Goal: Information Seeking & Learning: Learn about a topic

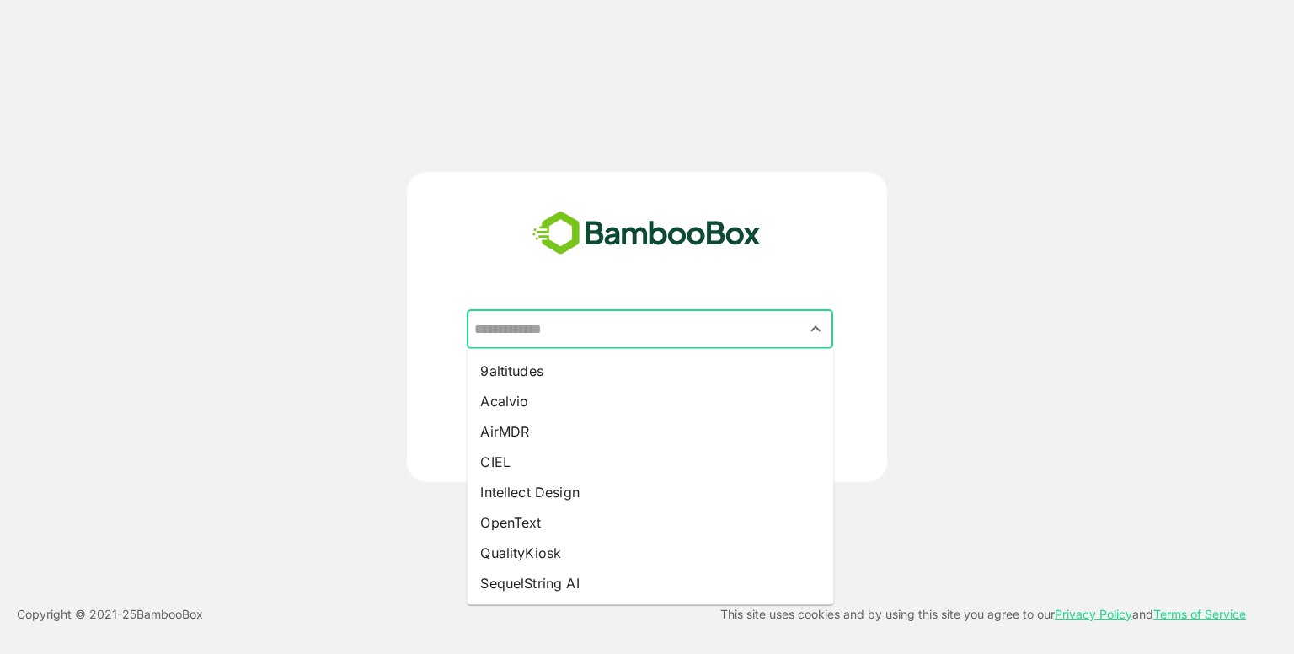
click at [605, 345] on input "text" at bounding box center [650, 329] width 360 height 32
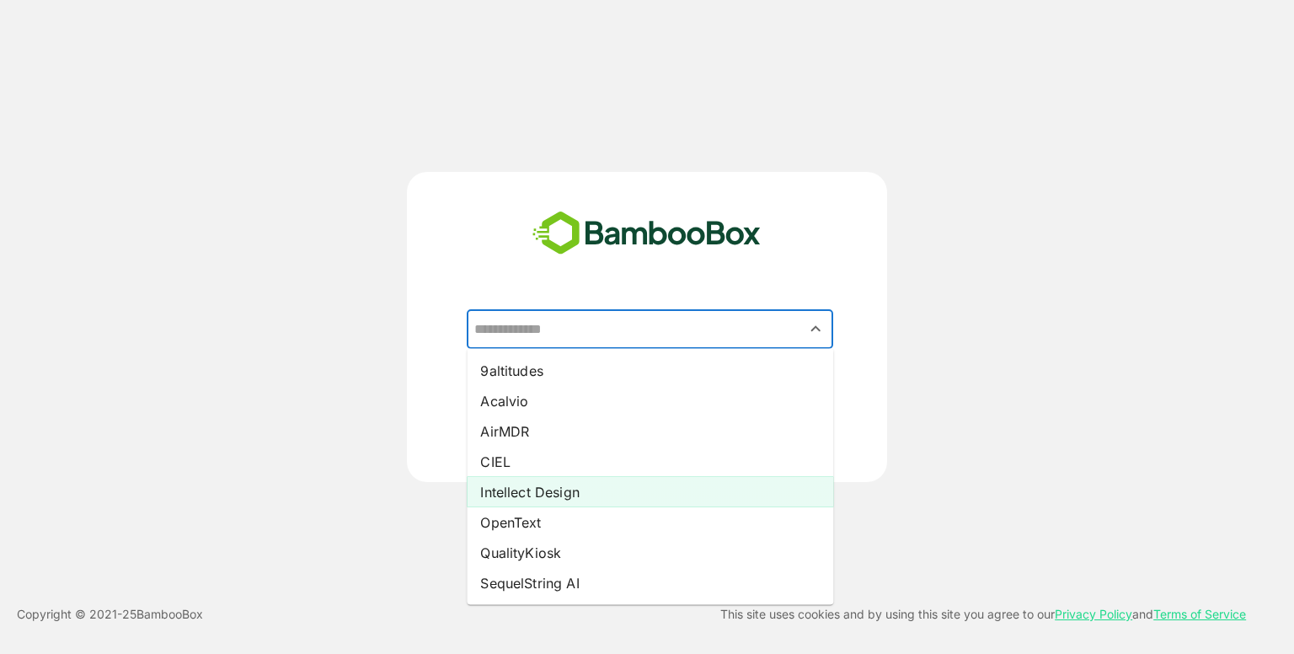
click at [557, 479] on li "Intellect Design" at bounding box center [650, 492] width 367 height 30
type input "**********"
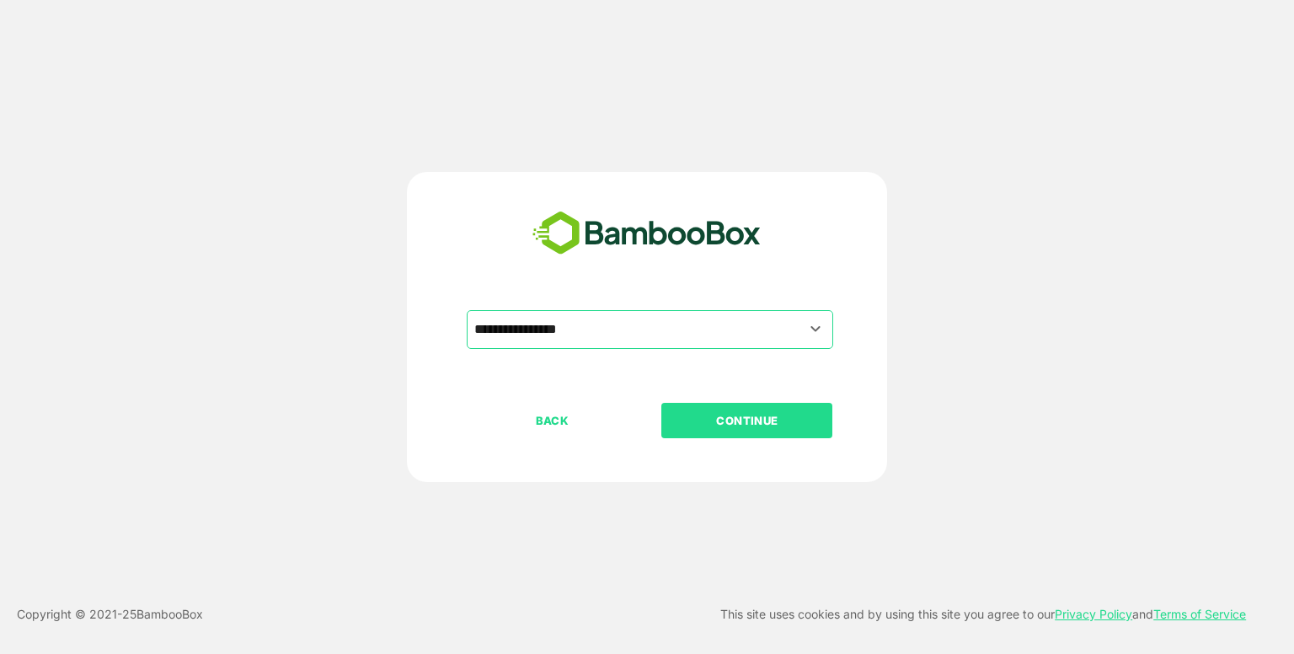
click at [718, 417] on p "CONTINUE" at bounding box center [747, 420] width 169 height 19
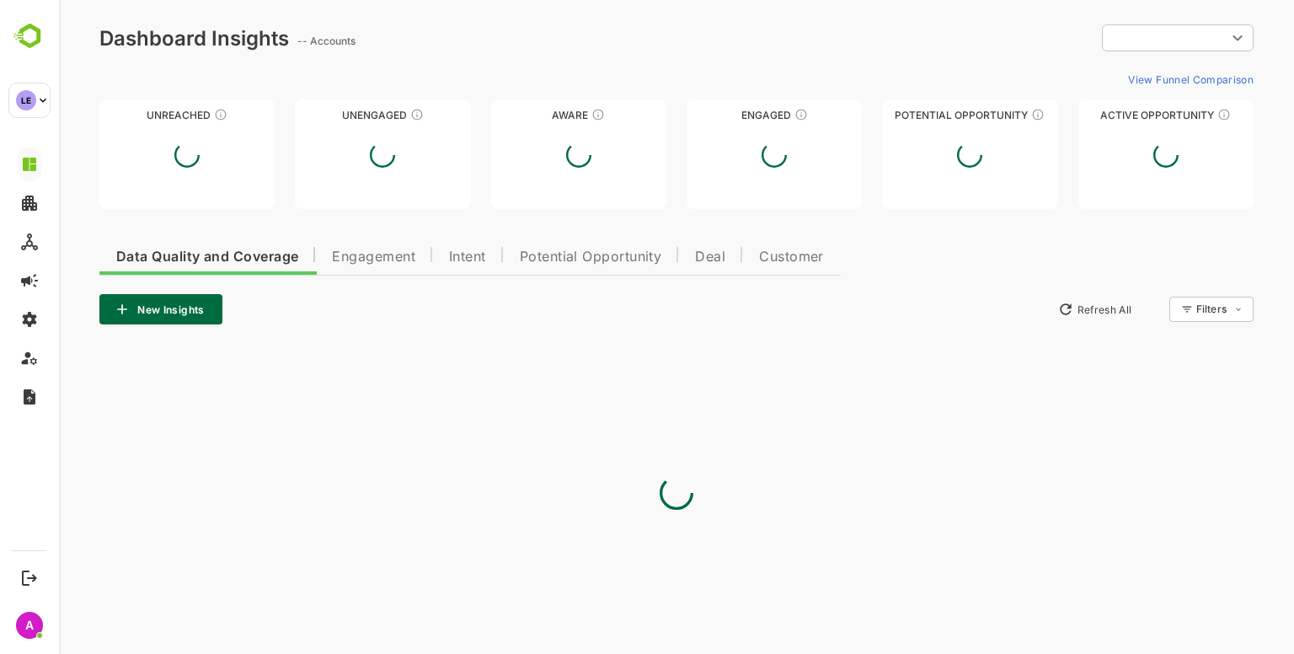
type input "**********"
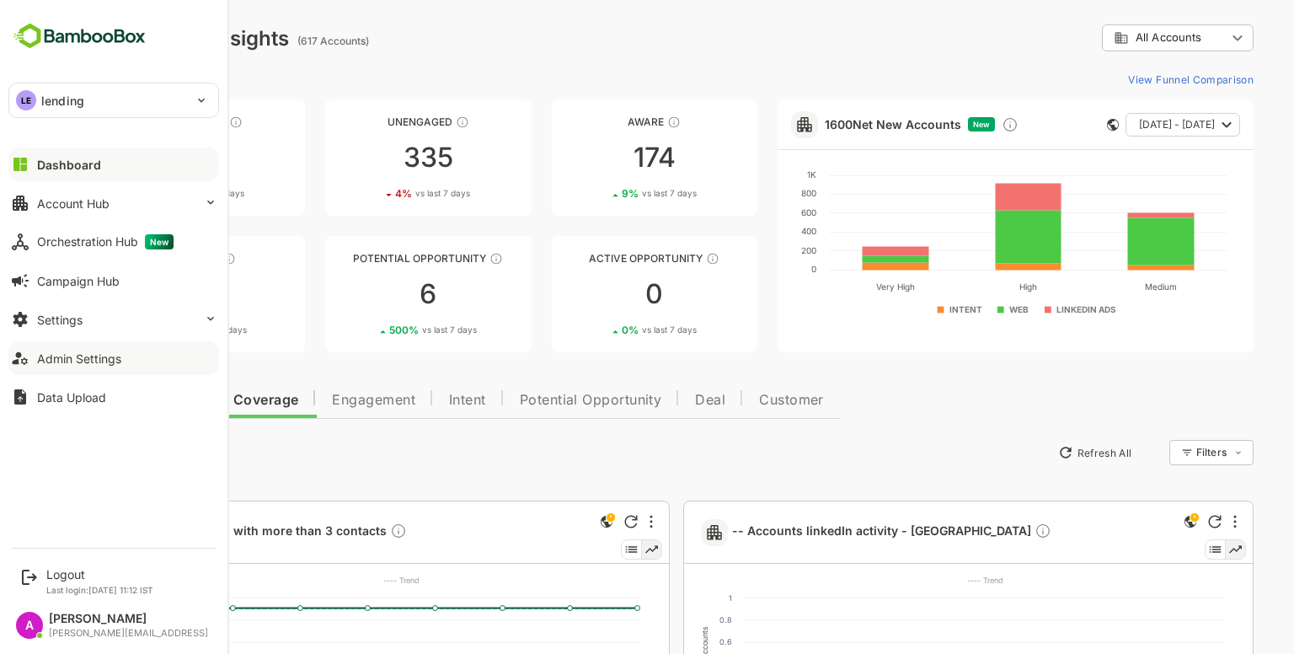
click at [87, 356] on div "Admin Settings" at bounding box center [79, 358] width 84 height 14
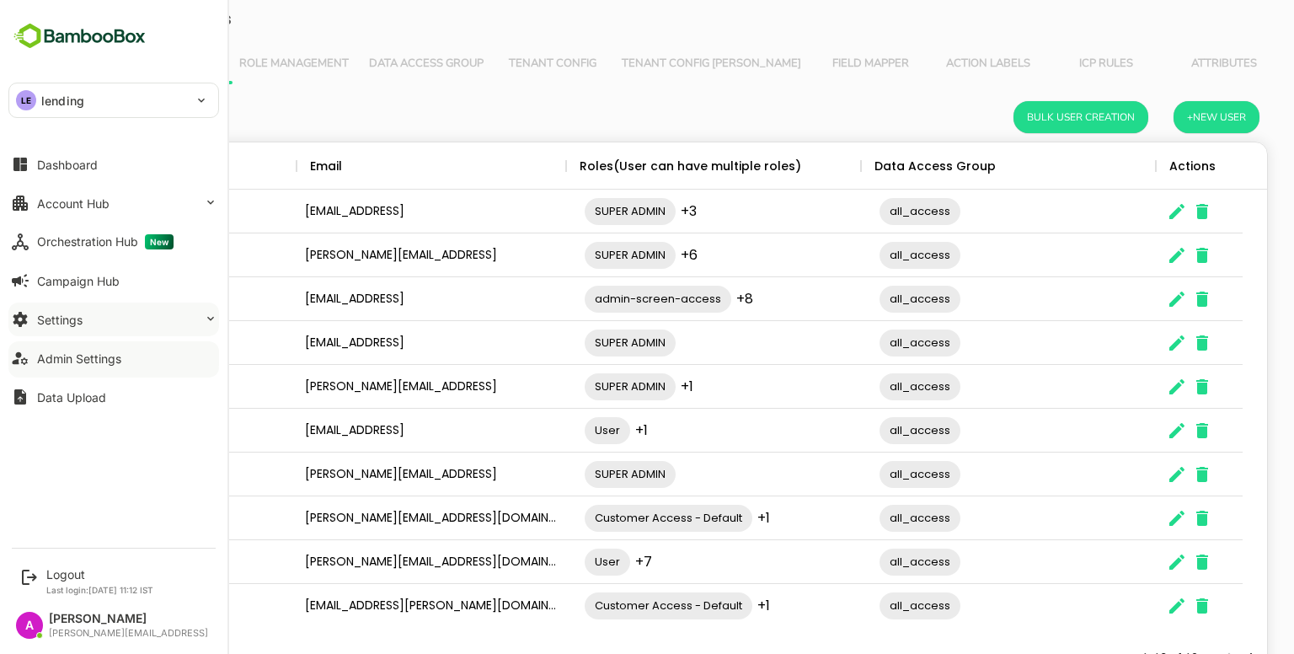
scroll to position [481, 1156]
click at [122, 321] on button "Settings" at bounding box center [113, 319] width 211 height 34
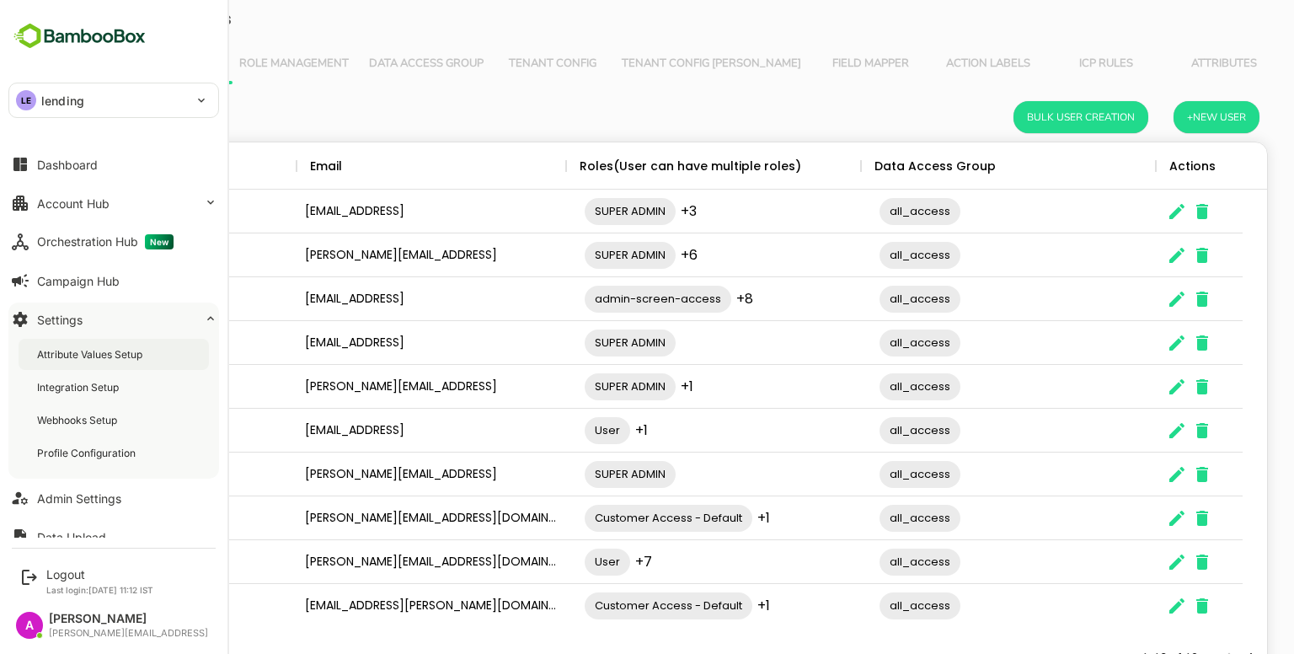
click at [162, 348] on div "Attribute Values Setup" at bounding box center [114, 354] width 190 height 31
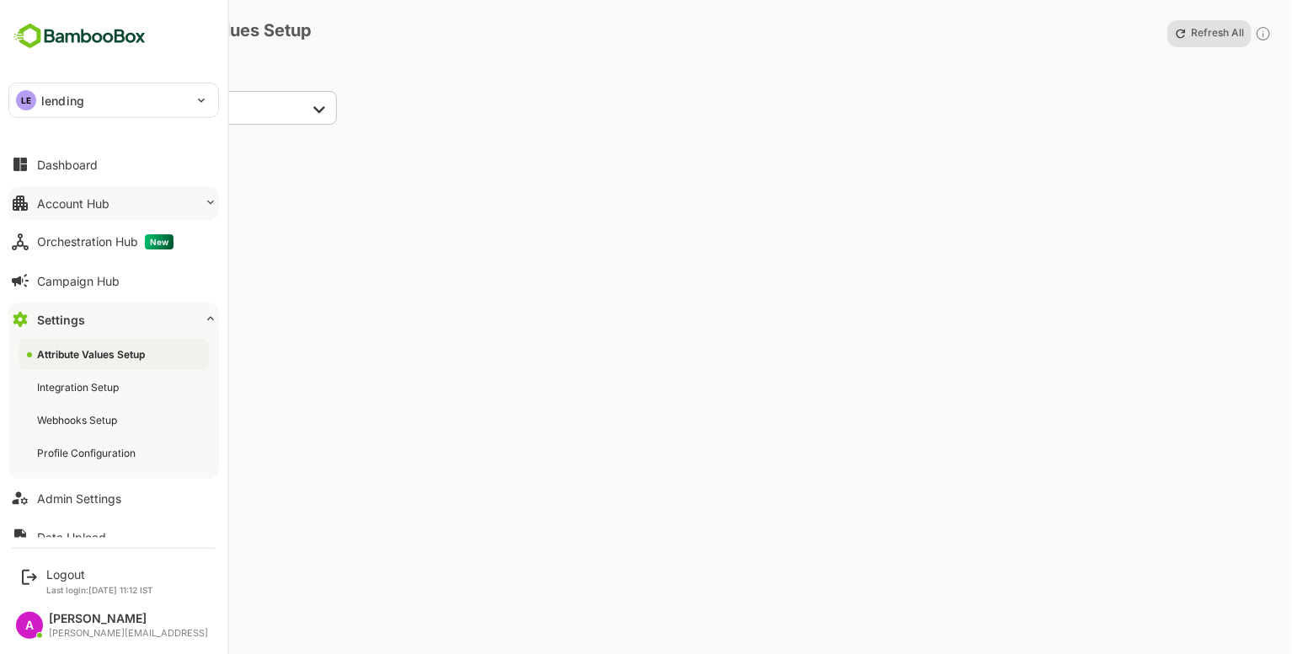
click at [158, 205] on button "Account Hub" at bounding box center [113, 203] width 211 height 34
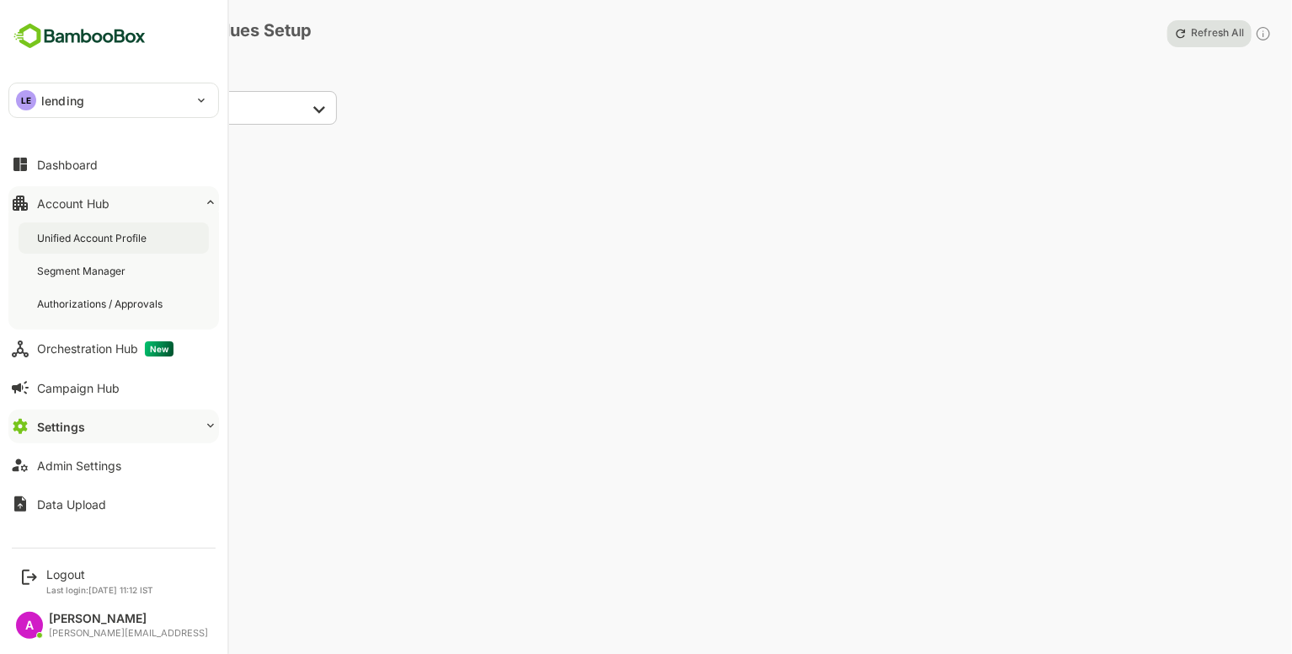
click at [126, 227] on div "Unified Account Profile" at bounding box center [114, 237] width 190 height 31
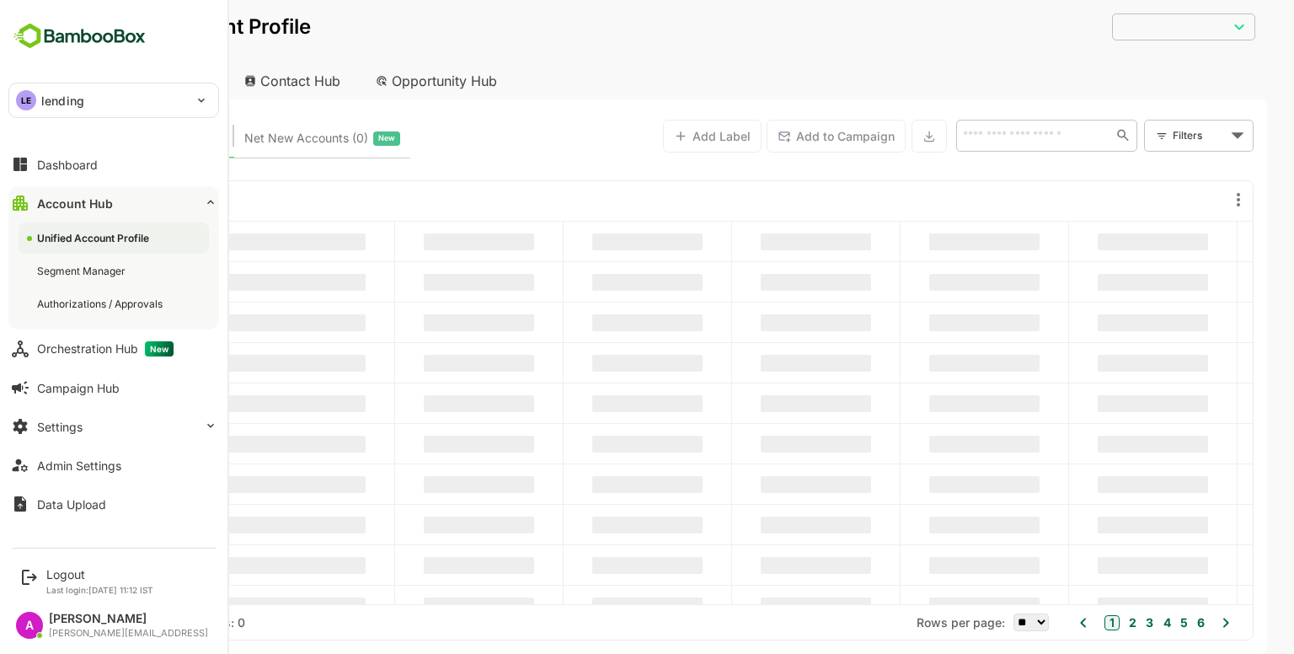
type input "**********"
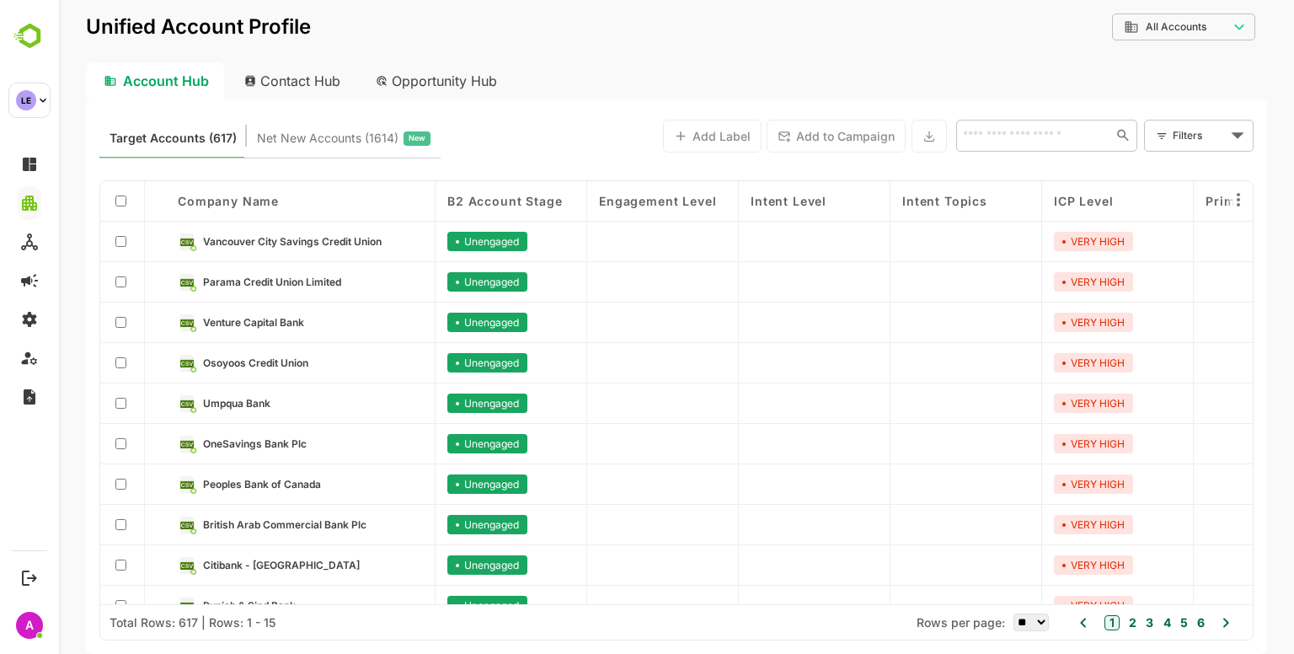
click at [543, 192] on div "B2 Account Stage" at bounding box center [512, 201] width 152 height 40
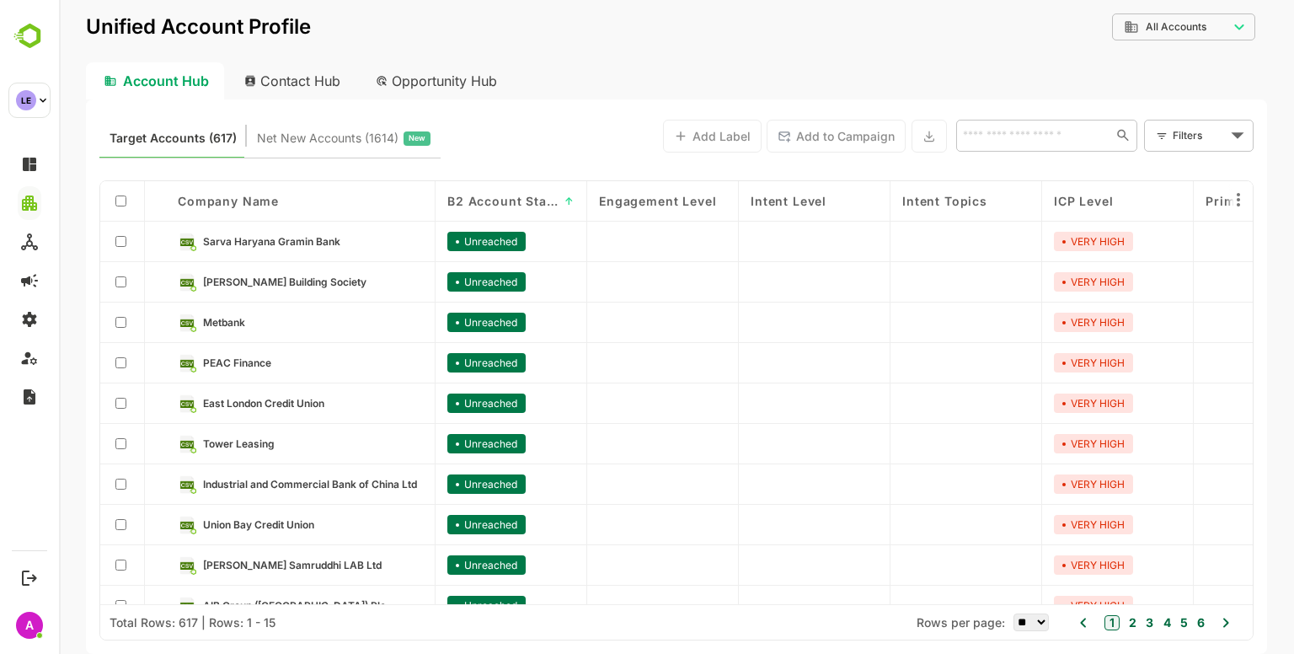
click at [543, 192] on div "B2 Account Stage ↑" at bounding box center [512, 201] width 152 height 40
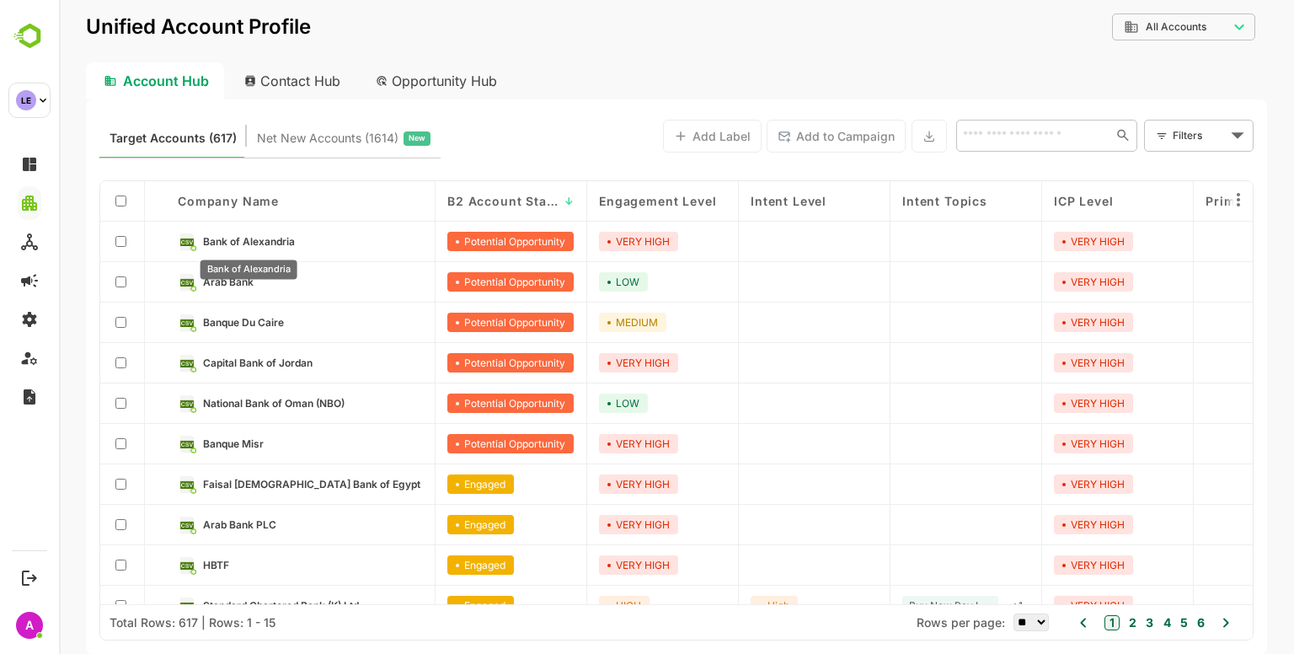
click at [244, 238] on span "Bank of Alexandria" at bounding box center [249, 241] width 92 height 13
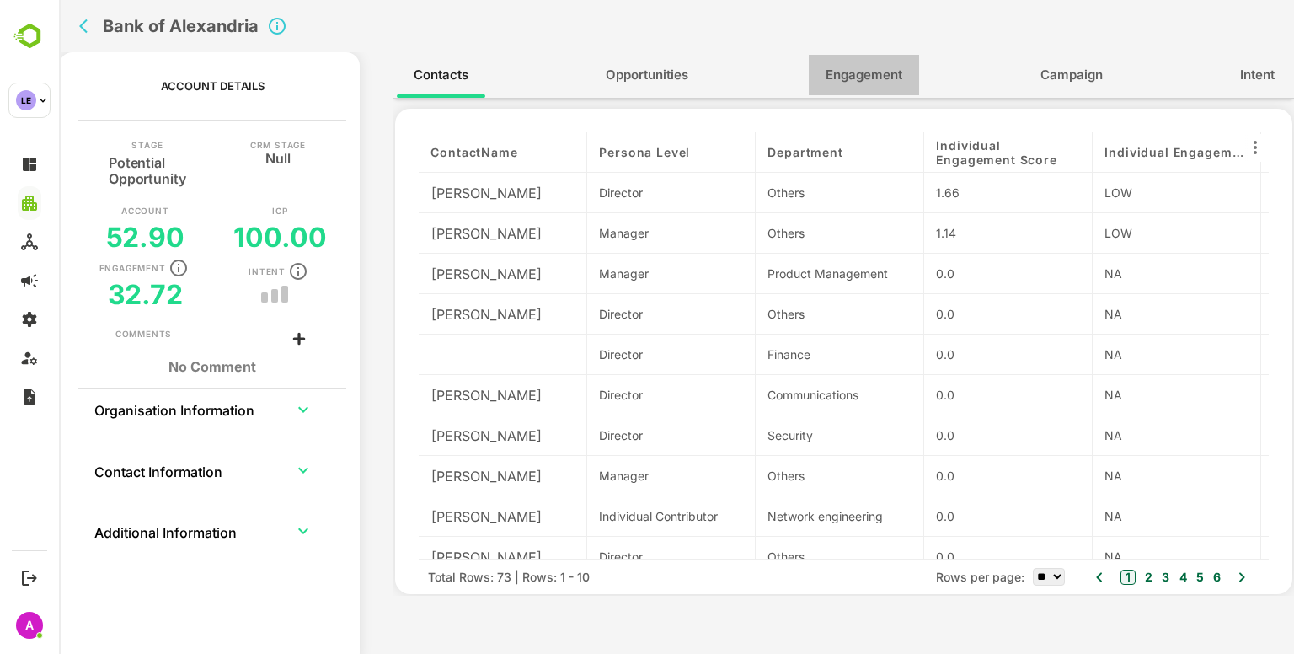
click at [890, 88] on button "Engagement" at bounding box center [864, 75] width 110 height 40
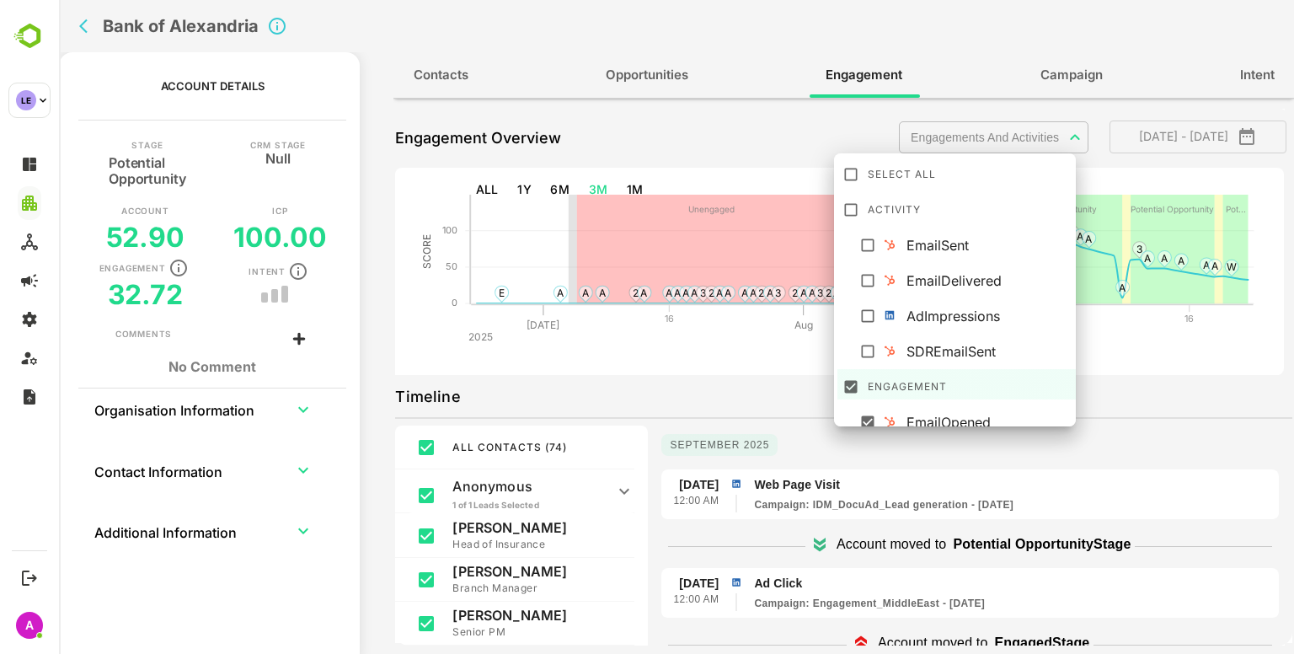
scroll to position [295, 0]
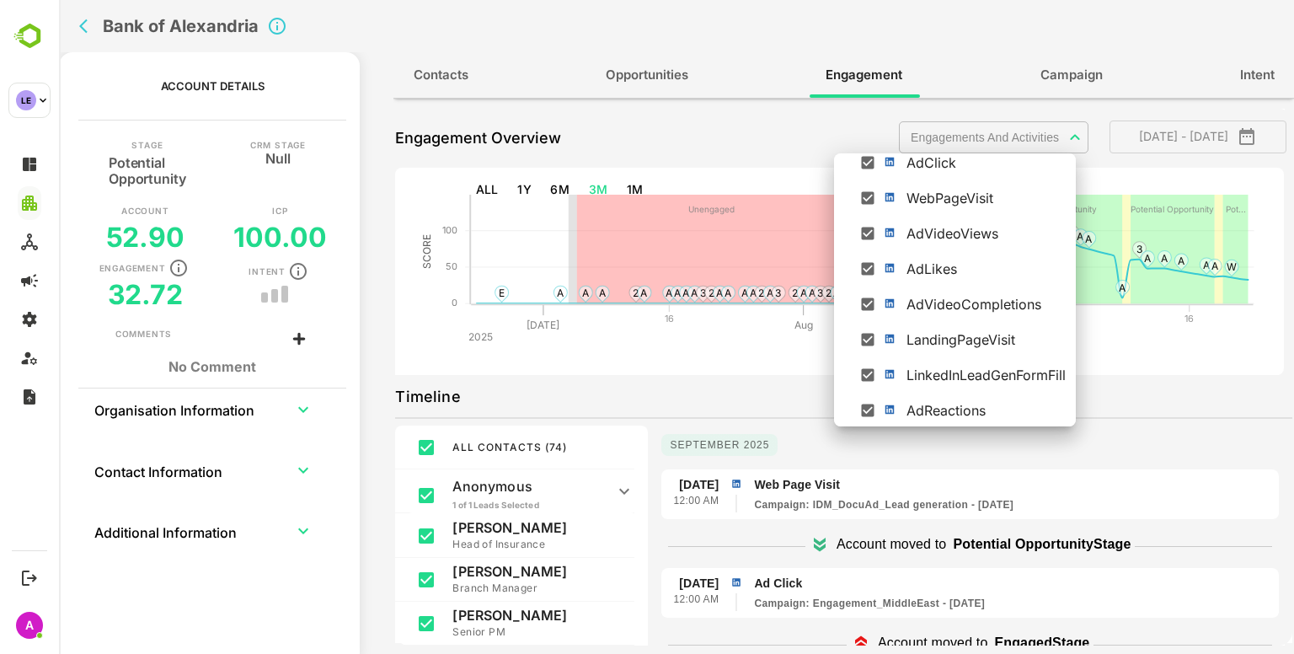
click at [986, 136] on body "**********" at bounding box center [676, 327] width 1235 height 654
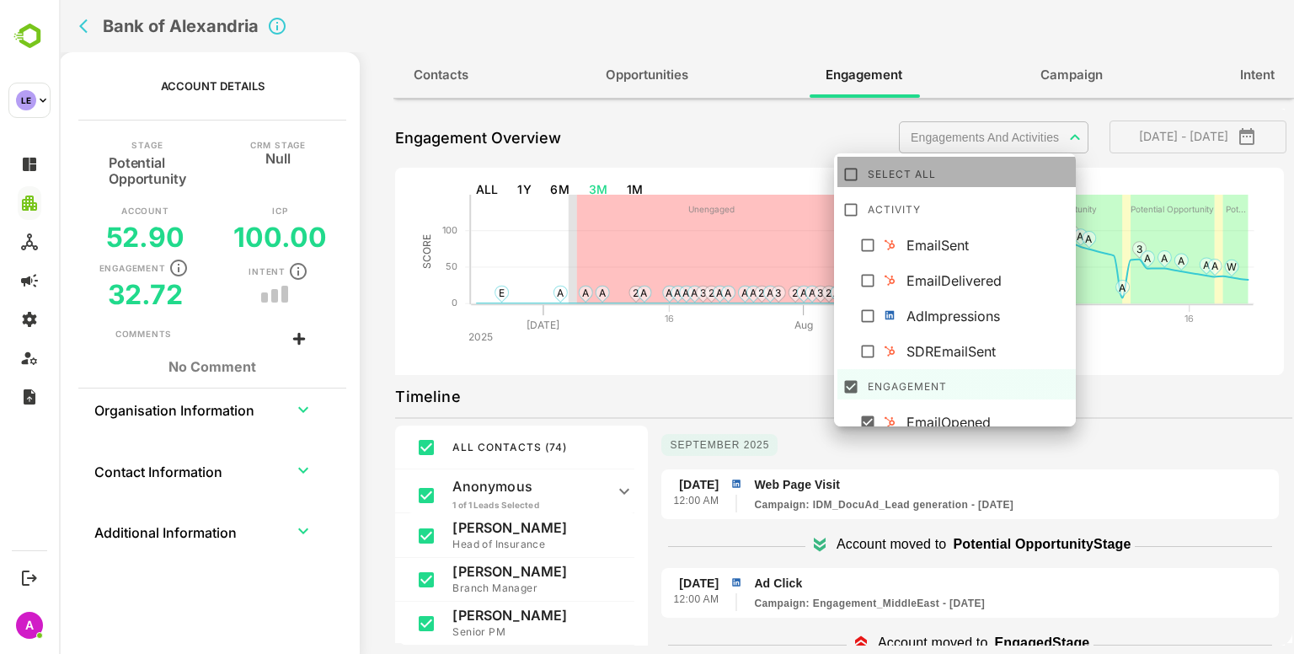
click at [864, 168] on li "Select All" at bounding box center [957, 172] width 240 height 30
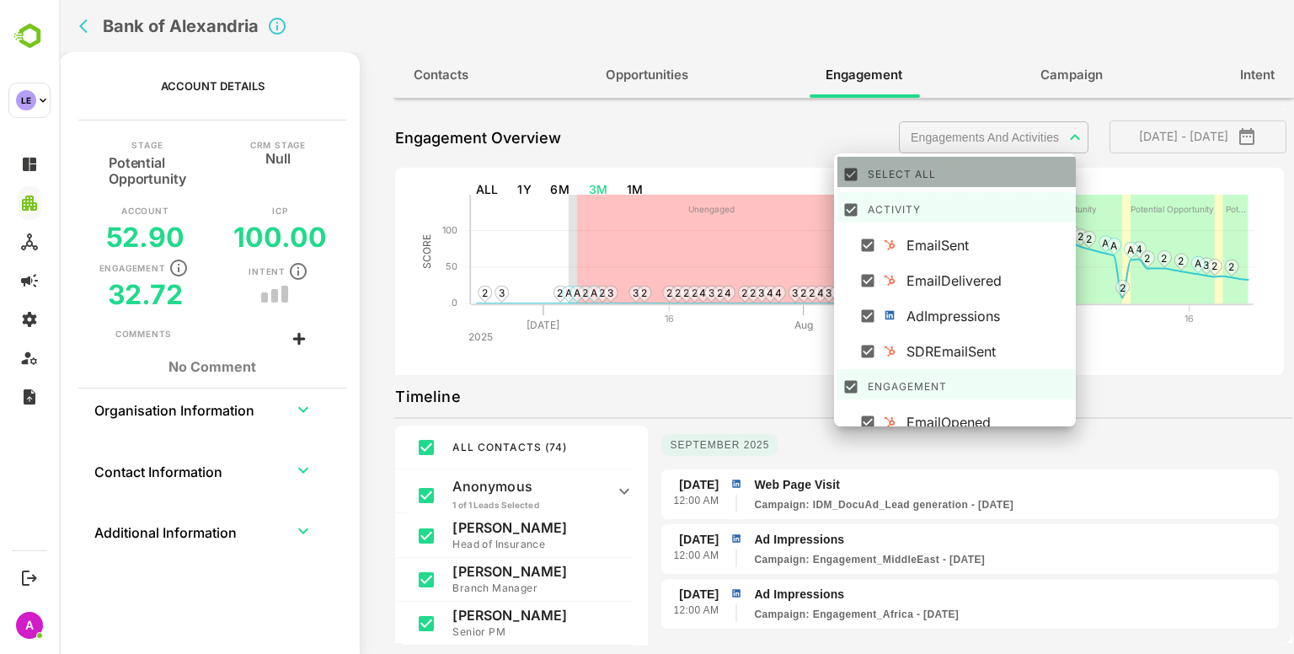
click at [864, 168] on li "Select All" at bounding box center [957, 172] width 240 height 30
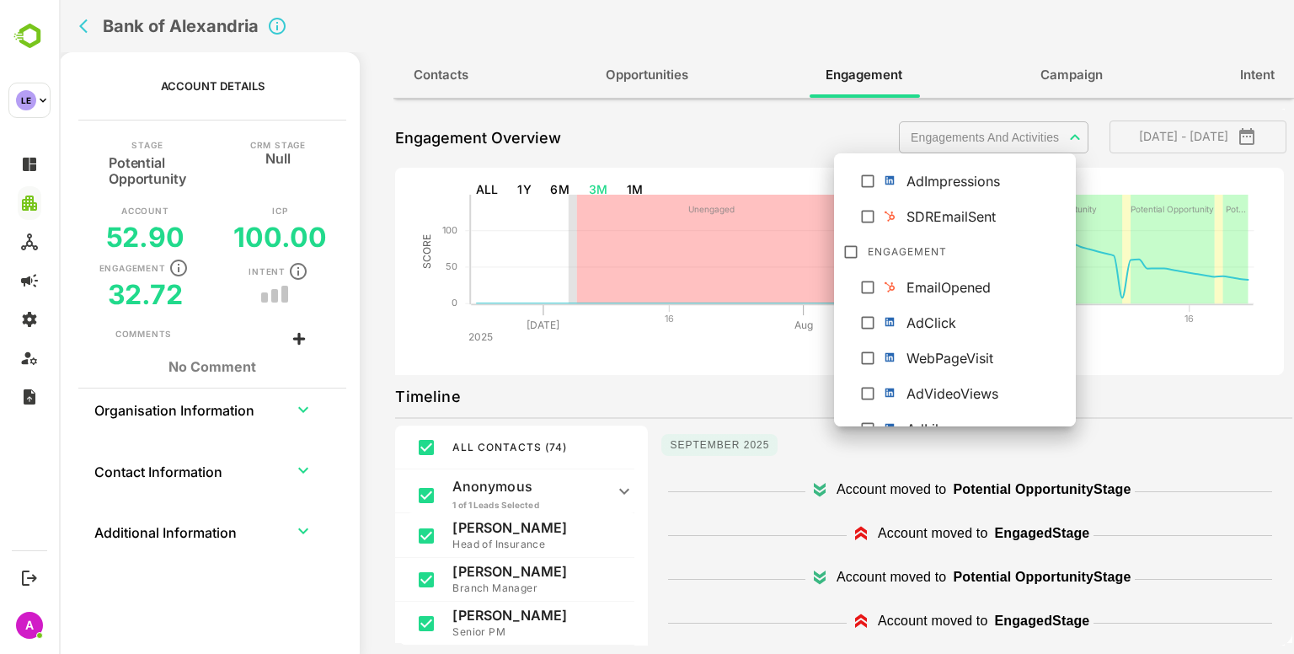
scroll to position [150, 0]
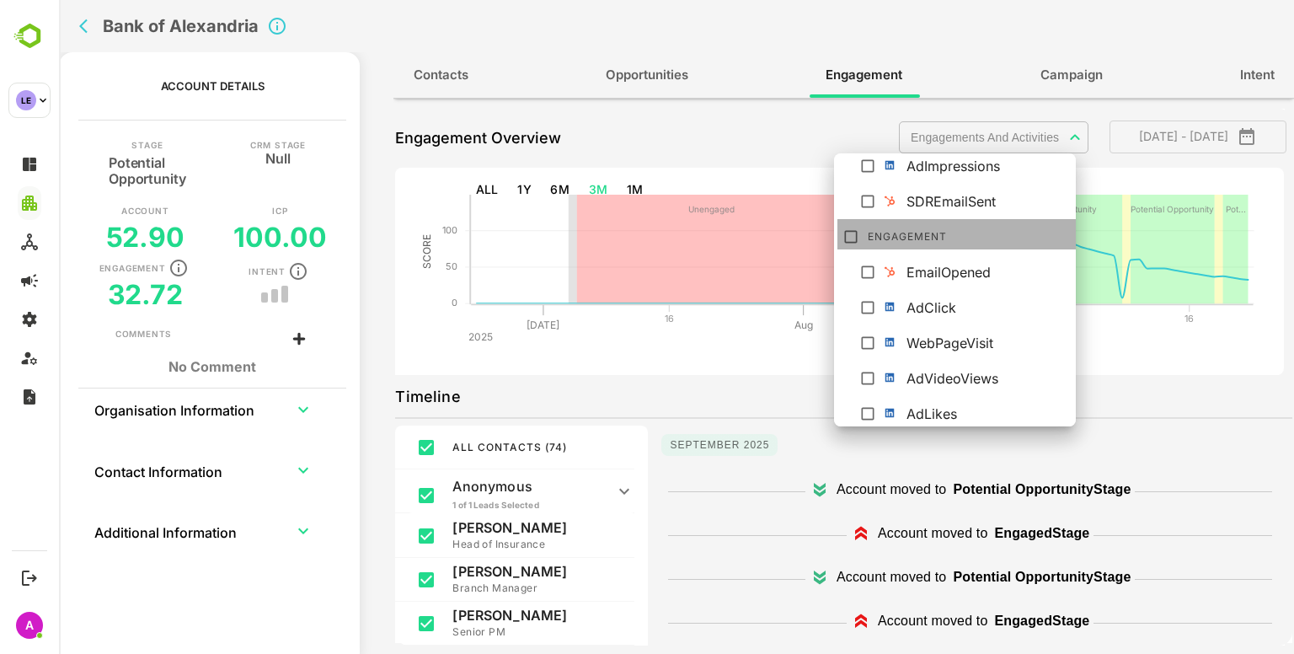
click at [895, 229] on div "Engagement" at bounding box center [971, 234] width 206 height 27
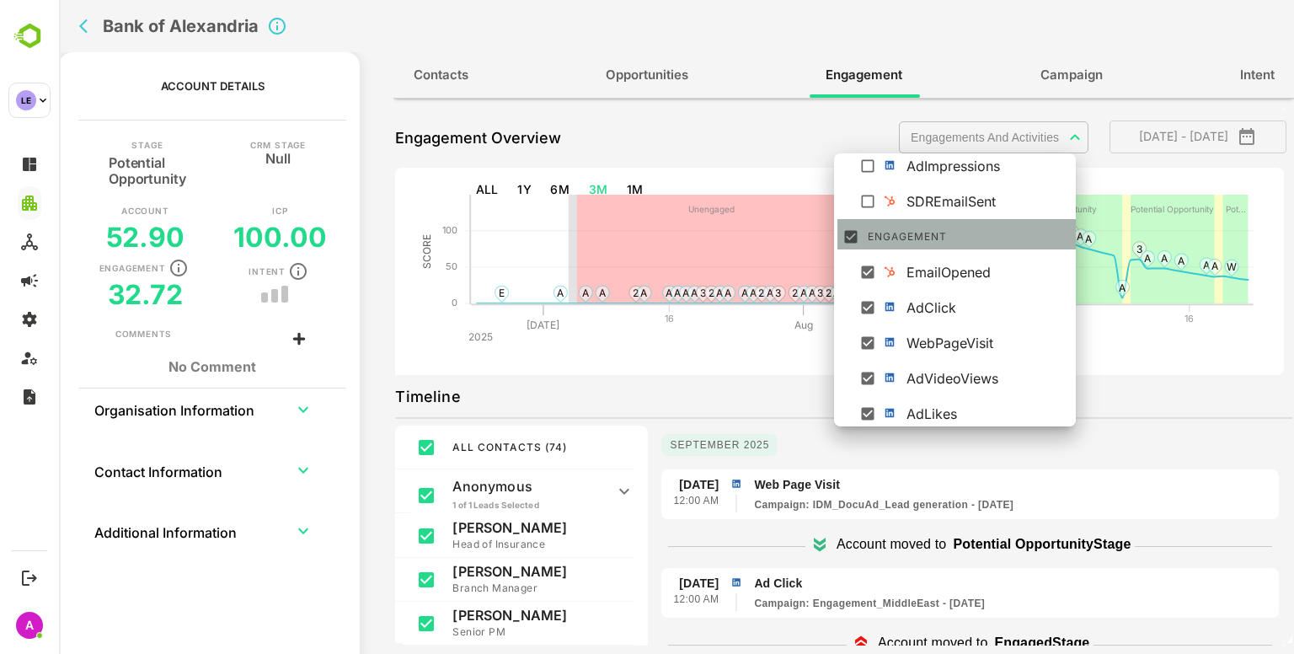
click at [895, 229] on div "Engagement" at bounding box center [971, 234] width 206 height 27
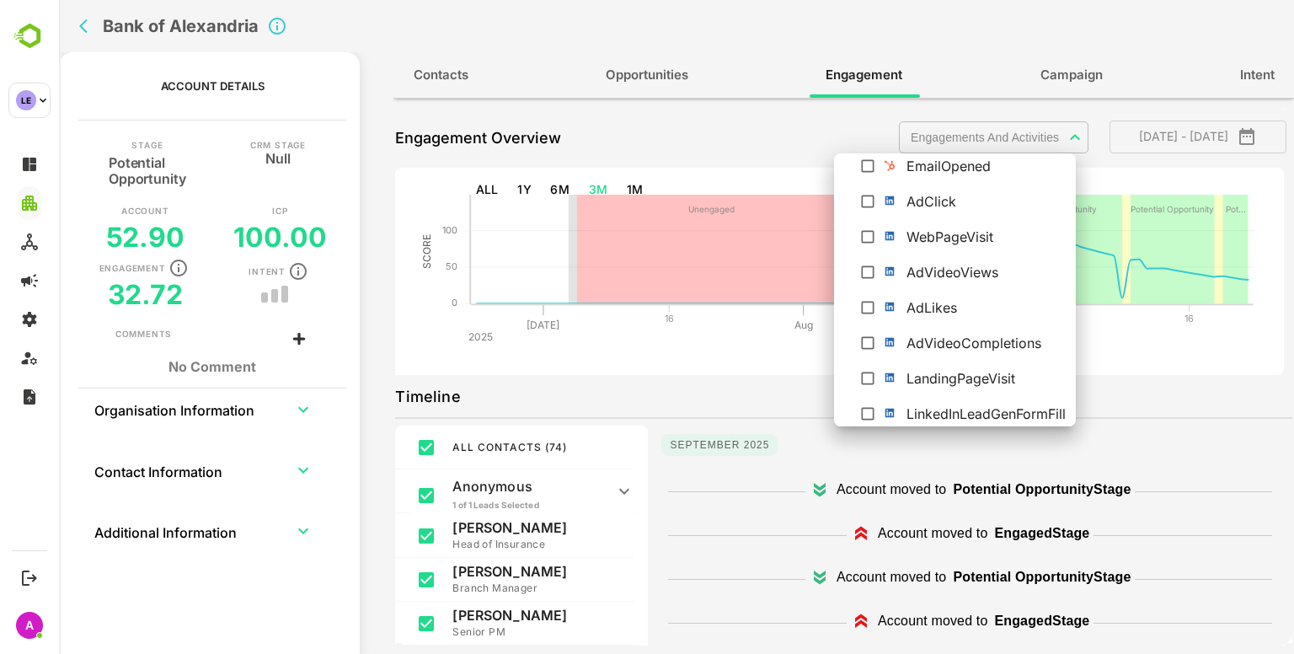
scroll to position [294, 0]
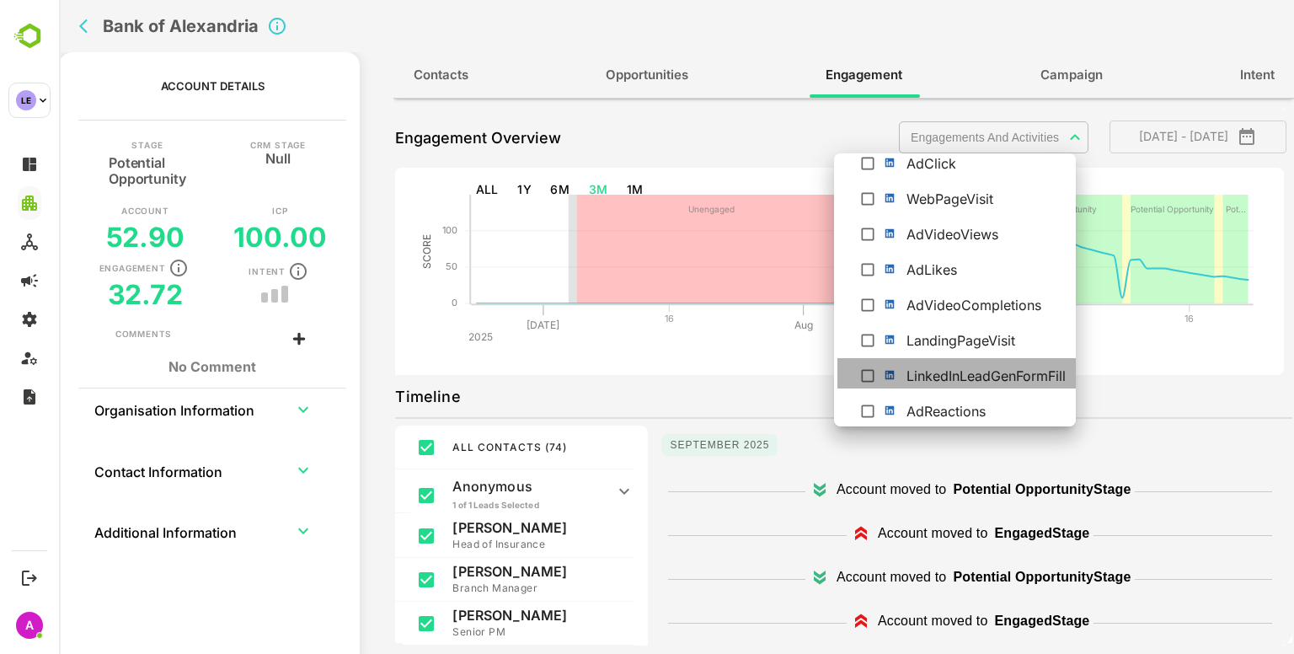
click at [939, 383] on div "LinkedInLeadGenFormFill" at bounding box center [989, 376] width 164 height 20
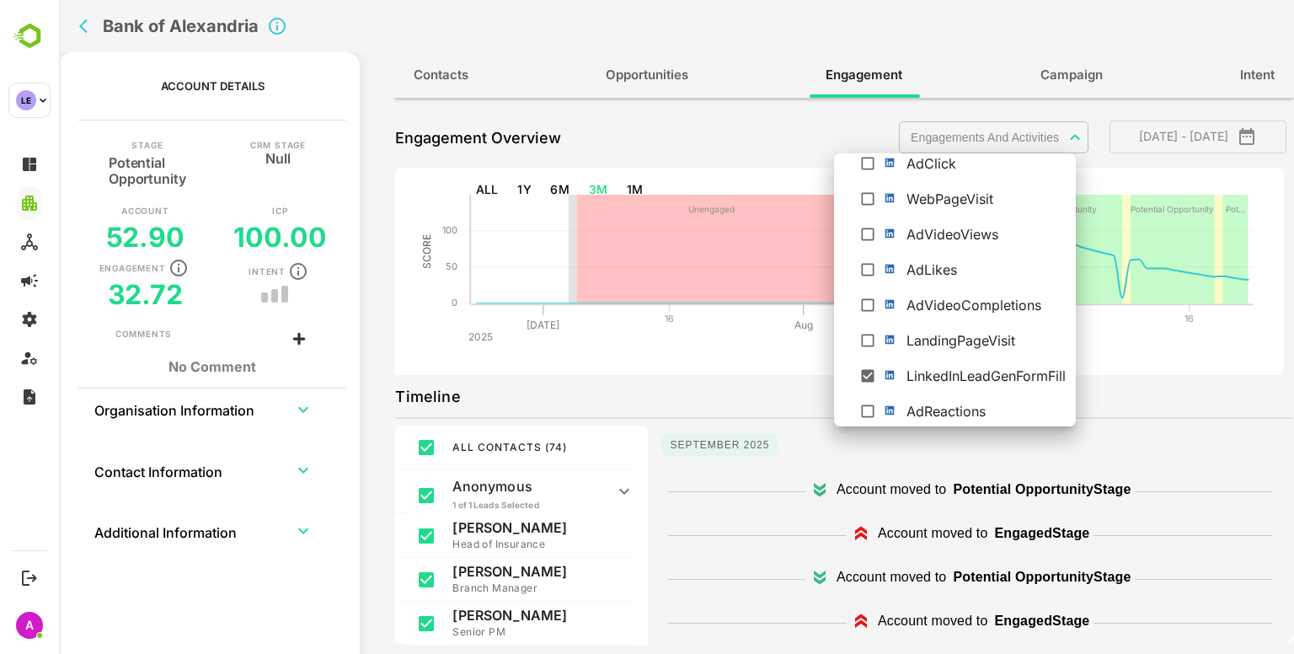
click at [780, 545] on div at bounding box center [676, 327] width 1235 height 654
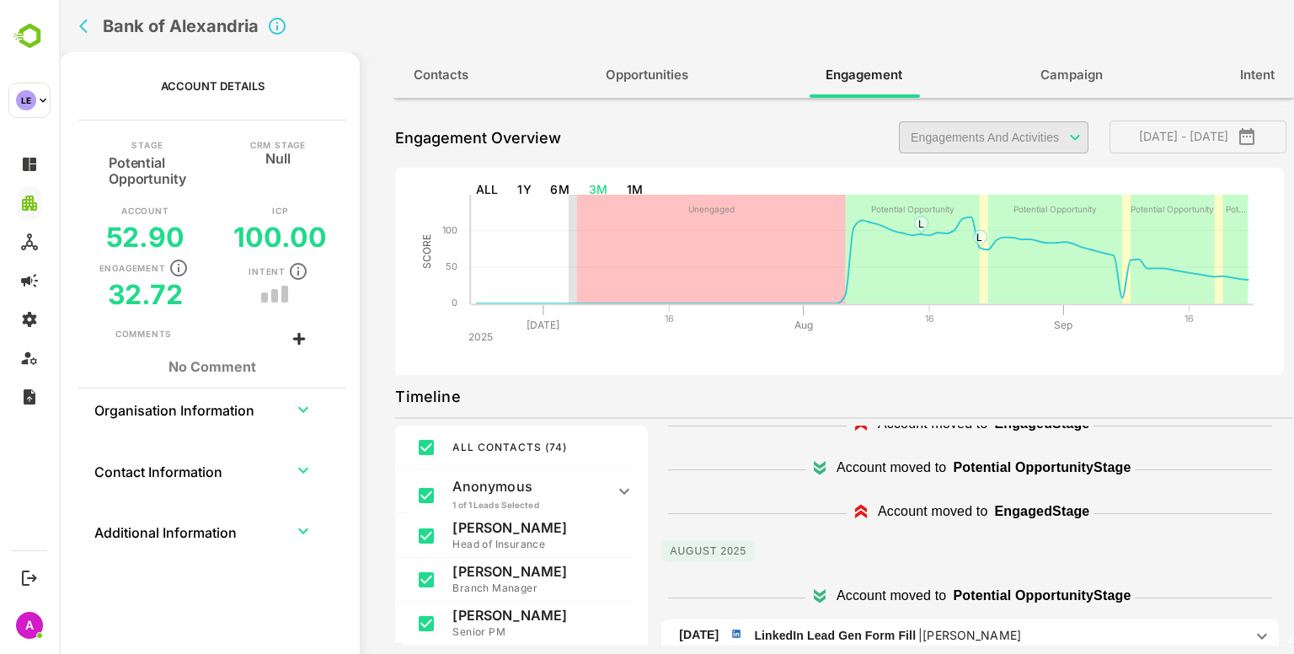
scroll to position [205, 0]
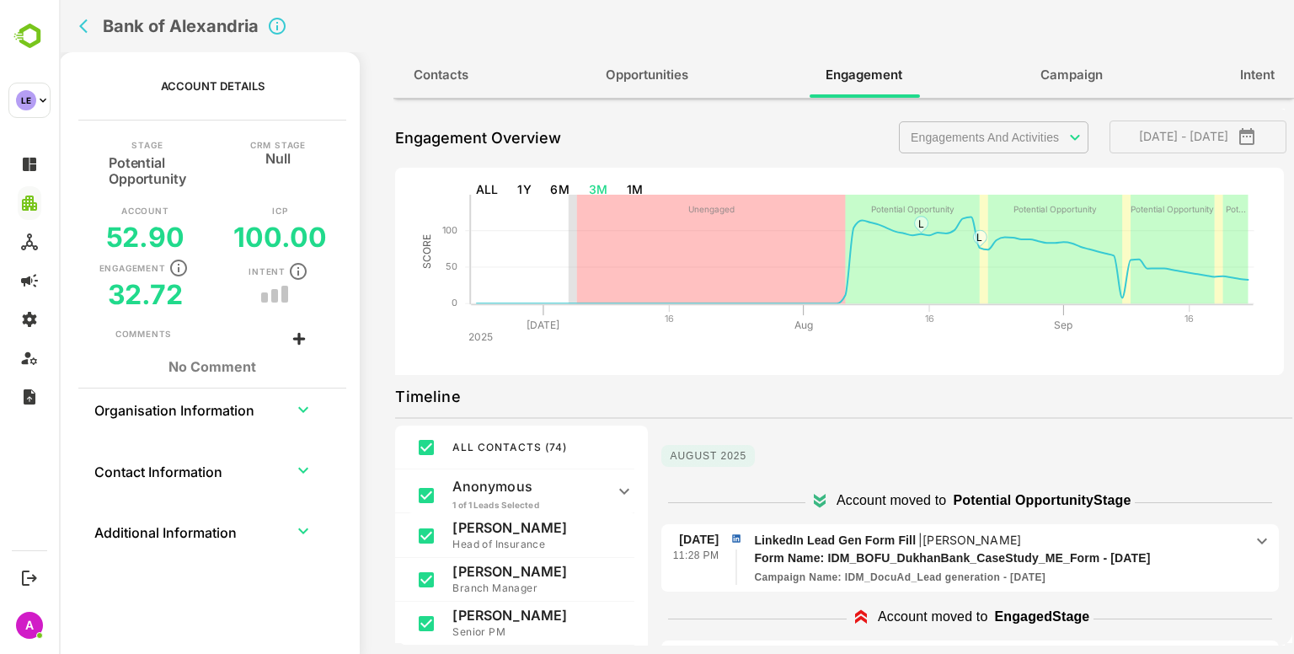
click at [1184, 543] on p "LinkedIn Lead Gen Form Fill | [PERSON_NAME]" at bounding box center [999, 540] width 490 height 19
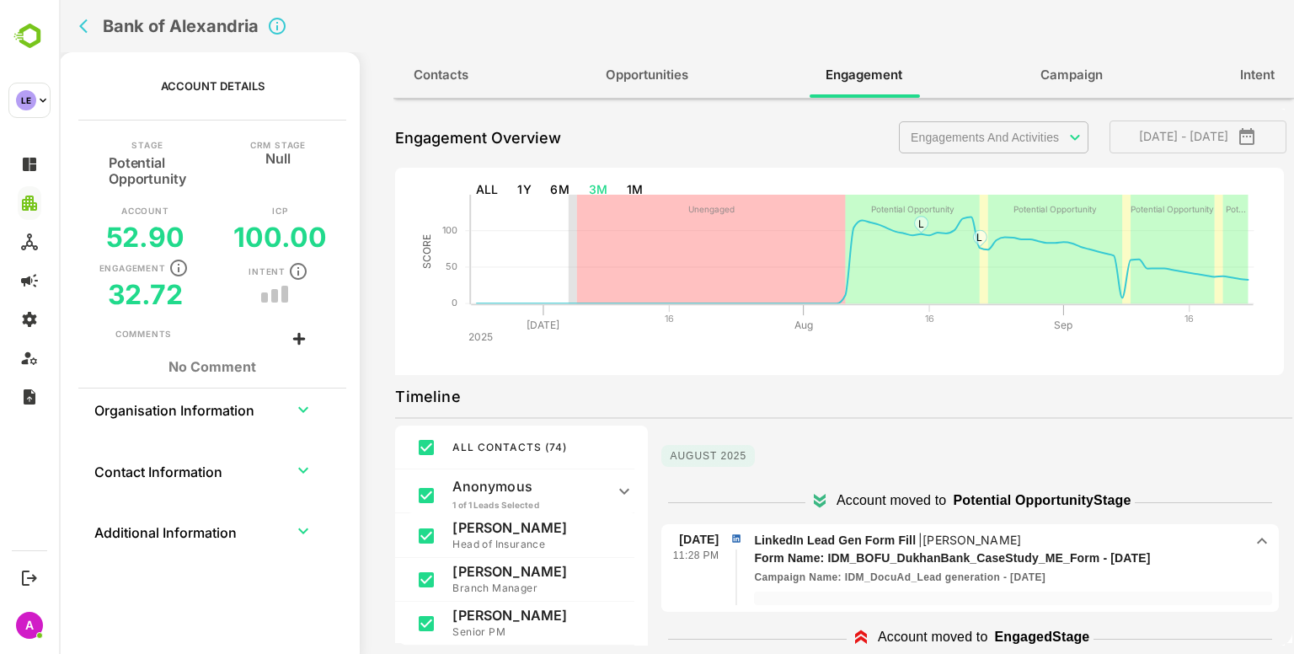
scroll to position [225, 0]
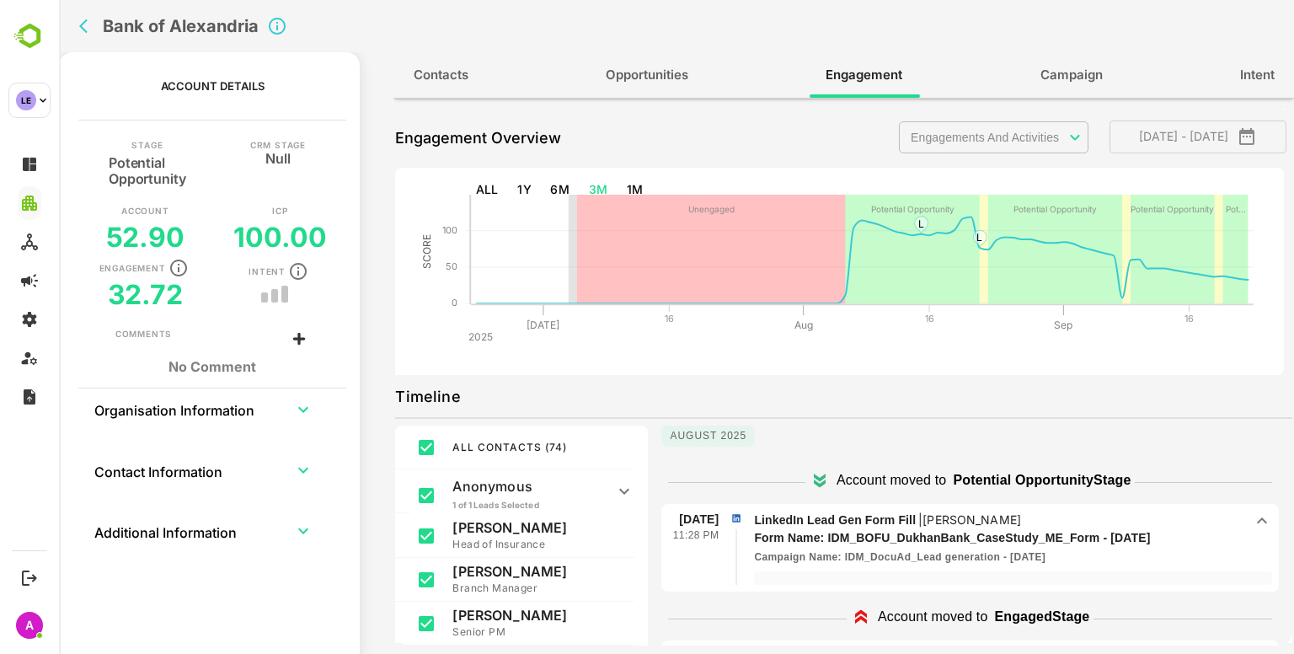
click at [1225, 513] on p "LinkedIn Lead Gen Form Fill | [PERSON_NAME]" at bounding box center [999, 520] width 490 height 19
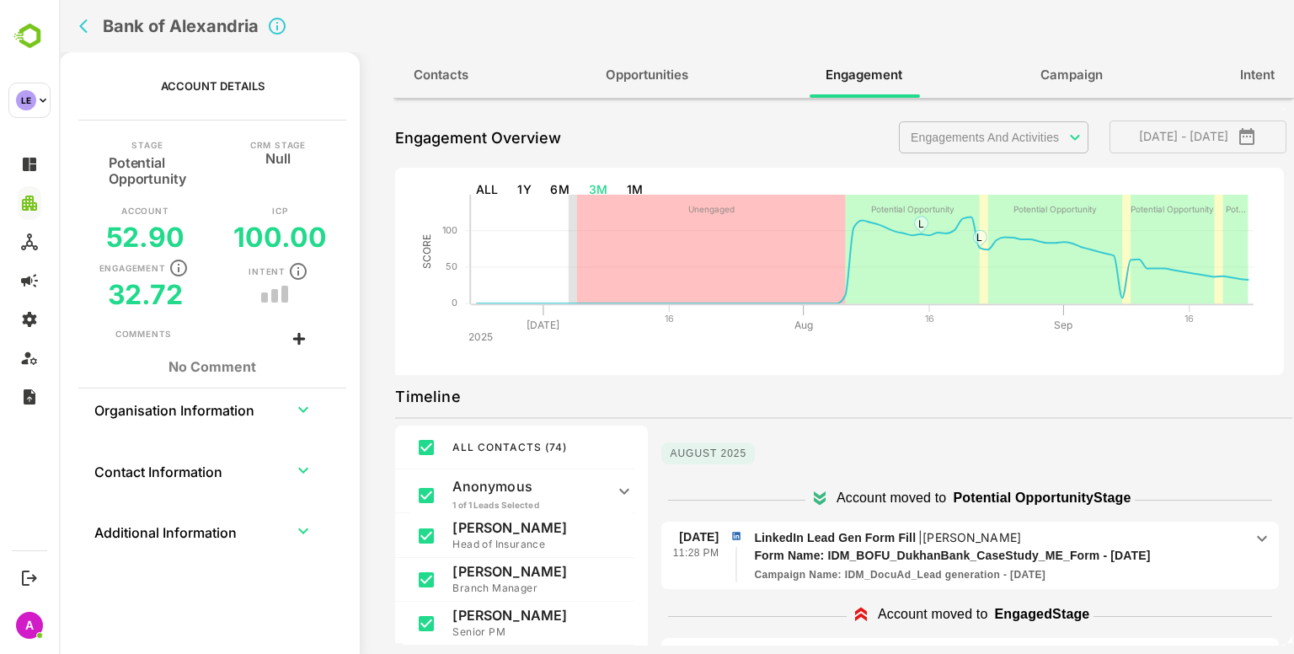
scroll to position [205, 0]
click at [72, 25] on div "Bank of Alexandria" at bounding box center [432, 26] width 720 height 52
click at [85, 24] on icon "back" at bounding box center [87, 26] width 17 height 17
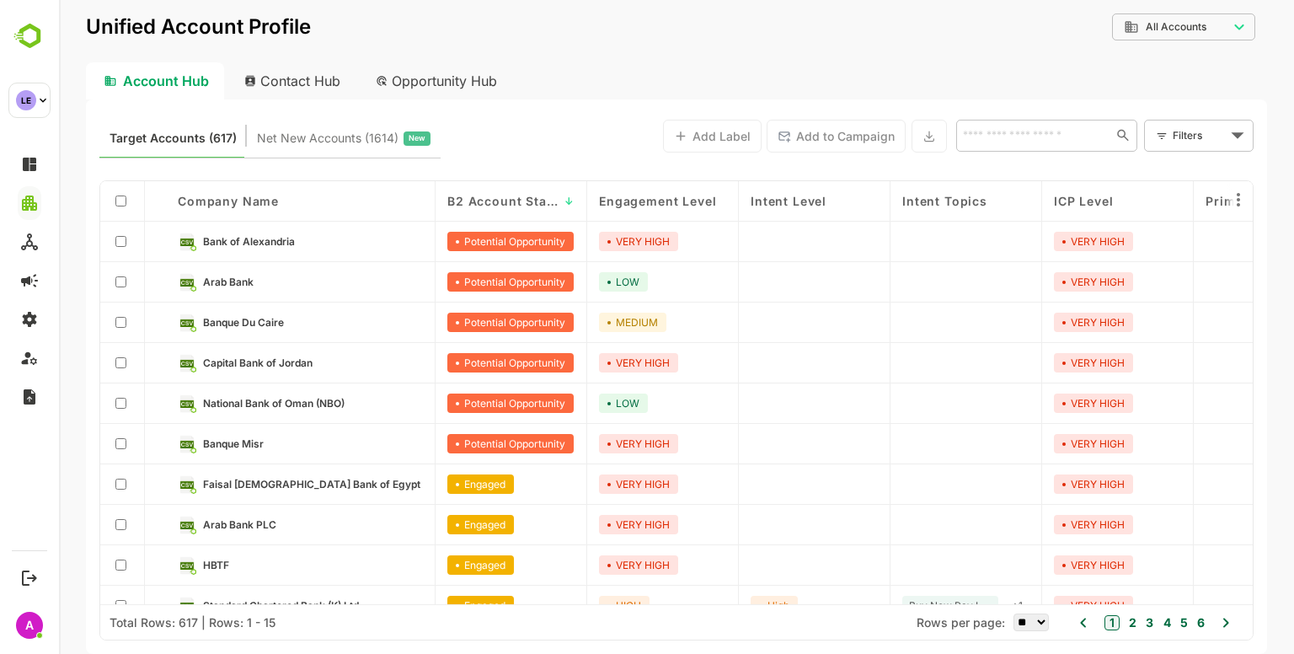
click at [1181, 127] on body "**********" at bounding box center [676, 327] width 1235 height 654
click at [1163, 170] on icon at bounding box center [1162, 172] width 15 height 15
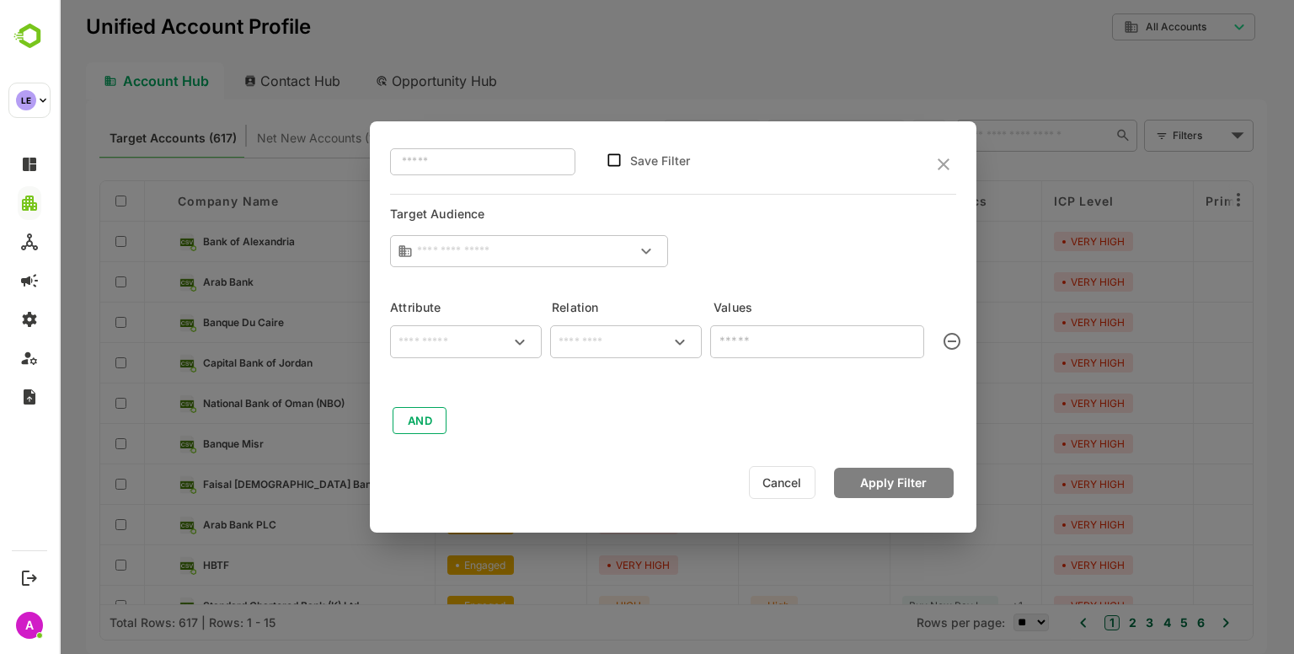
type input "**********"
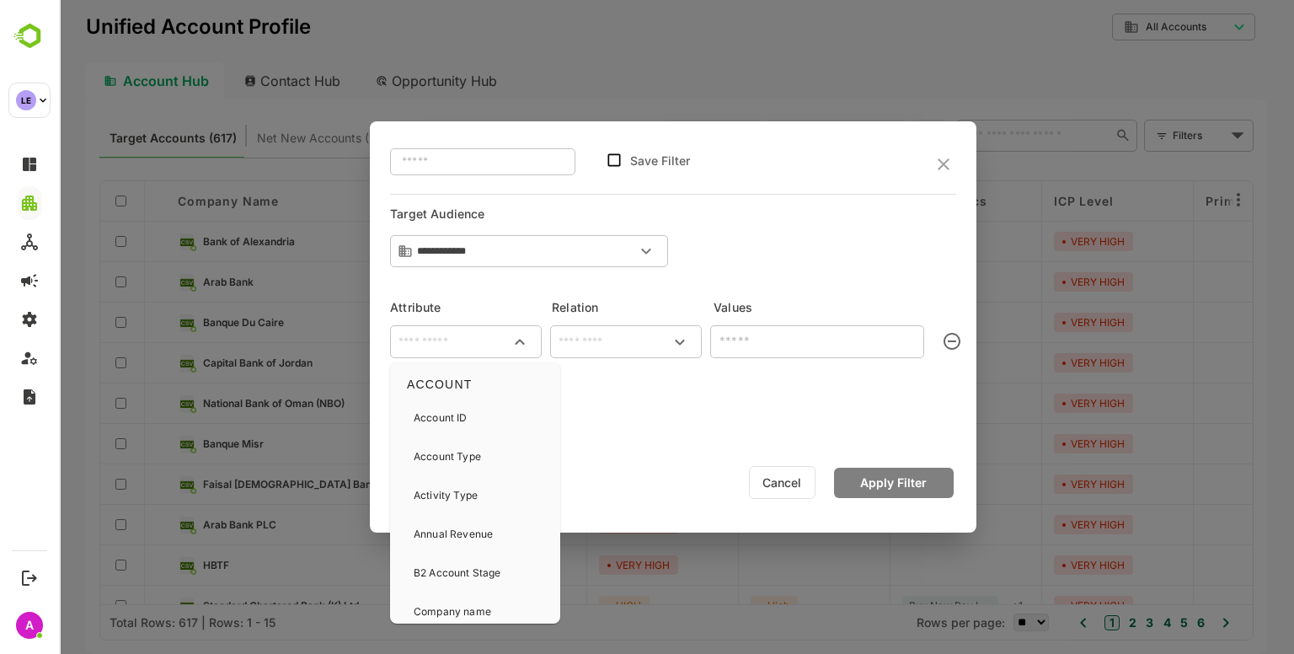
click at [468, 334] on input "text" at bounding box center [465, 342] width 145 height 20
click at [453, 488] on p "Activity Type" at bounding box center [446, 495] width 64 height 15
type input "**********"
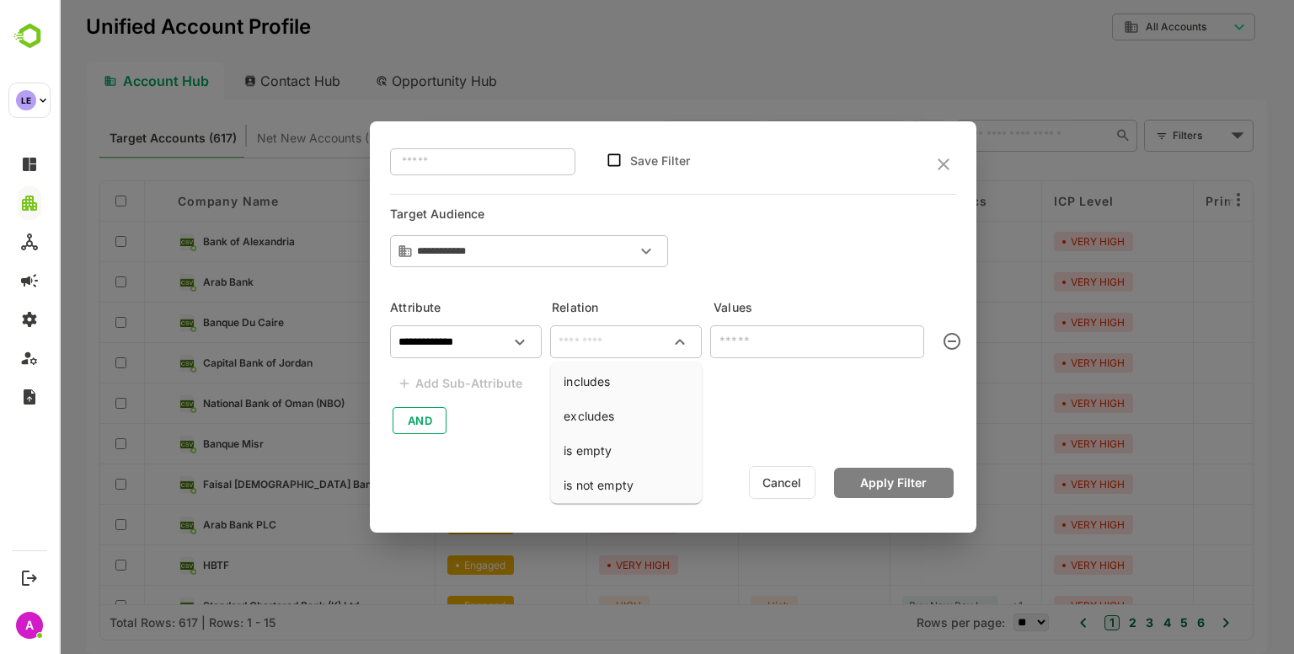
click at [627, 349] on input "text" at bounding box center [626, 342] width 145 height 20
click at [613, 371] on li "includes" at bounding box center [626, 381] width 145 height 31
type input "********"
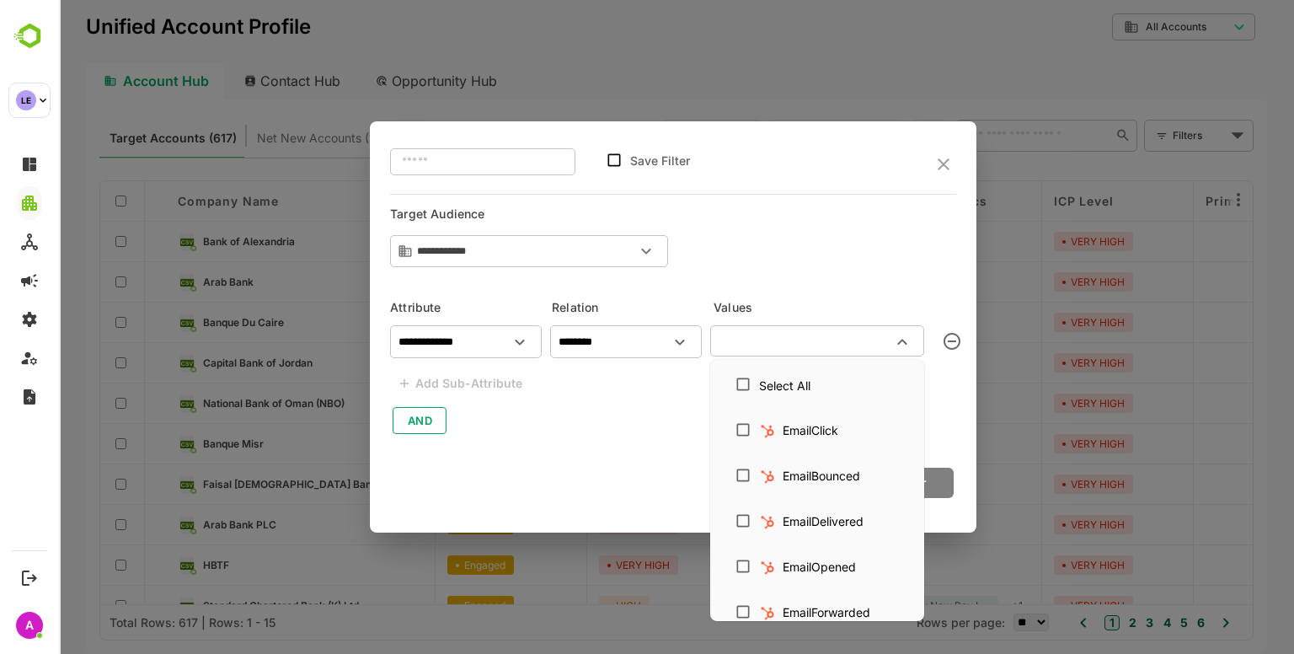
click at [785, 350] on input "text" at bounding box center [803, 340] width 176 height 20
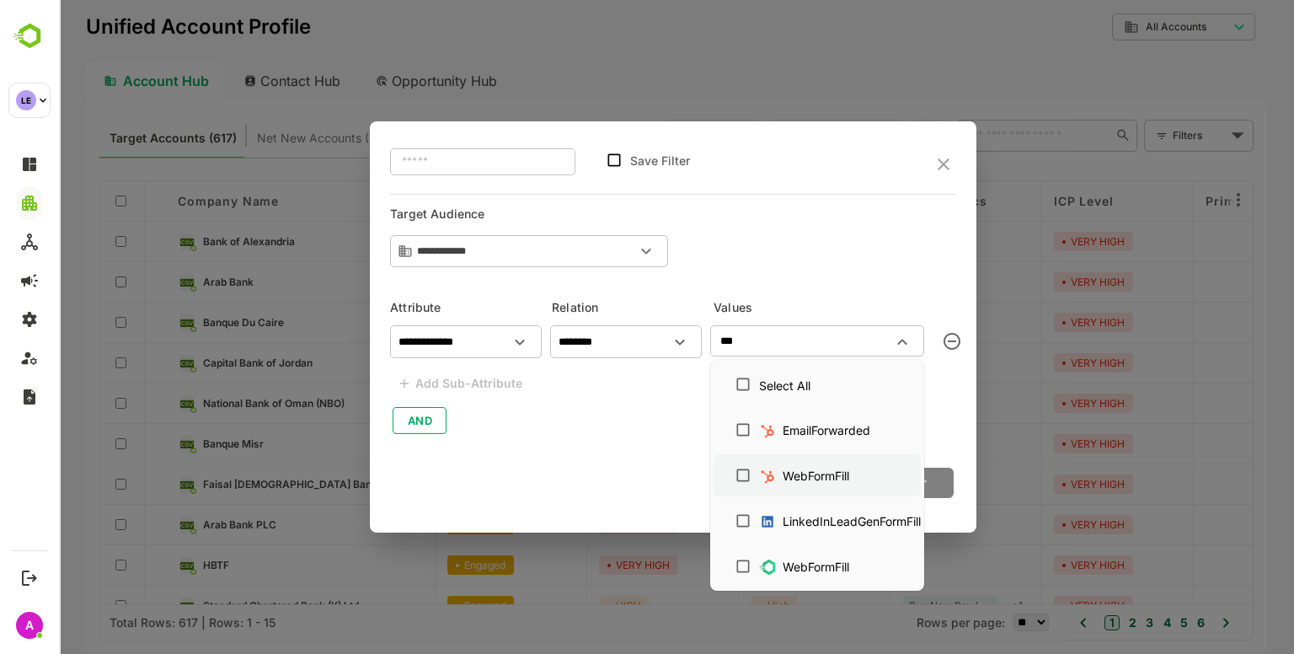
click at [831, 477] on div "WebFormFill" at bounding box center [816, 476] width 67 height 18
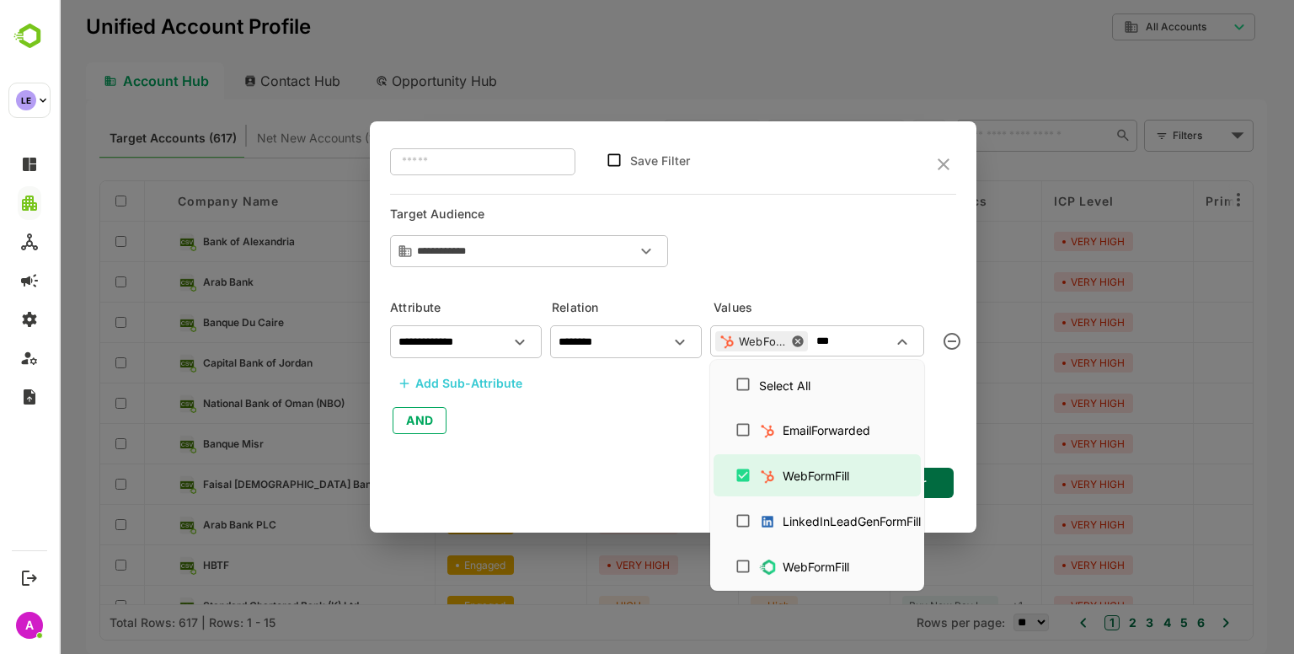
type input "***"
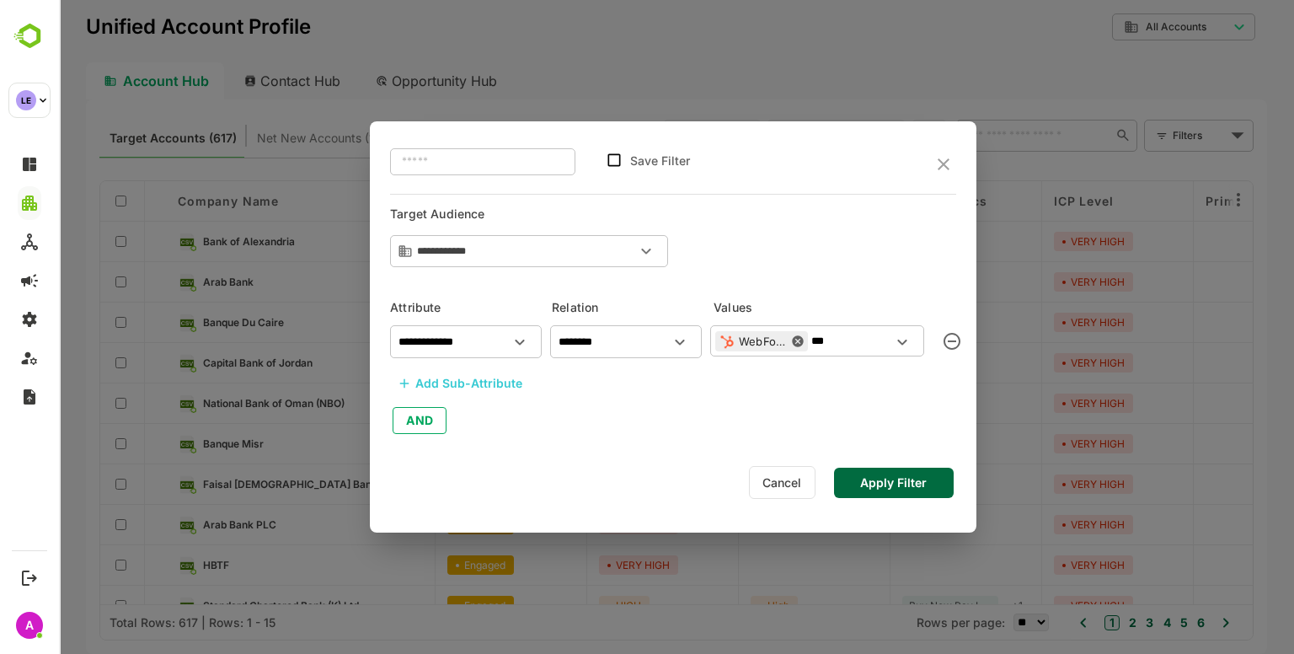
click at [634, 419] on div "**********" at bounding box center [673, 377] width 566 height 119
click at [864, 493] on button "Apply Filter" at bounding box center [894, 483] width 120 height 30
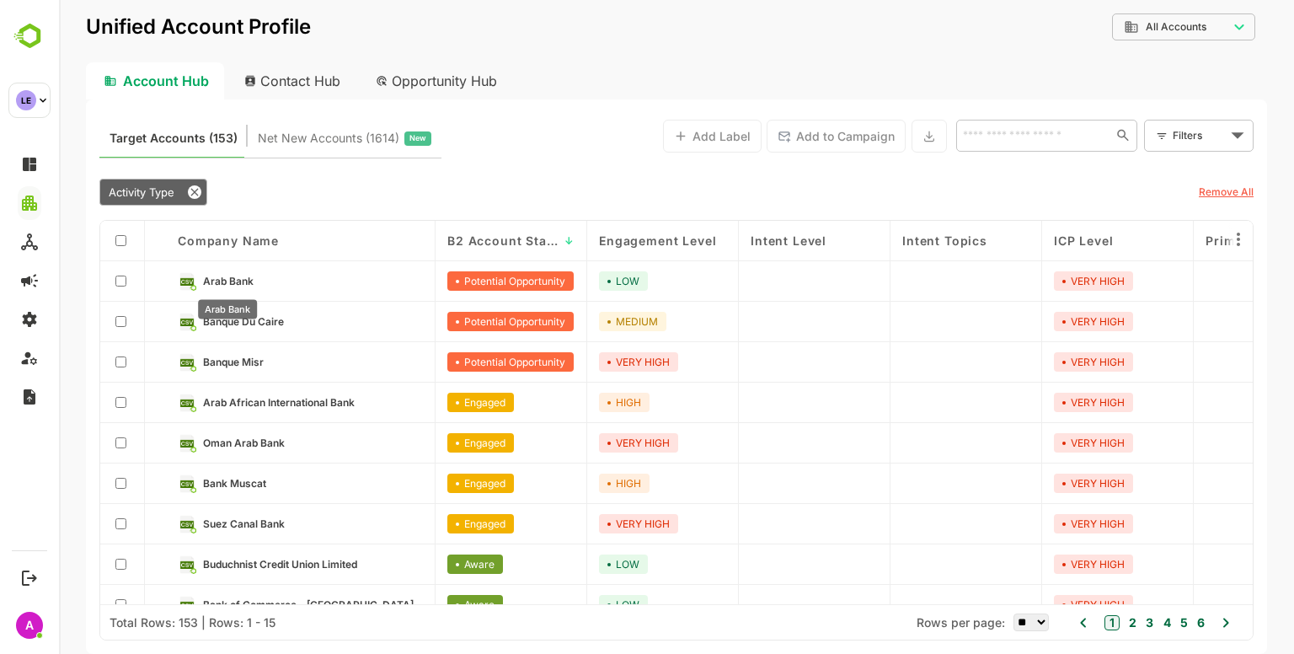
click at [229, 280] on span "Arab Bank" at bounding box center [228, 281] width 51 height 13
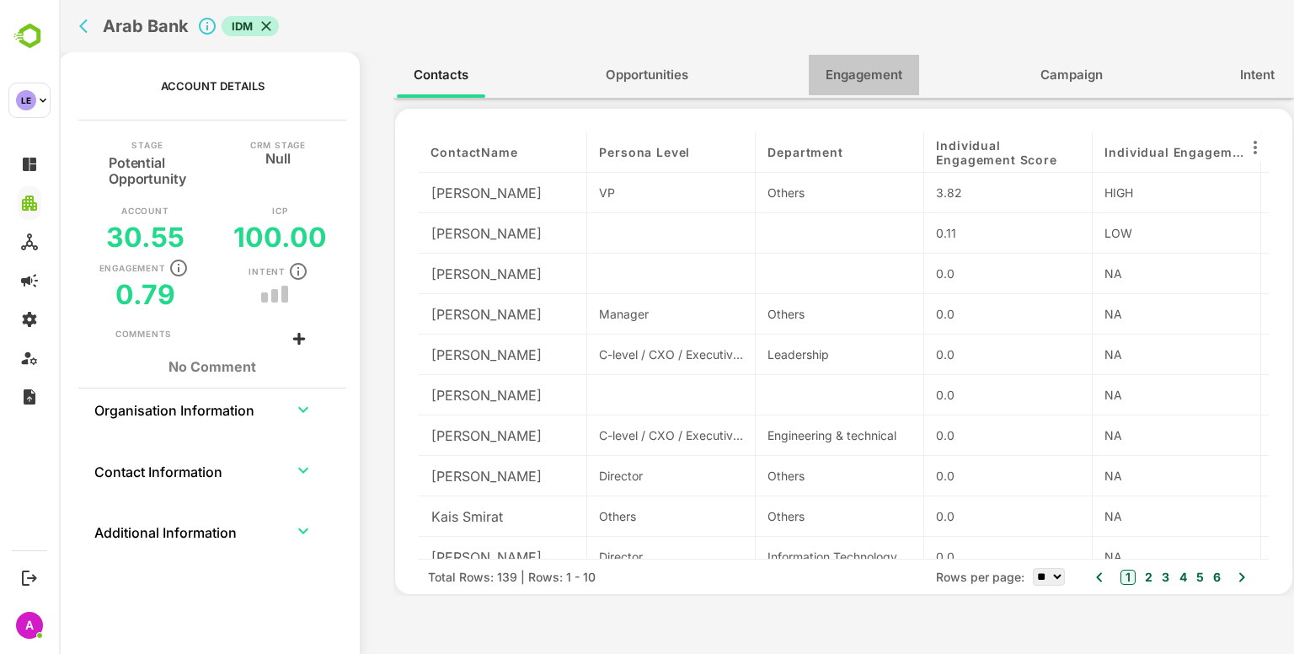
click at [847, 62] on button "Engagement" at bounding box center [864, 75] width 110 height 40
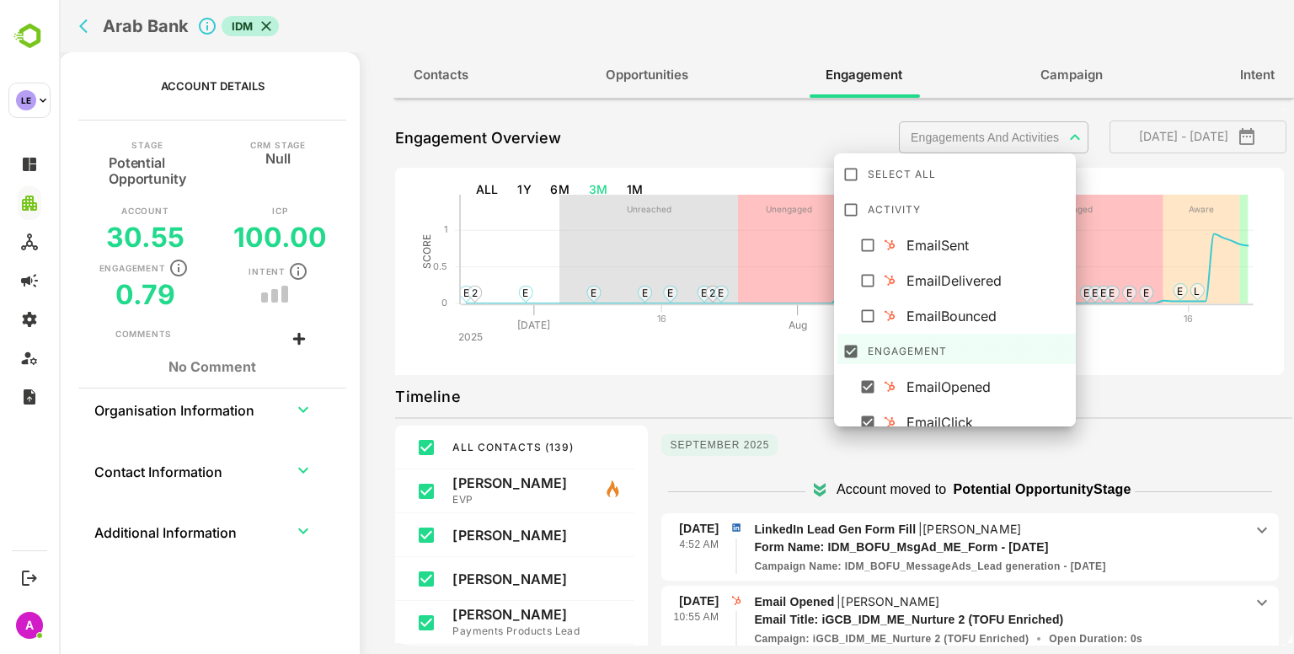
click at [1005, 140] on body "**********" at bounding box center [676, 327] width 1235 height 654
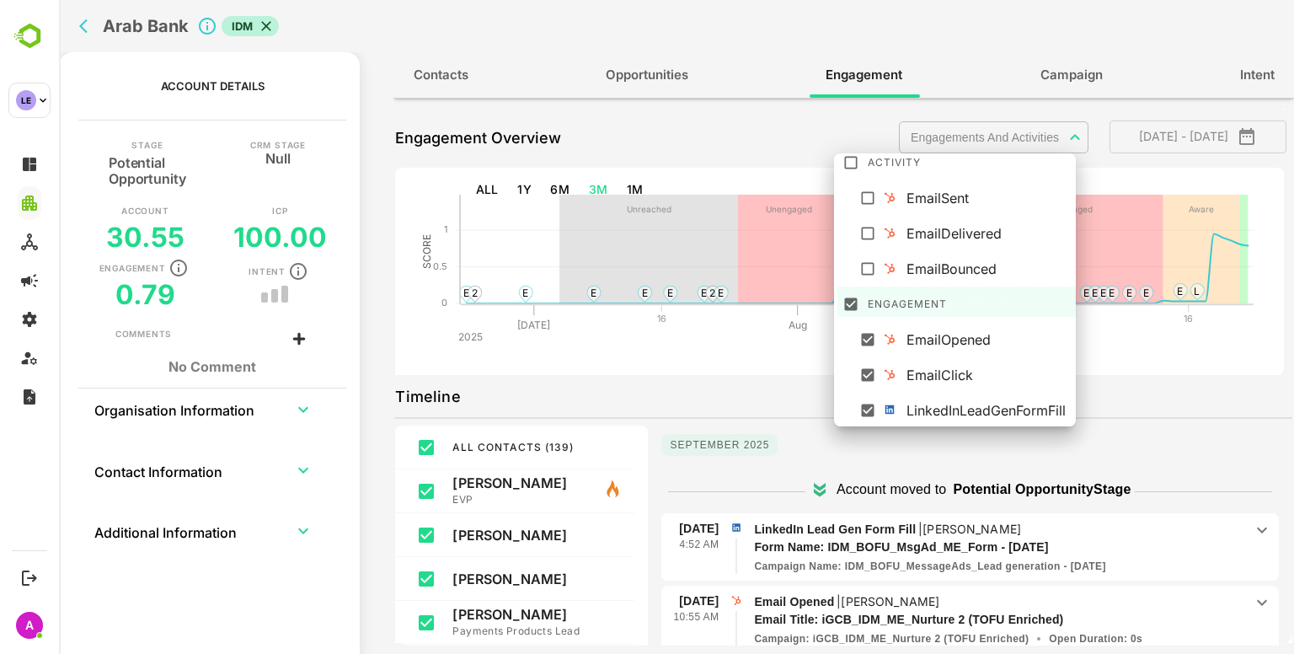
scroll to position [0, 0]
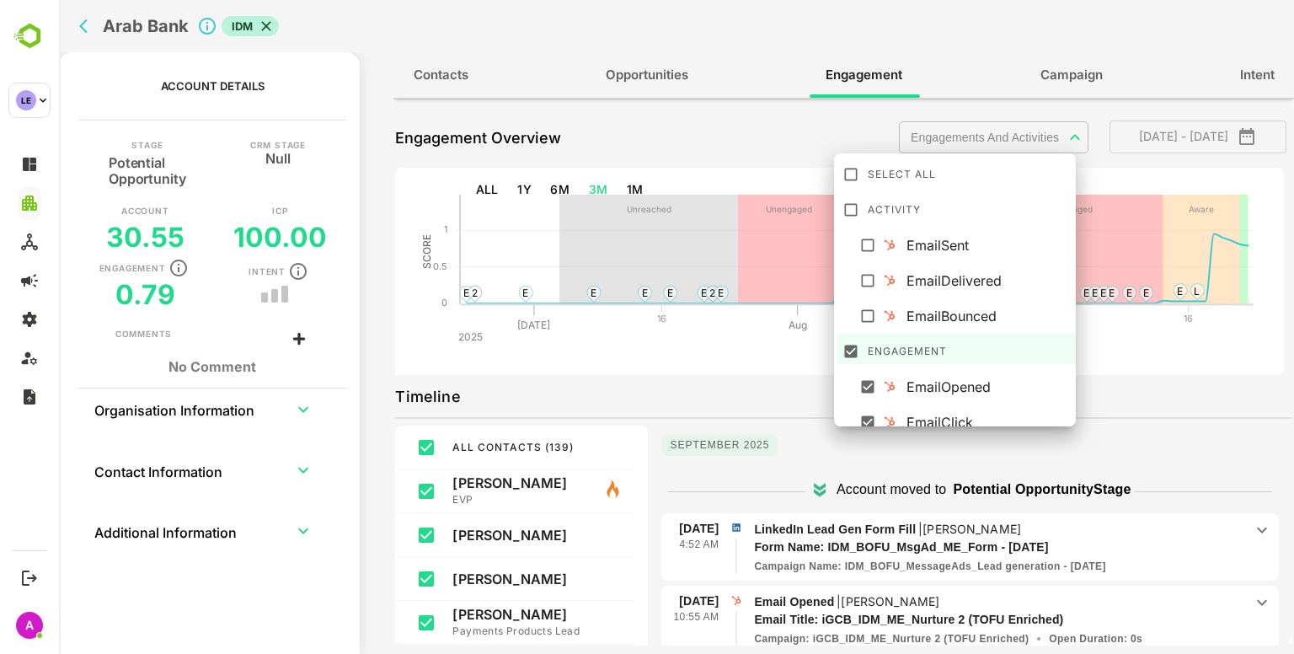
click at [495, 191] on div at bounding box center [676, 327] width 1235 height 654
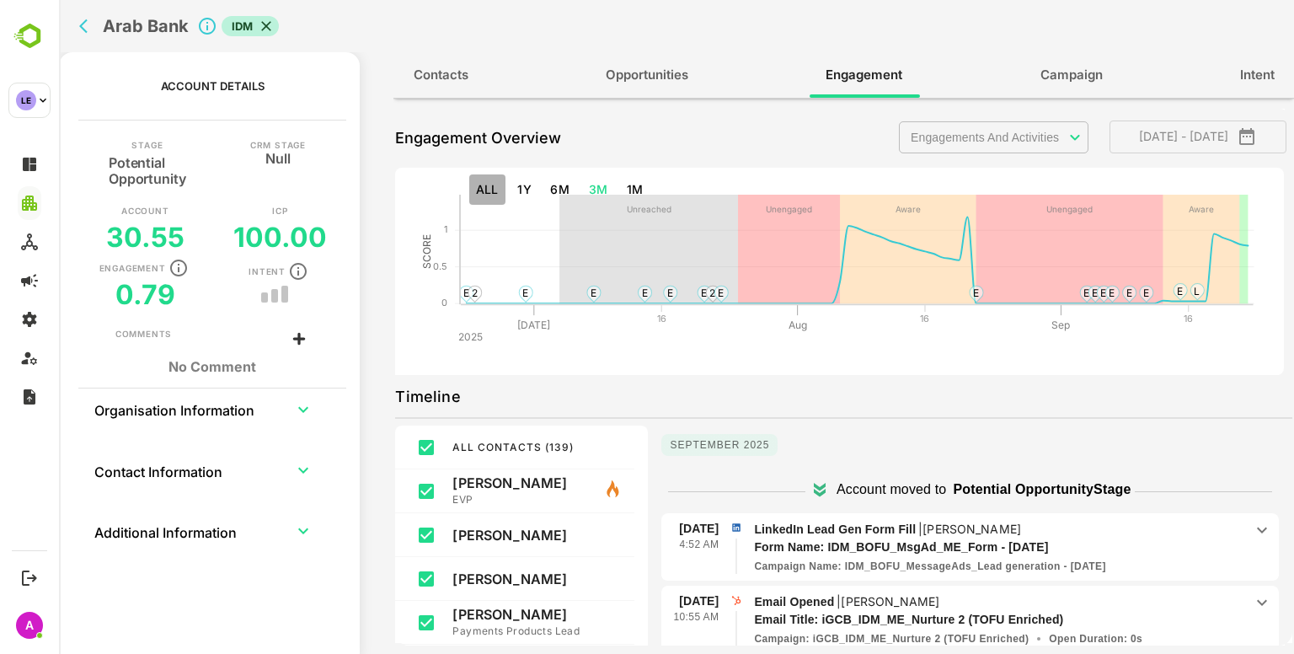
click at [495, 191] on button "ALL" at bounding box center [487, 189] width 36 height 31
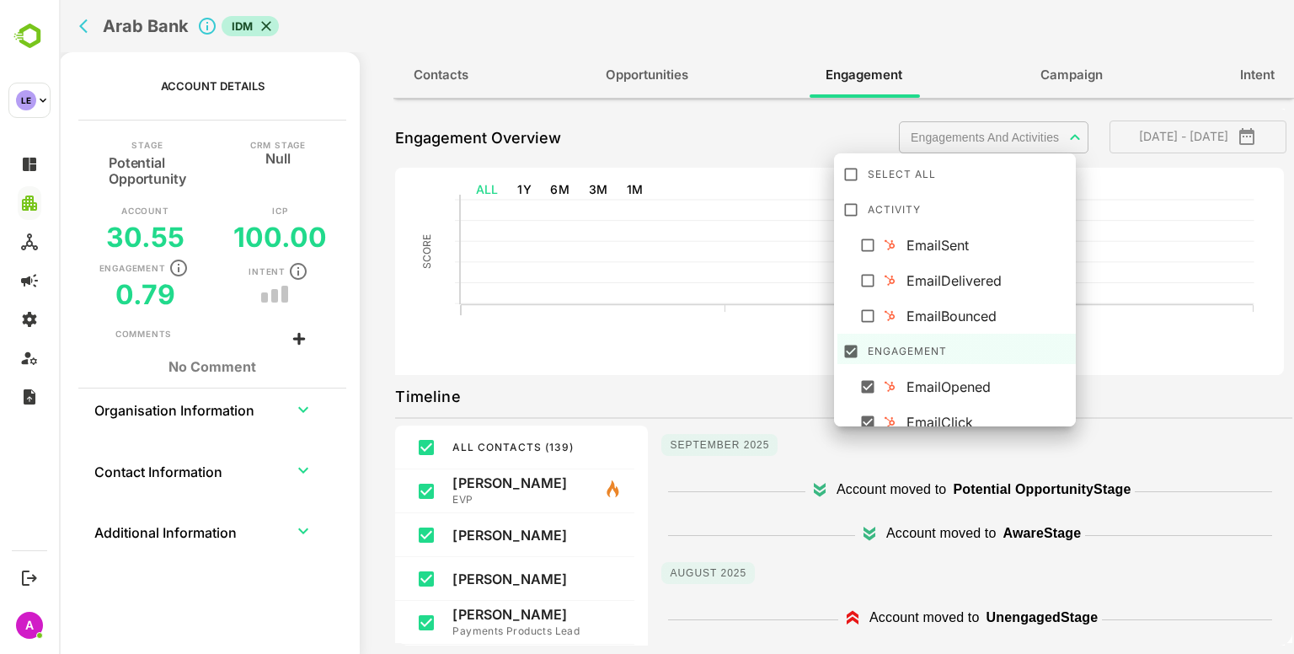
scroll to position [47, 0]
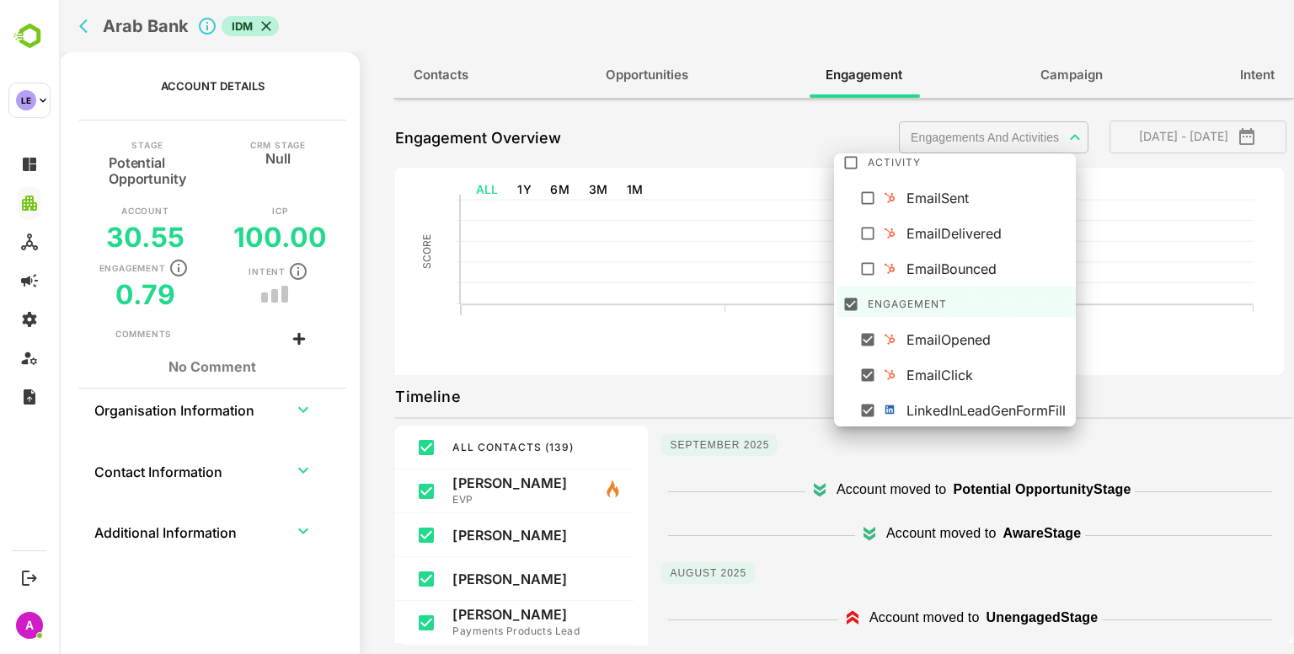
click at [979, 123] on body "**********" at bounding box center [676, 327] width 1235 height 654
type input "**********"
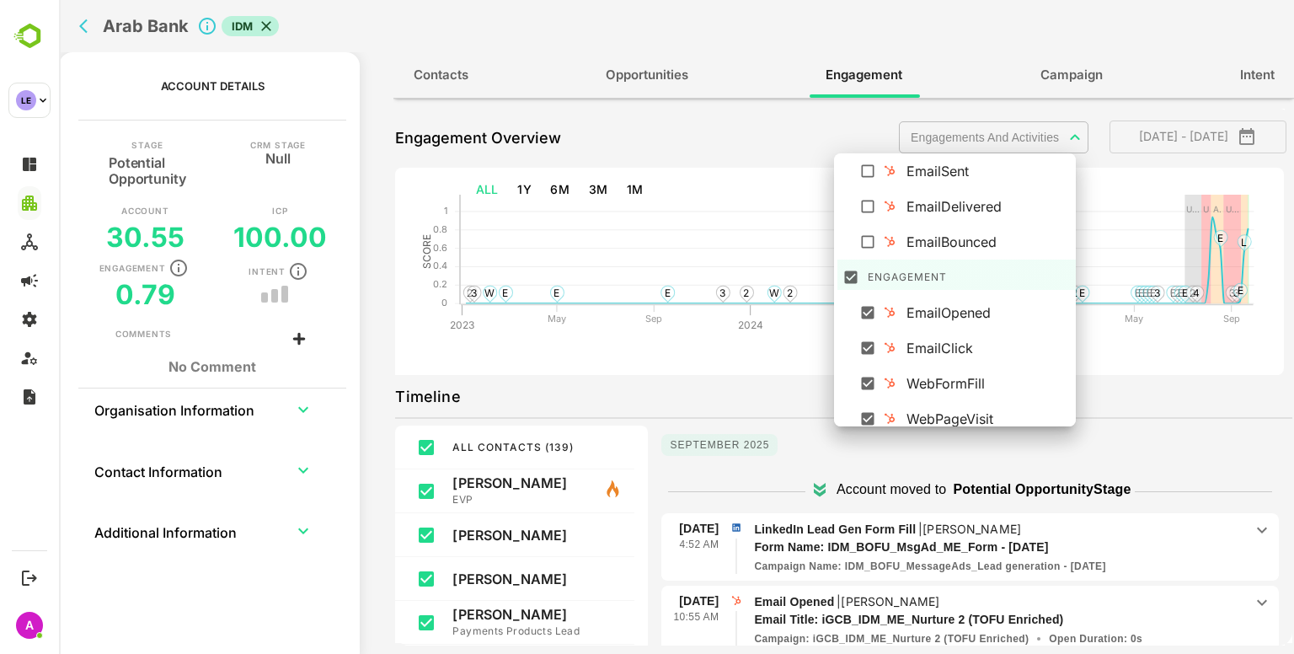
scroll to position [74, 0]
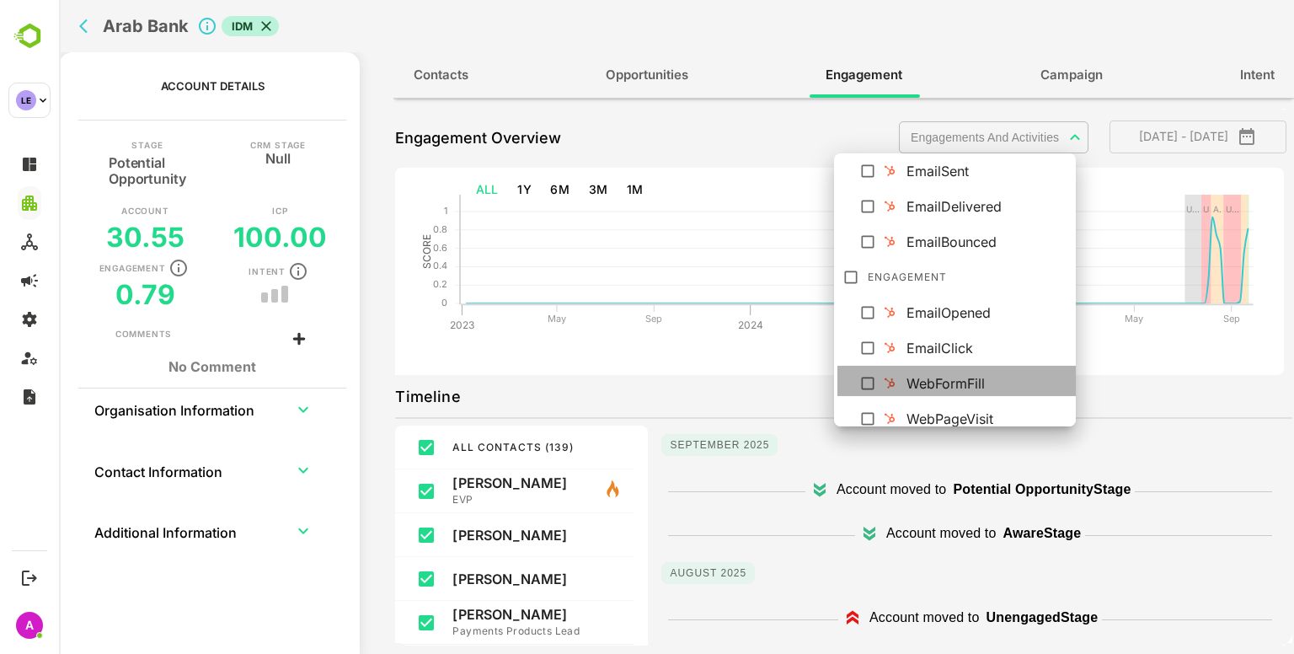
click at [908, 382] on div "WebFormFill" at bounding box center [989, 383] width 164 height 20
click at [711, 427] on div at bounding box center [676, 327] width 1235 height 654
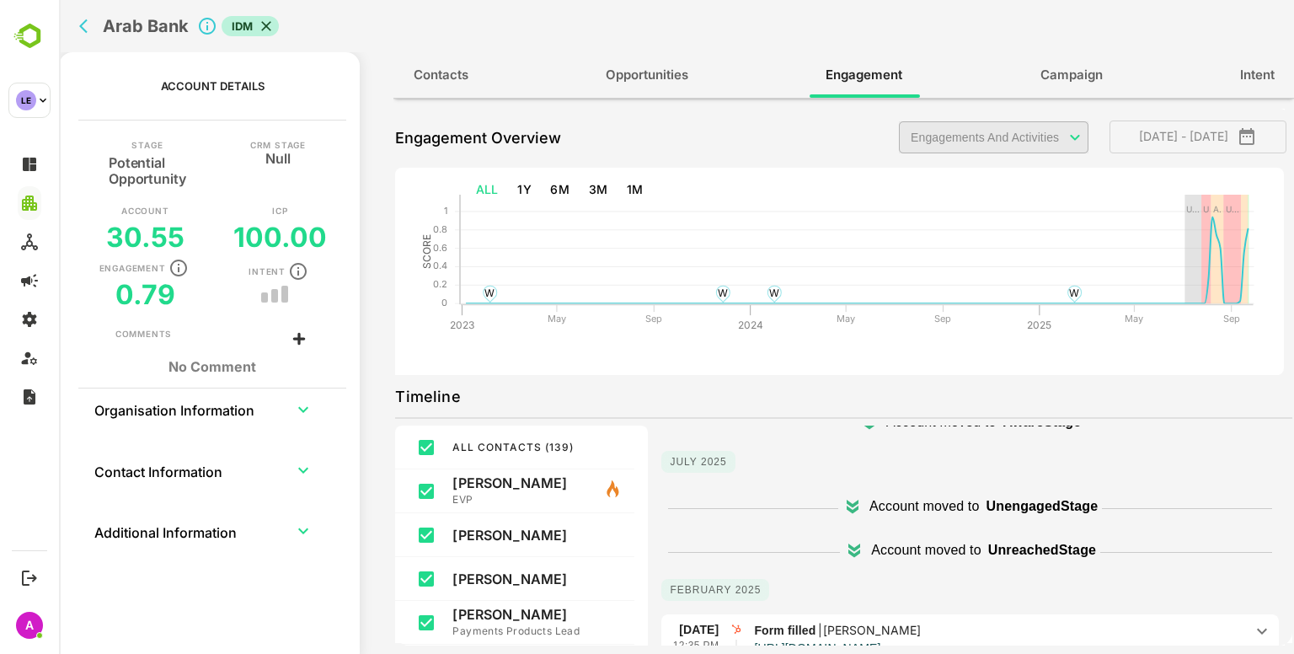
scroll to position [367, 0]
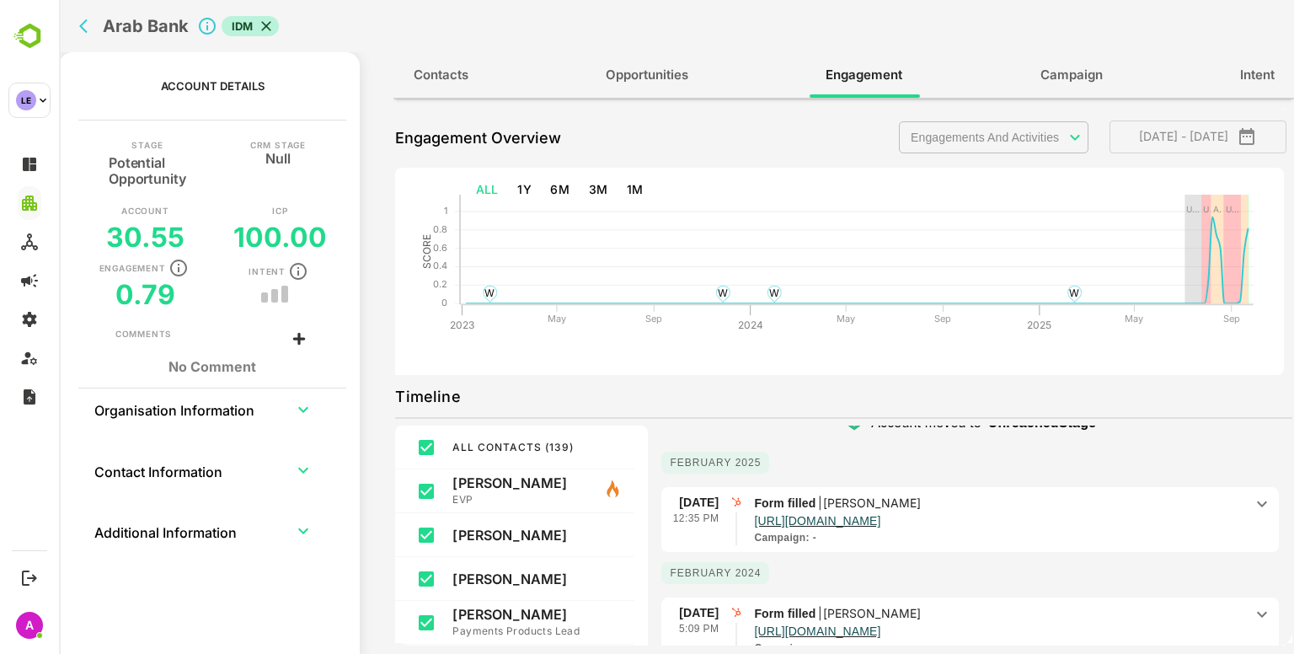
click at [1186, 512] on p "[URL][DOMAIN_NAME]" at bounding box center [999, 519] width 490 height 14
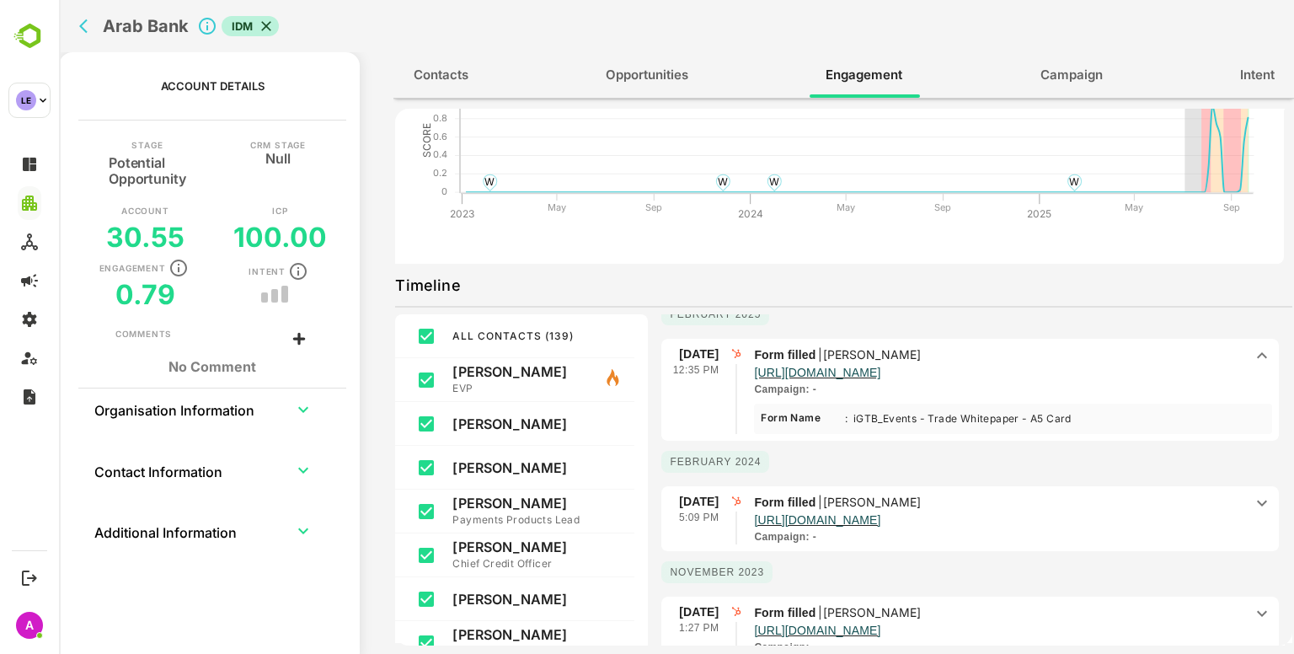
scroll to position [118, 0]
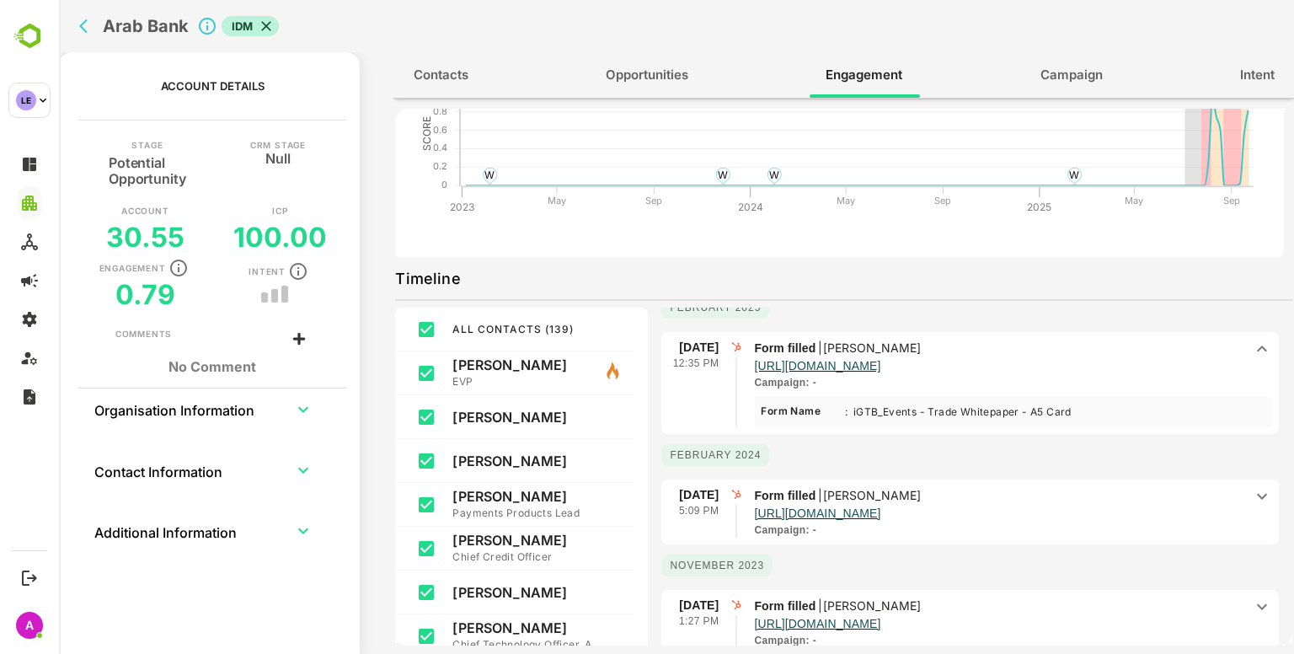
click at [1238, 513] on div "Form filled | [PERSON_NAME] [URL][DOMAIN_NAME] Campaign : -" at bounding box center [1003, 511] width 498 height 51
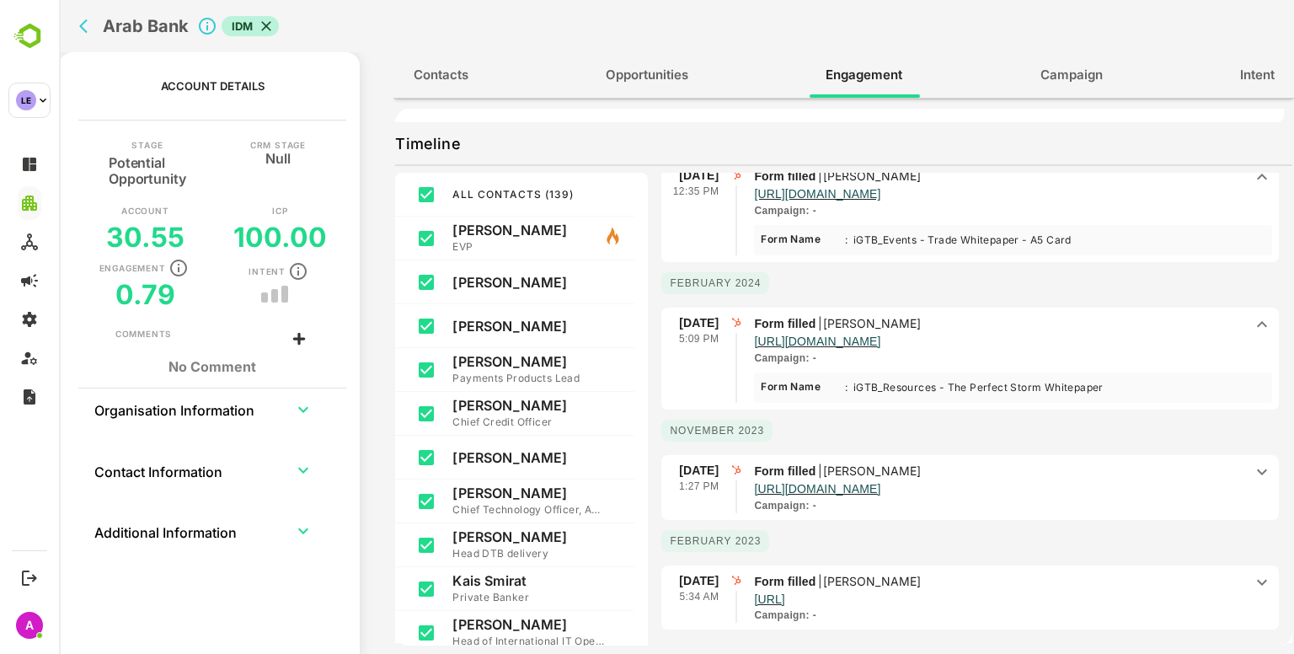
scroll to position [253, 0]
click at [1170, 493] on span "Form filled | [PERSON_NAME] [URL][DOMAIN_NAME] Campaign : -" at bounding box center [999, 487] width 490 height 51
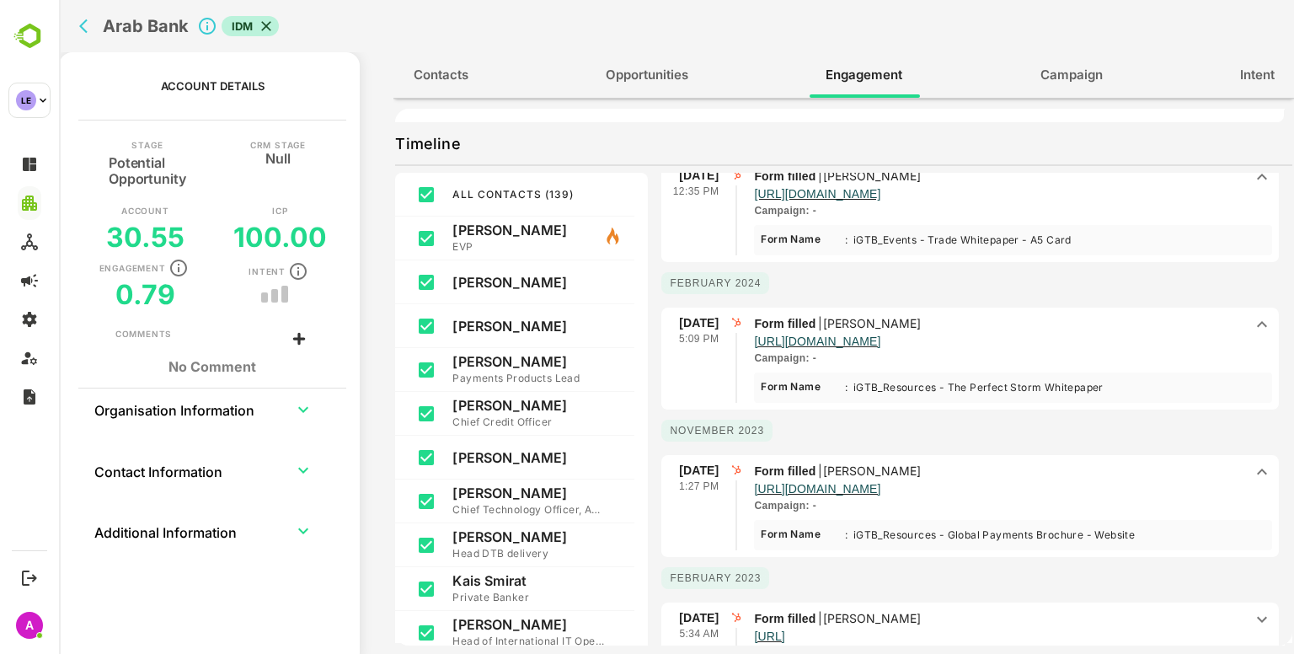
scroll to position [0, 0]
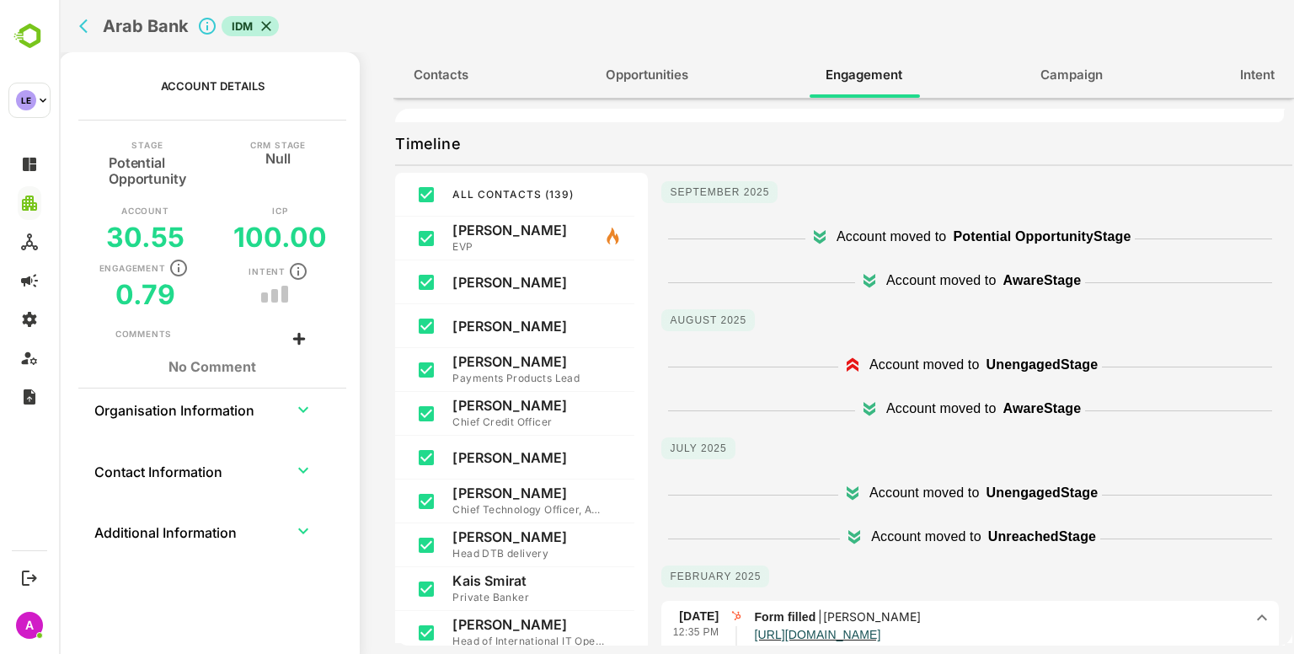
click at [88, 34] on icon "back" at bounding box center [87, 26] width 17 height 17
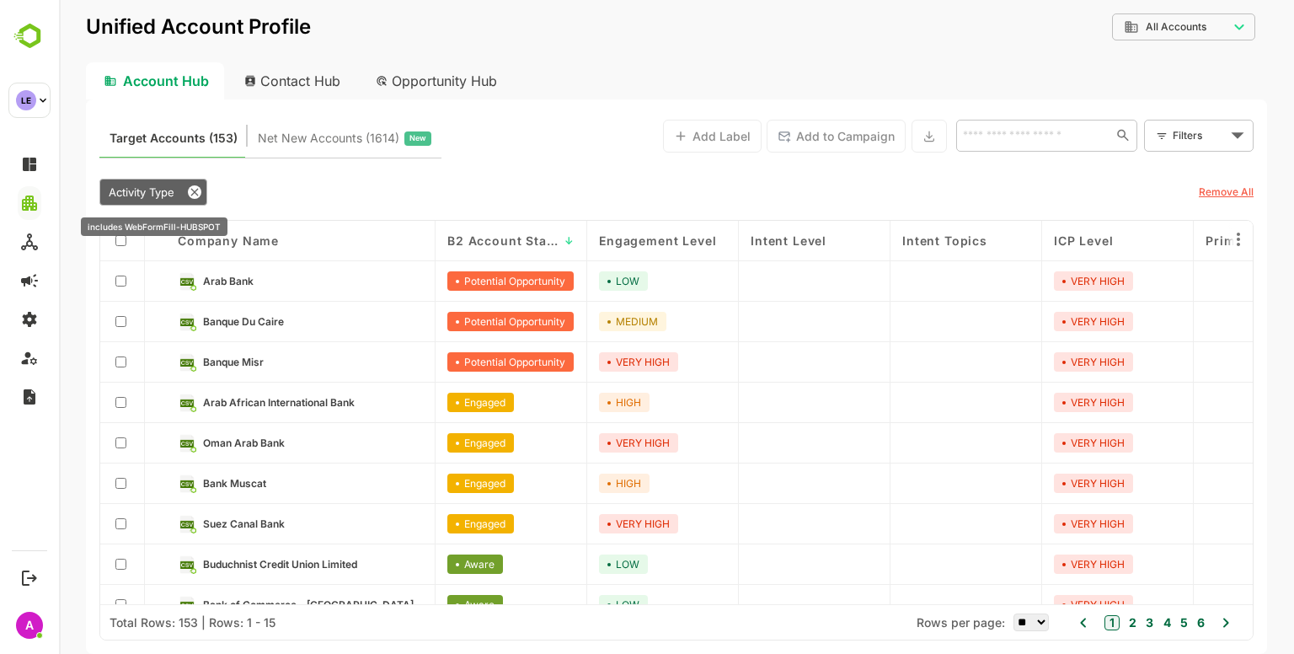
click at [140, 184] on div "Activity Type" at bounding box center [153, 192] width 108 height 27
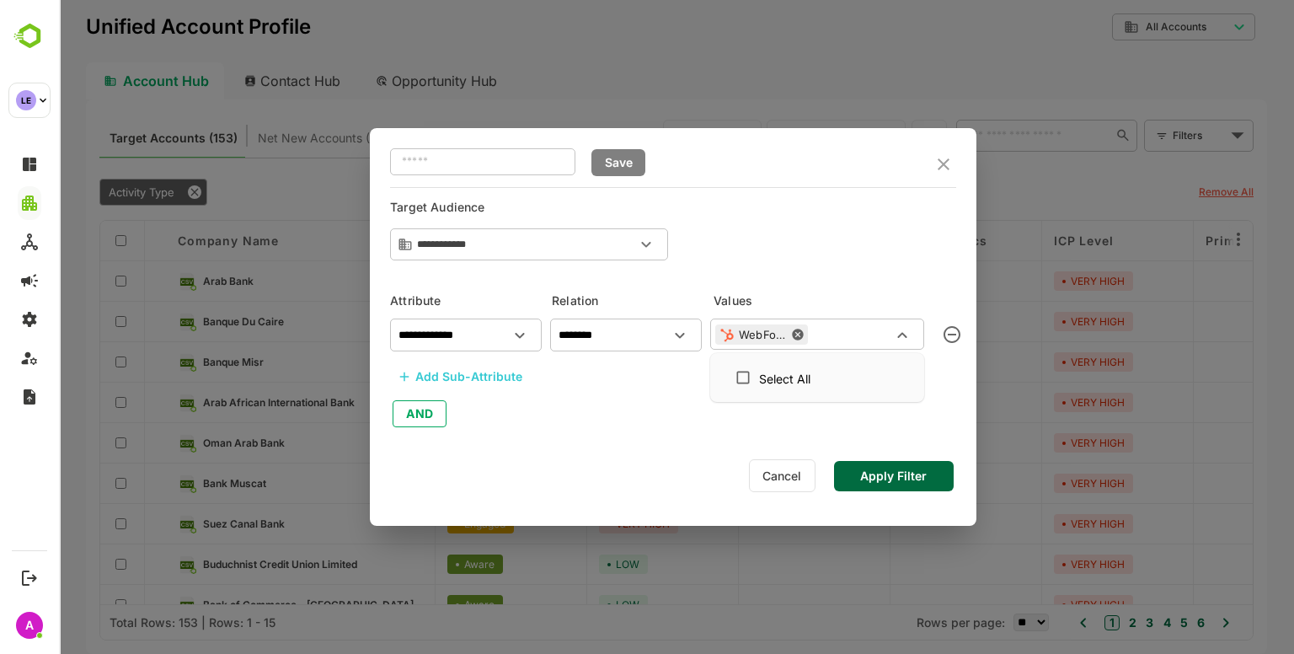
click at [863, 334] on input "text" at bounding box center [852, 334] width 78 height 20
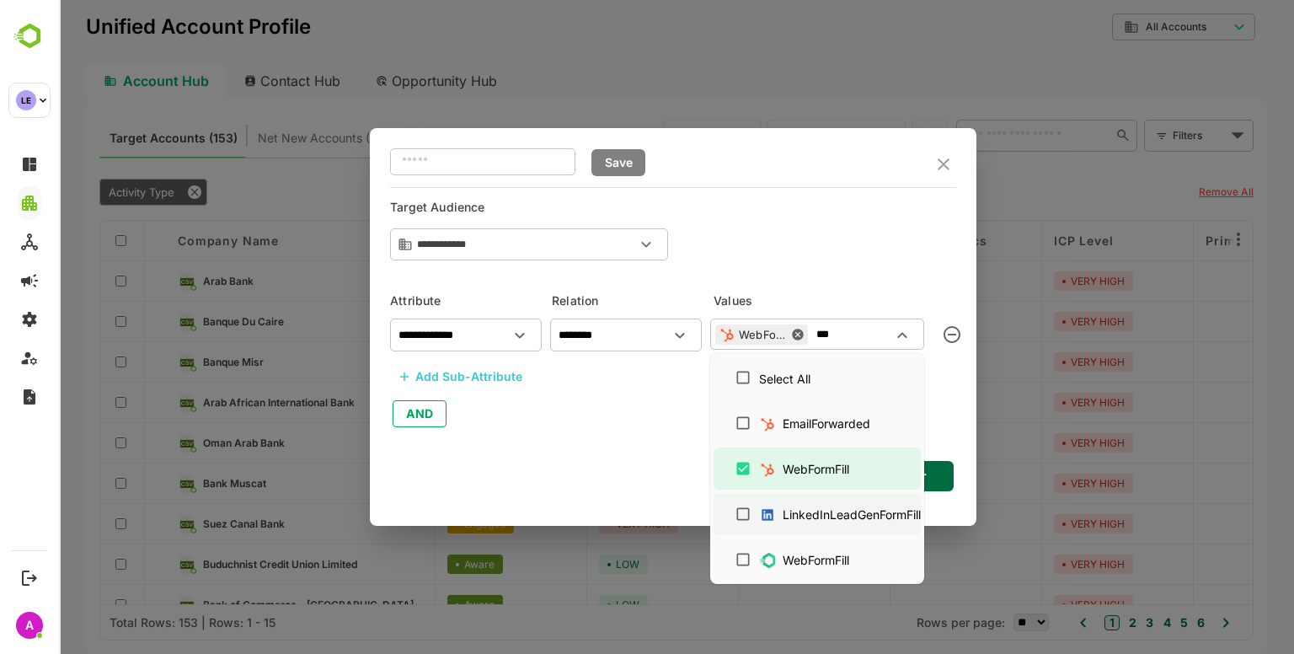
click at [864, 506] on div "LinkedInLeadGenFormFill" at bounding box center [852, 515] width 138 height 18
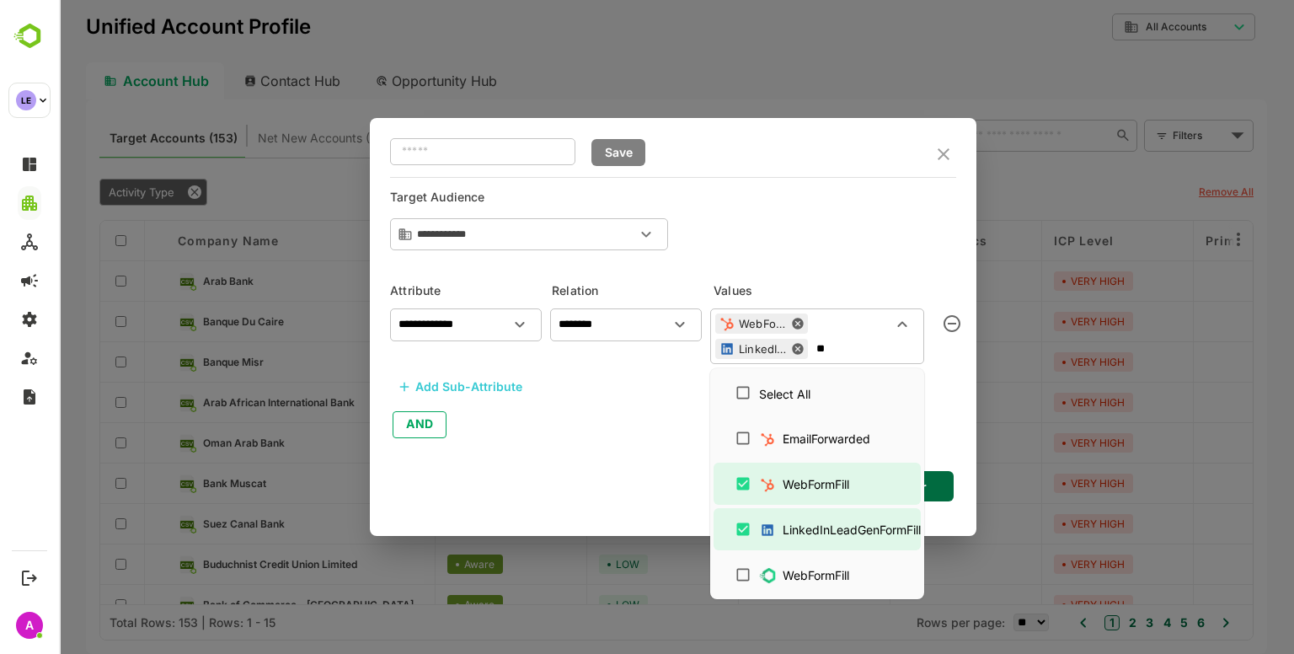
type input "*"
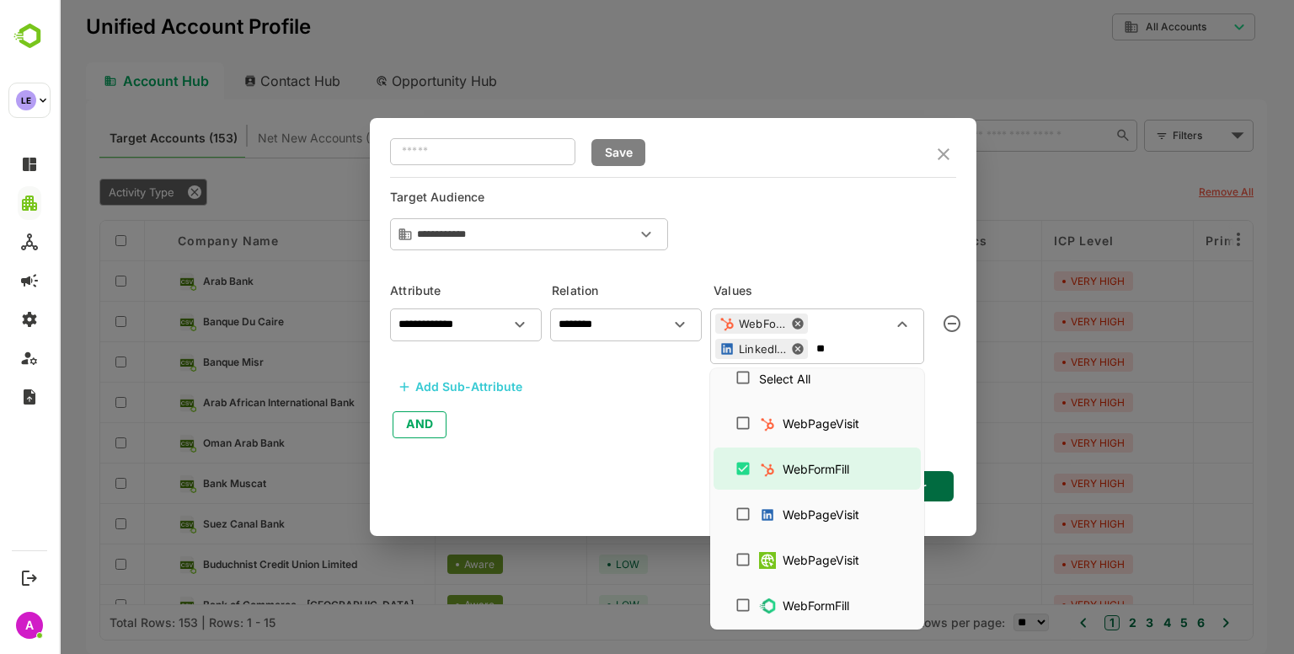
scroll to position [14, 0]
click at [827, 552] on div "WebPageVisit" at bounding box center [821, 561] width 77 height 18
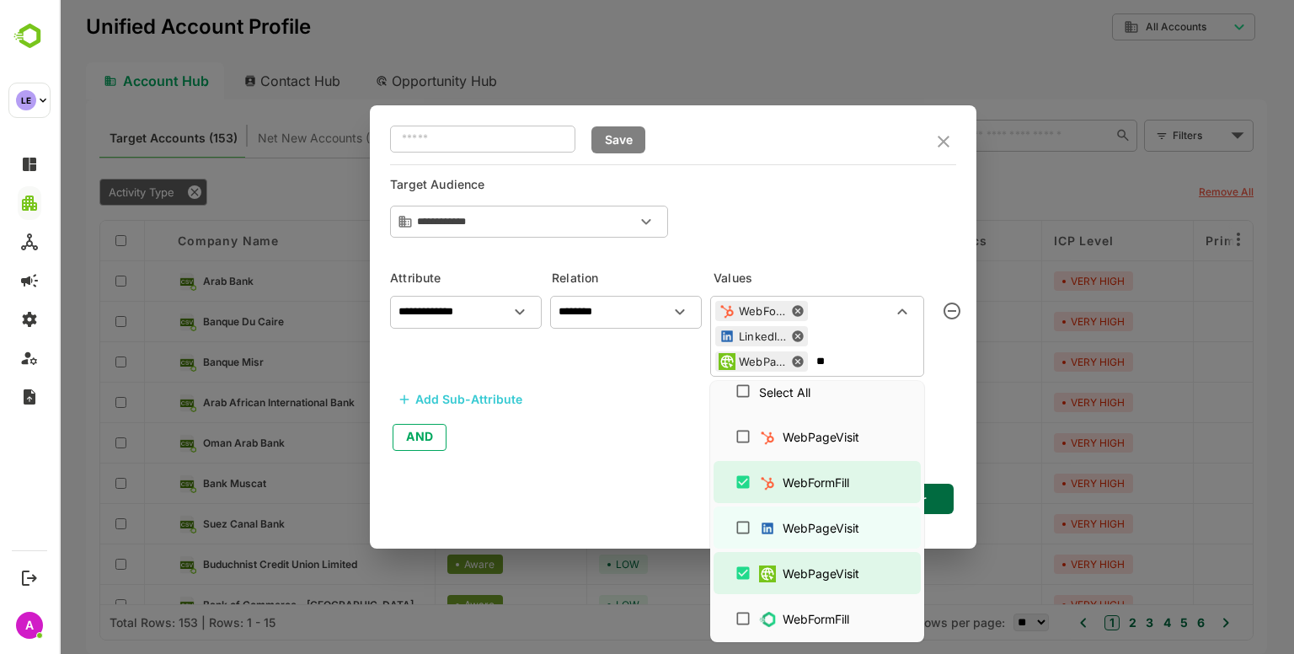
type input "**"
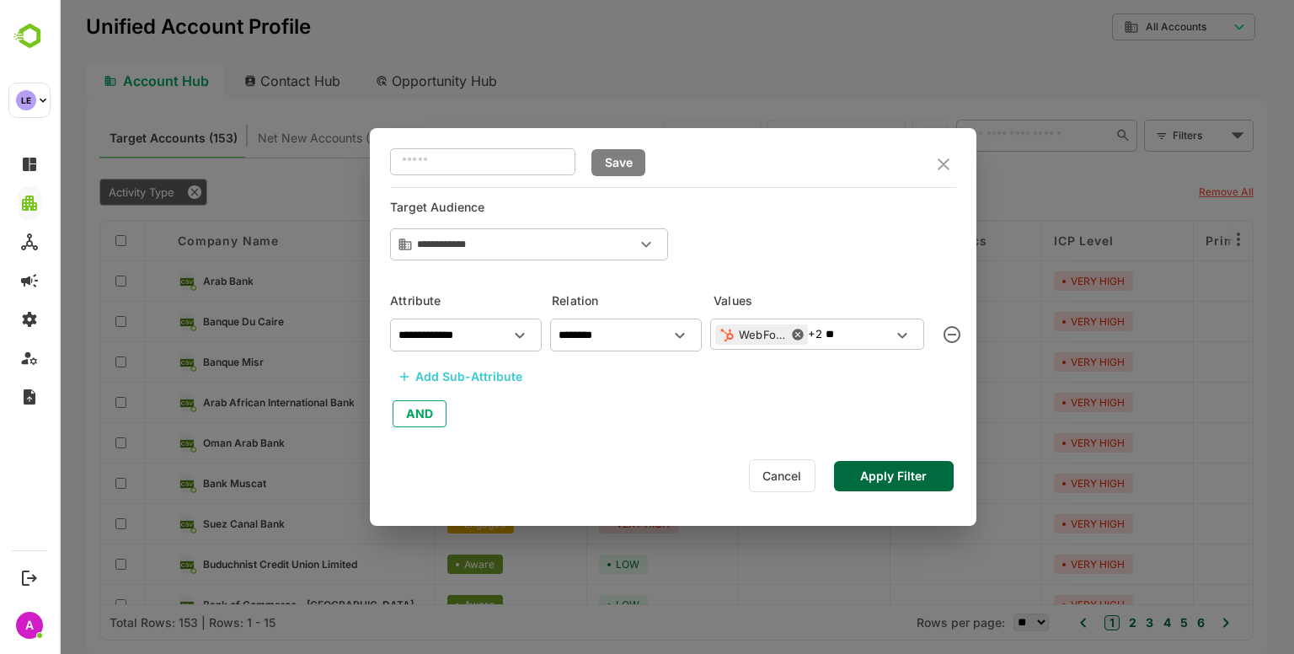
click at [627, 540] on div "**********" at bounding box center [673, 327] width 661 height 654
click at [898, 473] on button "Apply Filter" at bounding box center [894, 476] width 120 height 30
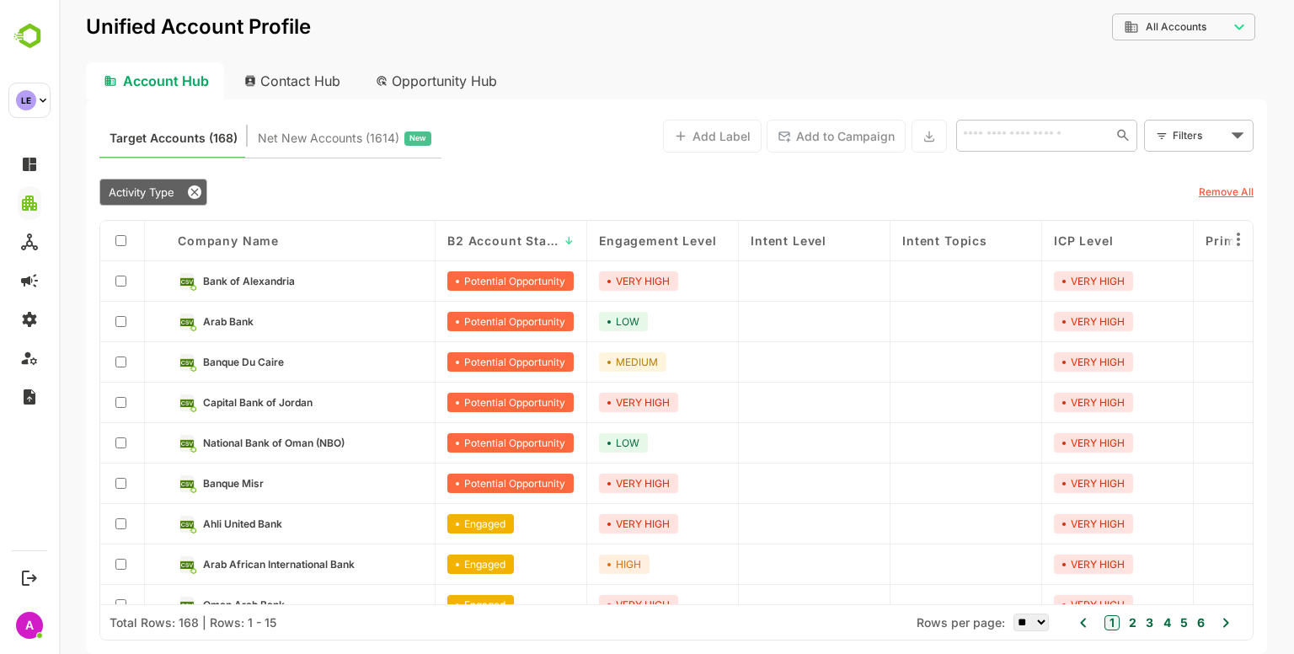
click at [220, 272] on link "Bank of Alexandria" at bounding box center [313, 281] width 220 height 19
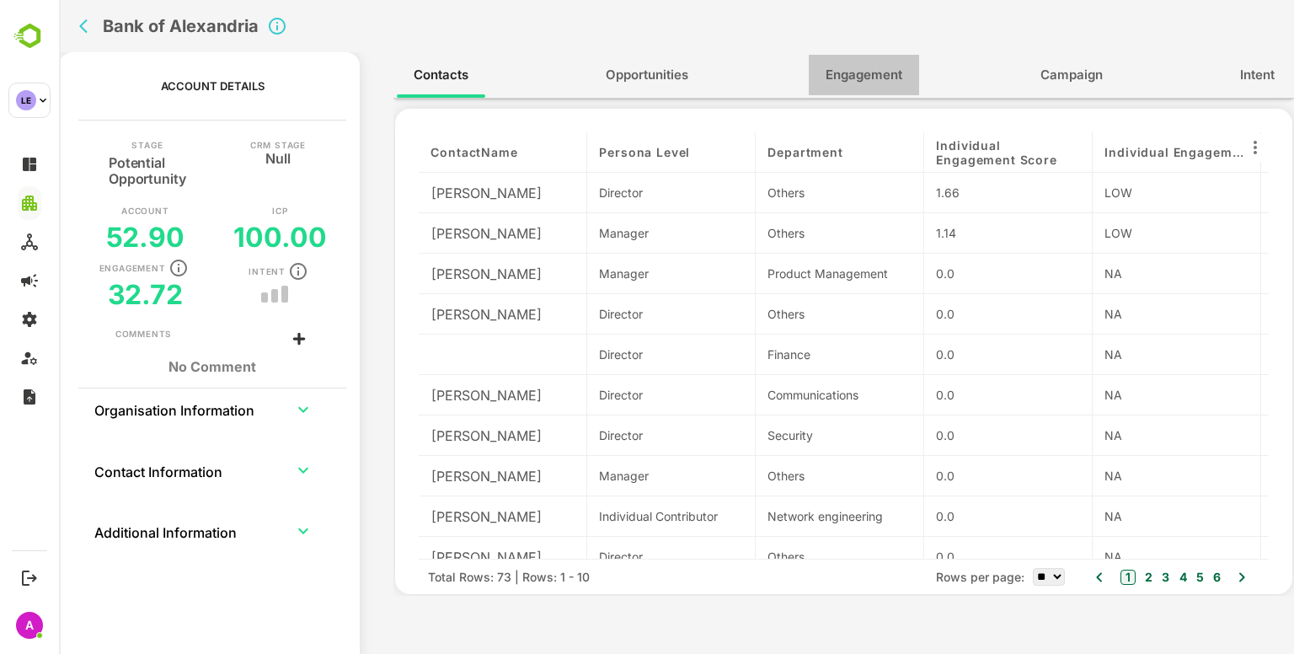
click at [844, 85] on span "Engagement" at bounding box center [864, 75] width 77 height 22
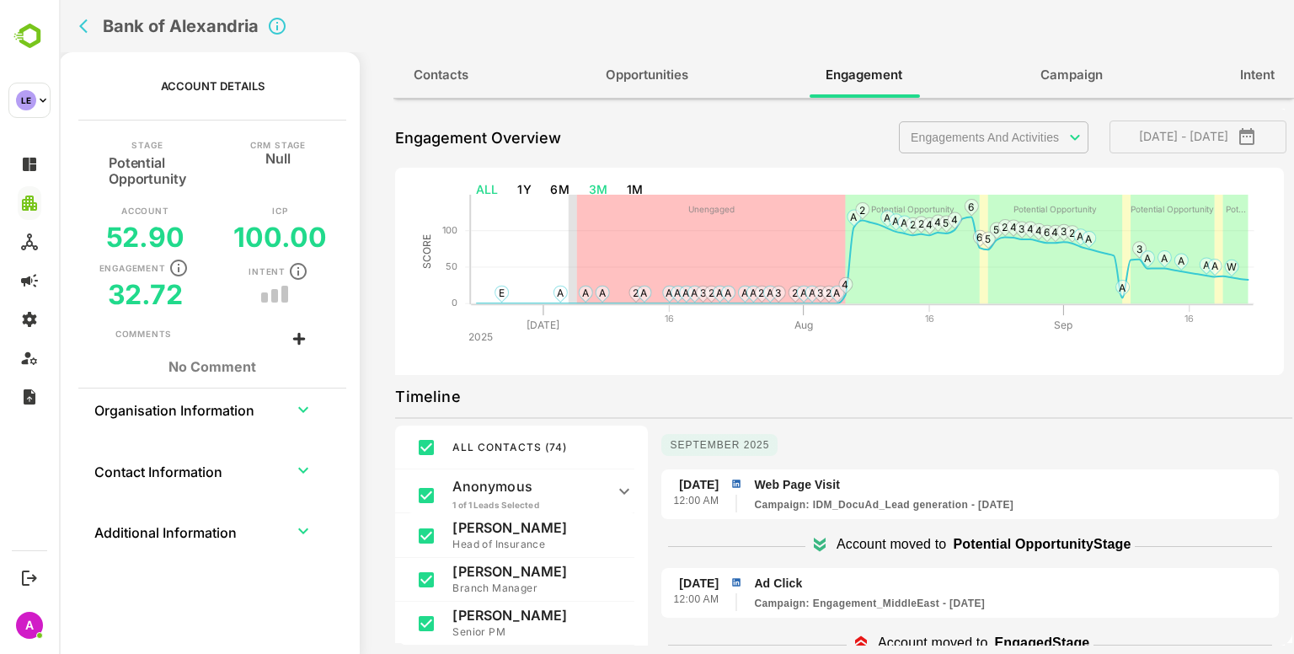
click at [484, 189] on button "ALL" at bounding box center [487, 189] width 36 height 31
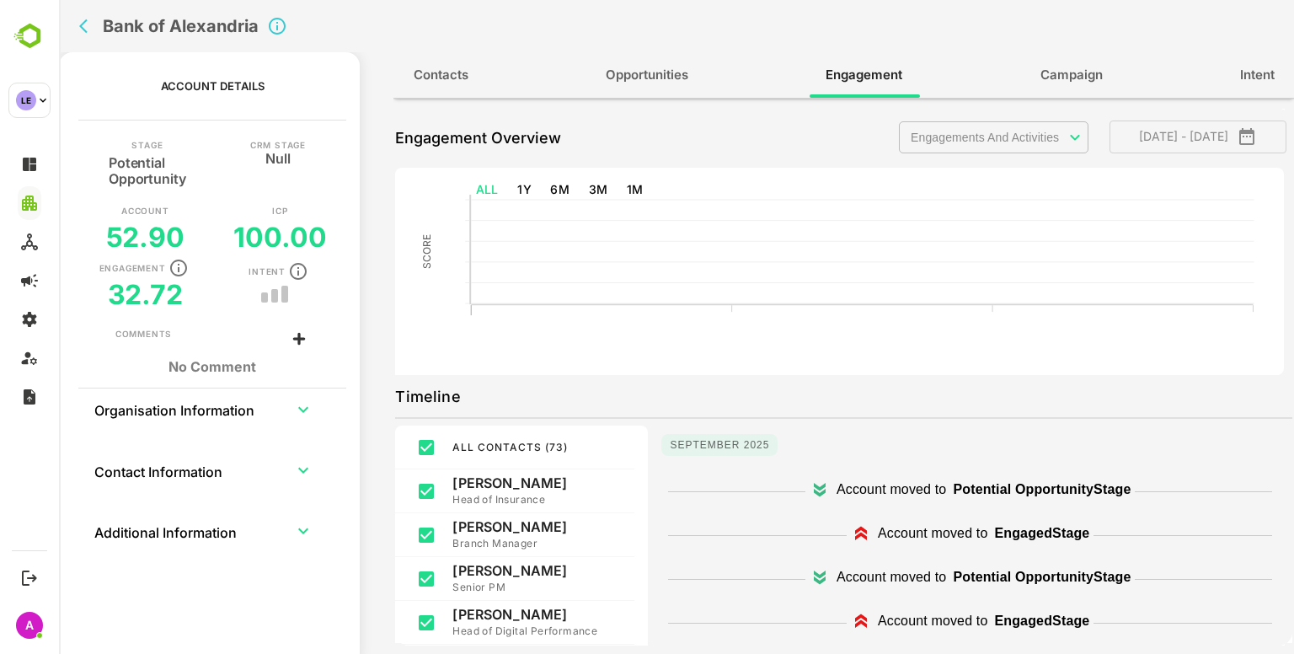
type input "**********"
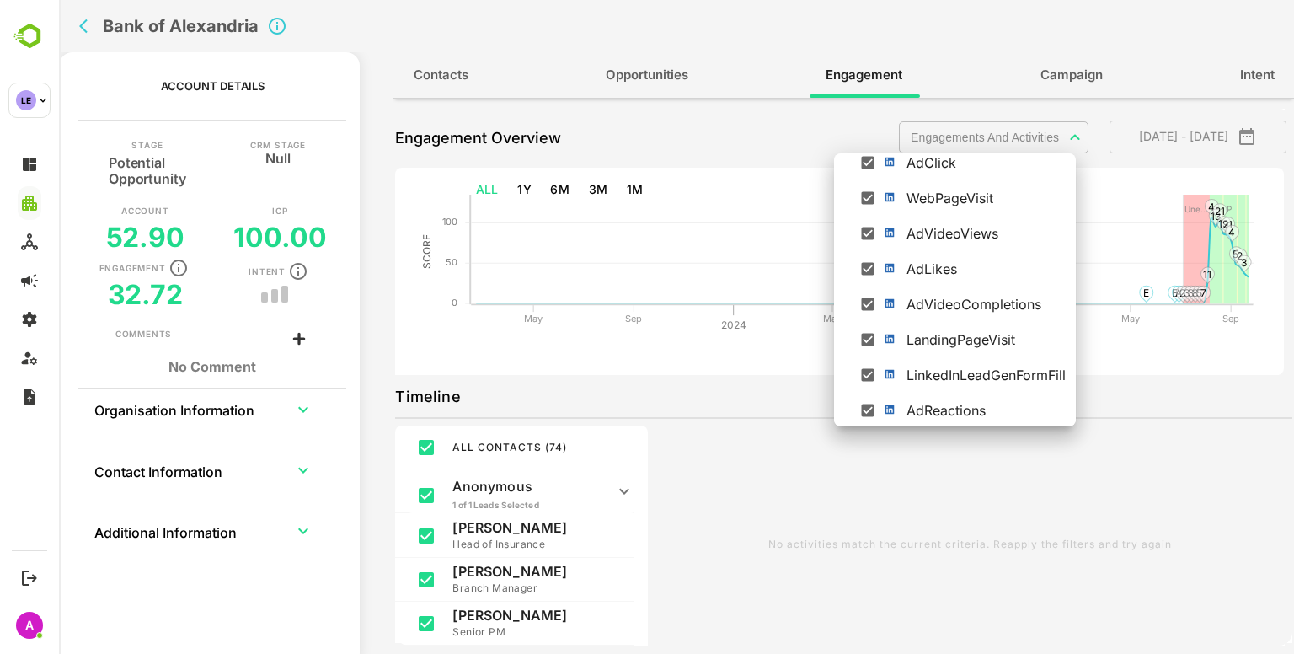
click at [979, 136] on body "**********" at bounding box center [676, 327] width 1235 height 654
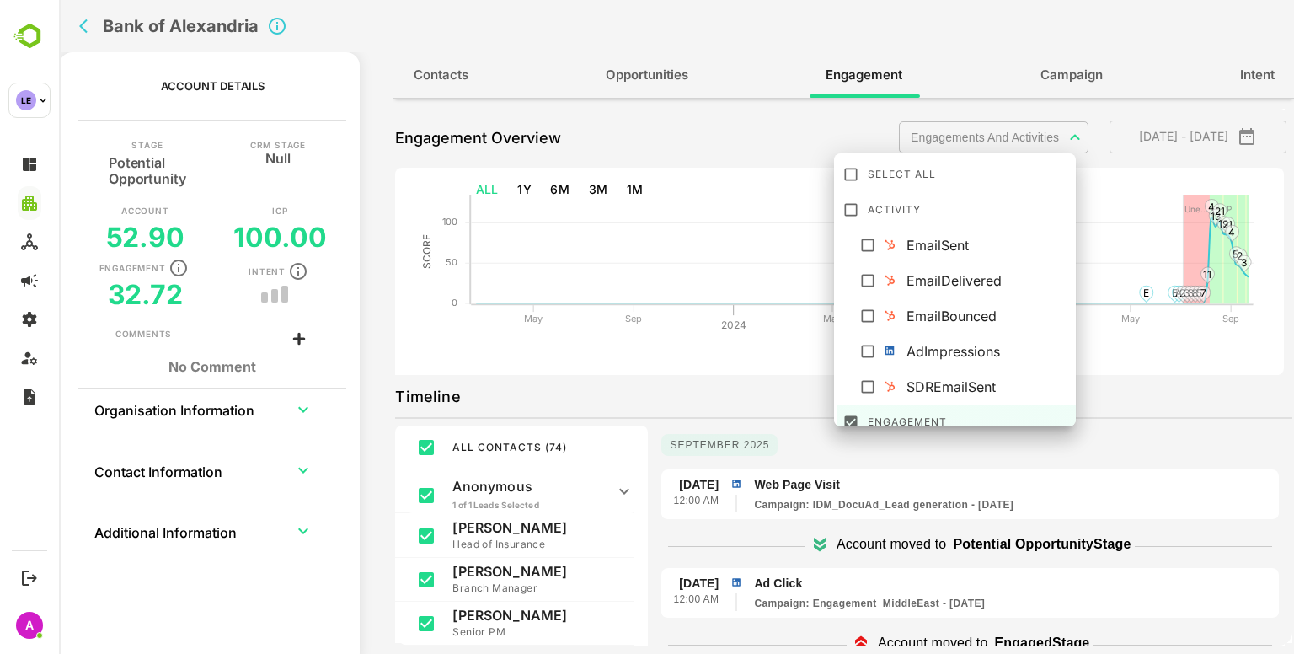
scroll to position [74, 0]
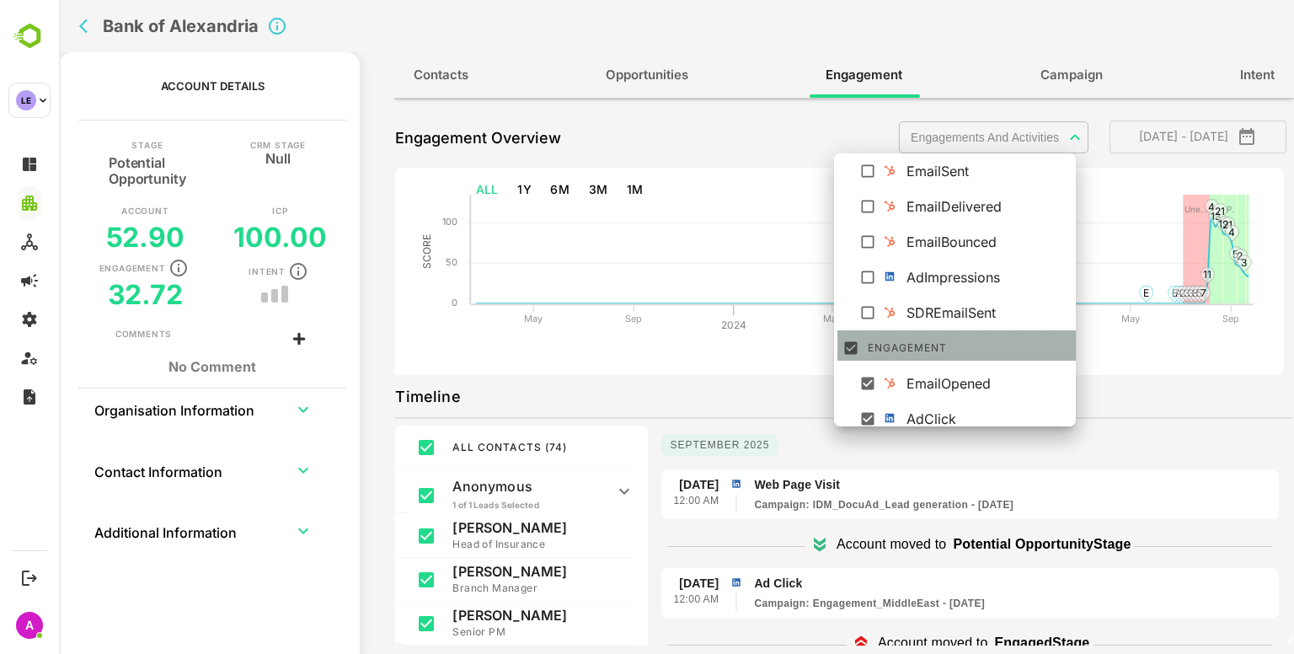
click at [871, 342] on div "Engagement" at bounding box center [971, 345] width 206 height 27
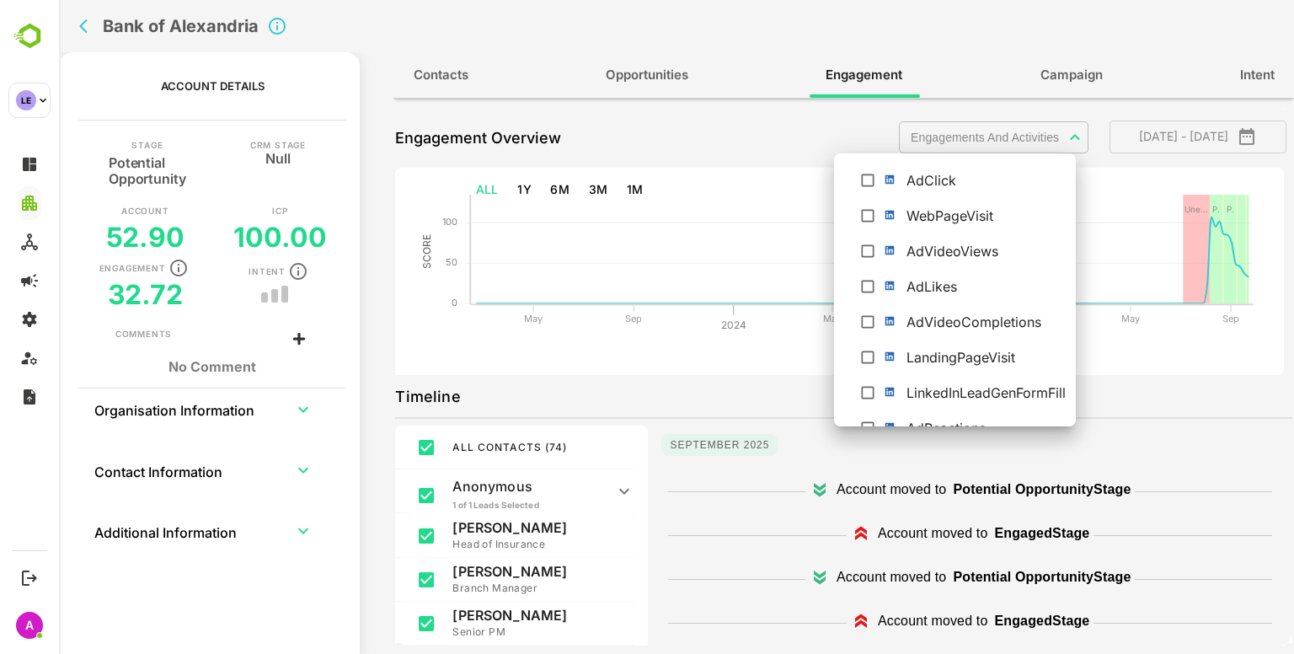
scroll to position [330, 0]
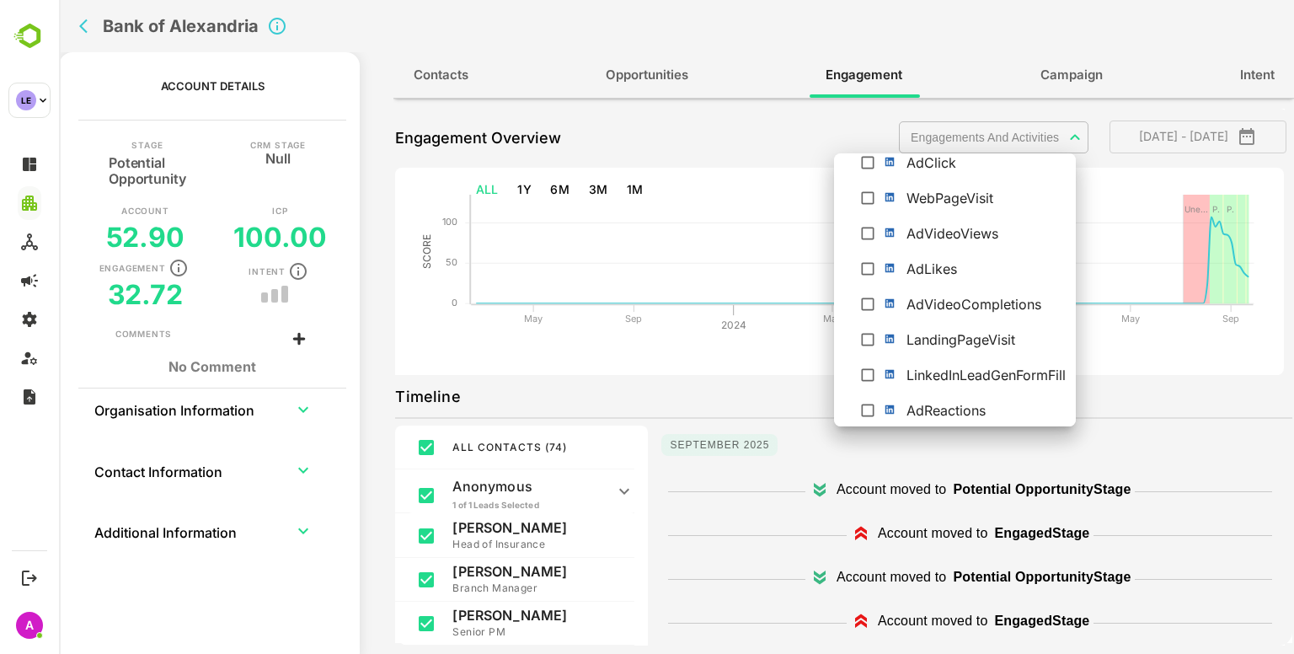
click at [725, 324] on div at bounding box center [676, 327] width 1235 height 654
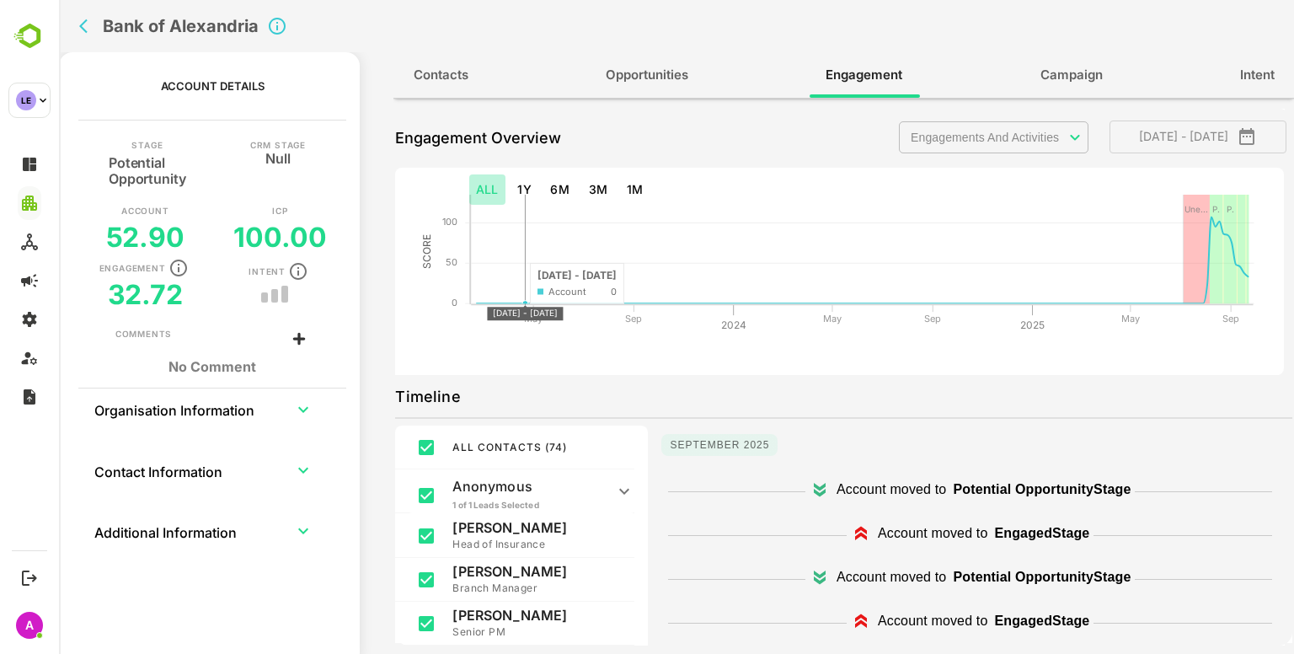
click at [479, 189] on button "ALL" at bounding box center [487, 189] width 36 height 31
click at [515, 190] on button "1Y" at bounding box center [525, 189] width 28 height 31
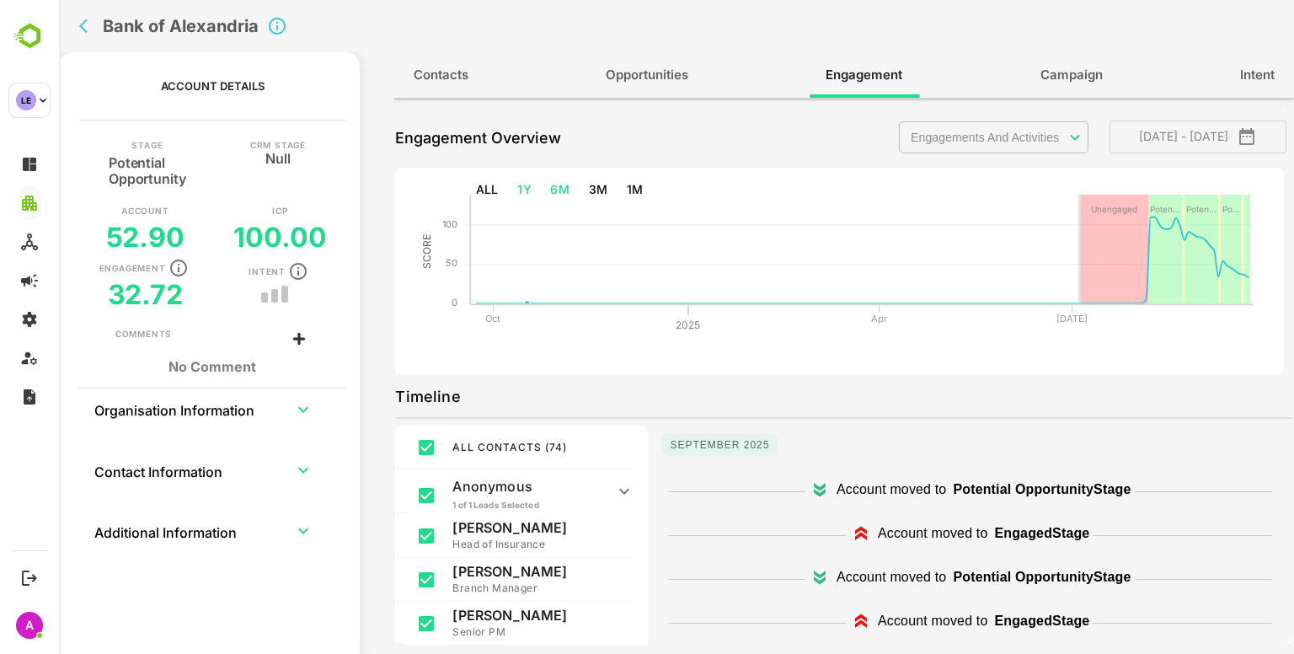
click at [573, 195] on button "6M" at bounding box center [559, 189] width 33 height 31
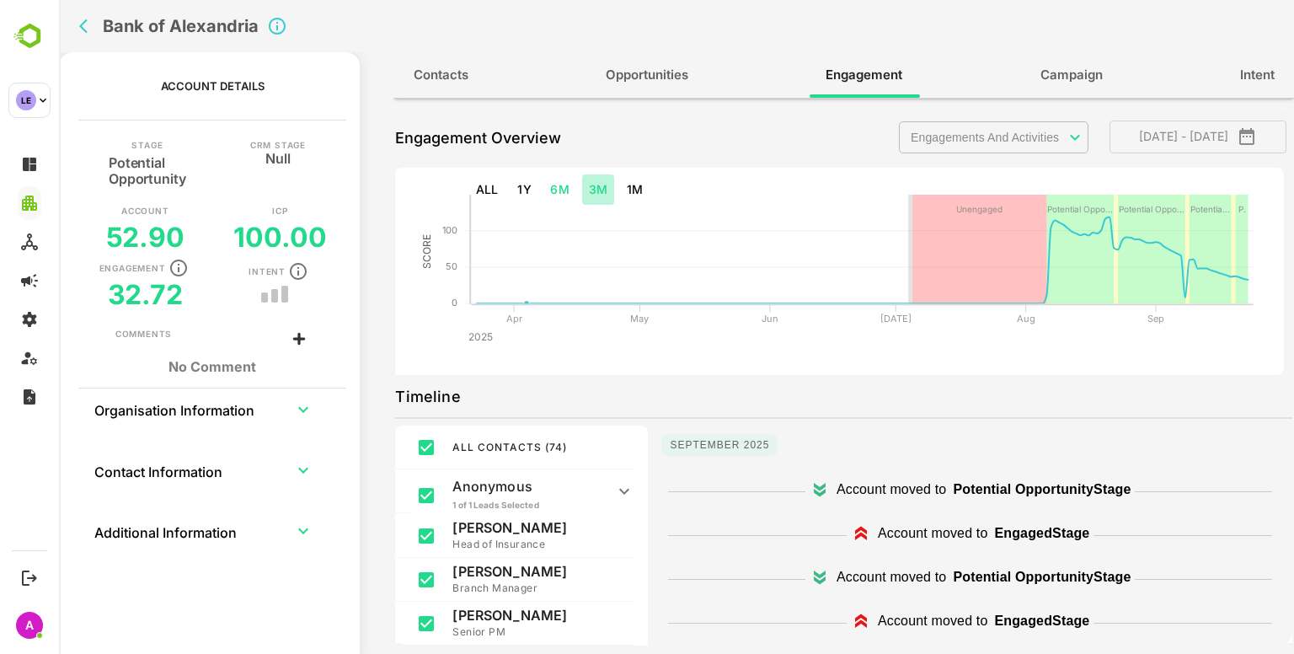
click at [598, 191] on button "3M" at bounding box center [598, 189] width 33 height 31
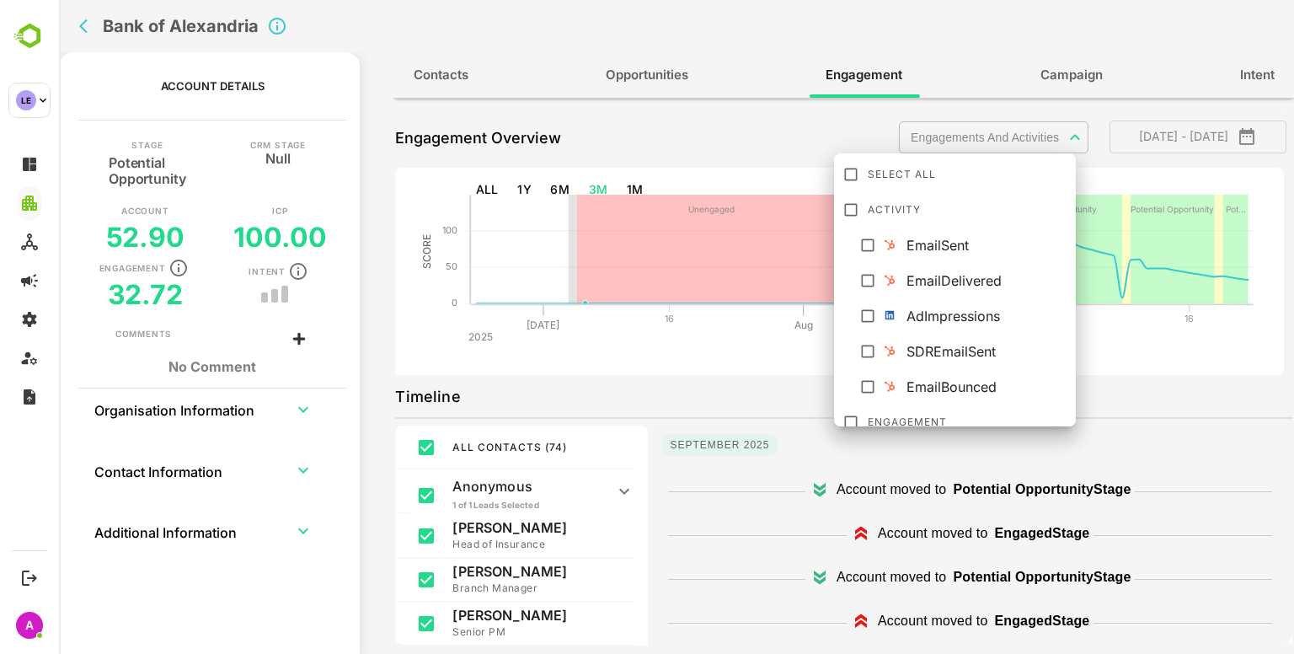
click at [984, 132] on body "**********" at bounding box center [676, 327] width 1235 height 654
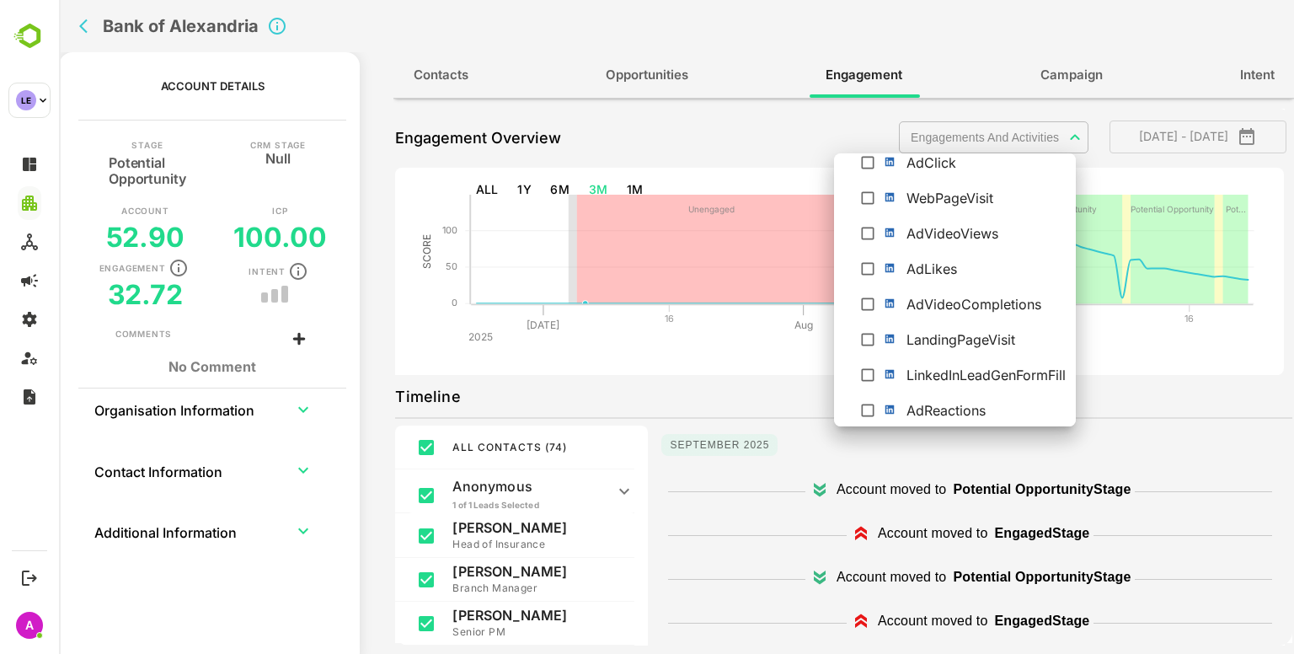
click at [488, 391] on div at bounding box center [676, 327] width 1235 height 654
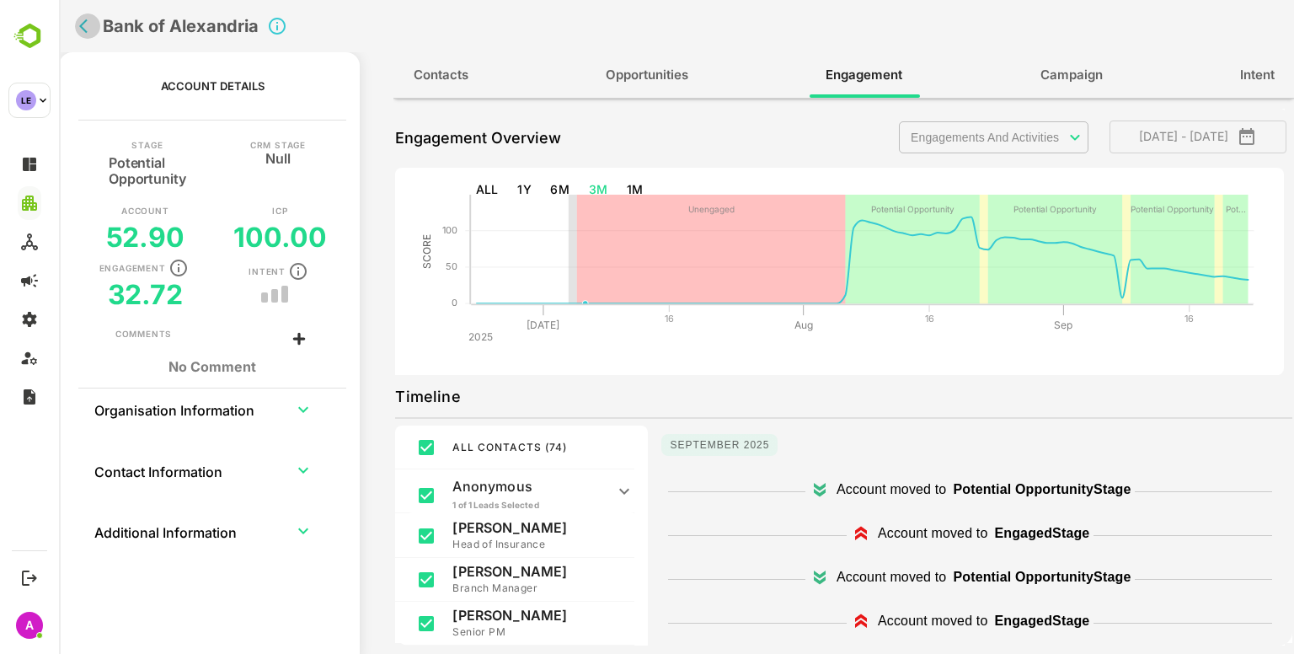
click at [88, 29] on icon "back" at bounding box center [87, 26] width 17 height 17
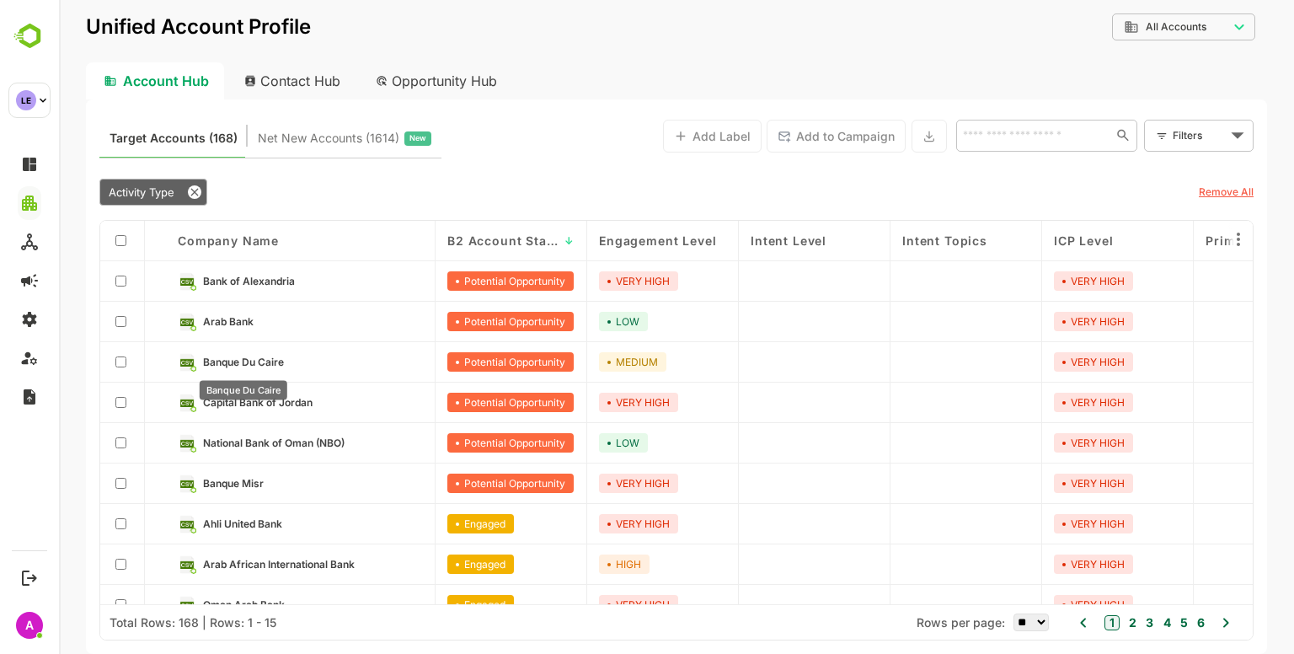
click at [263, 363] on span "Banque Du Caire" at bounding box center [243, 362] width 81 height 13
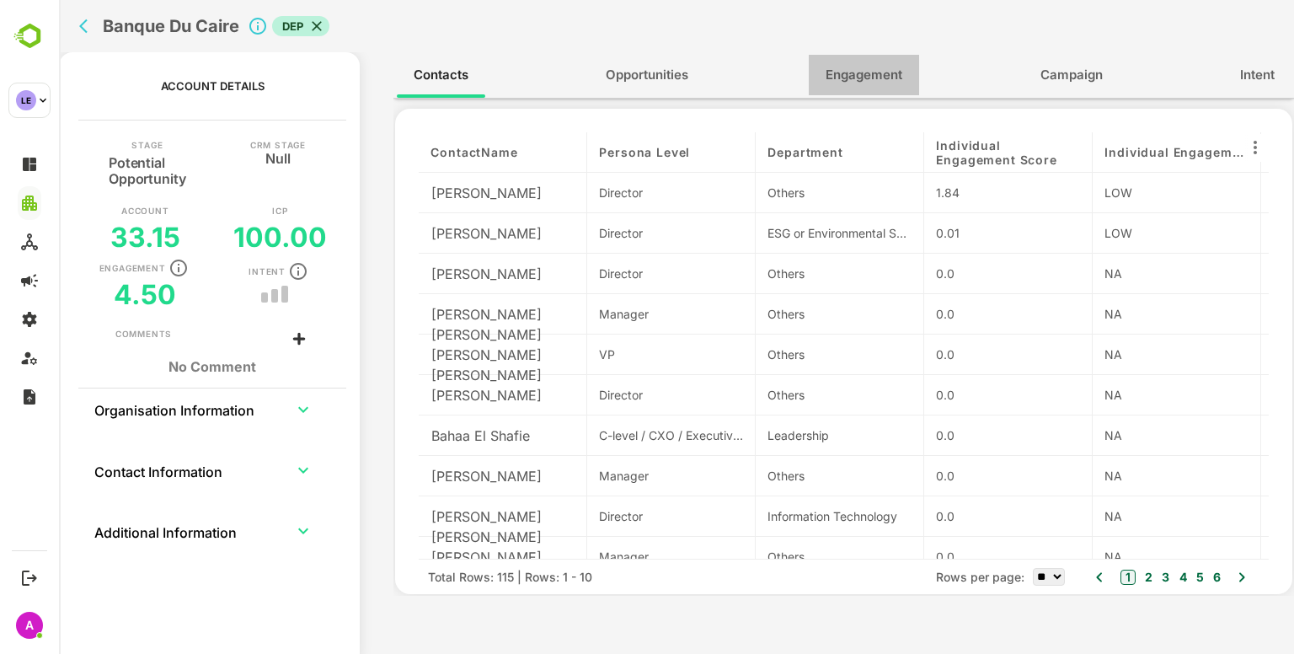
click at [827, 75] on span "Engagement" at bounding box center [864, 75] width 77 height 22
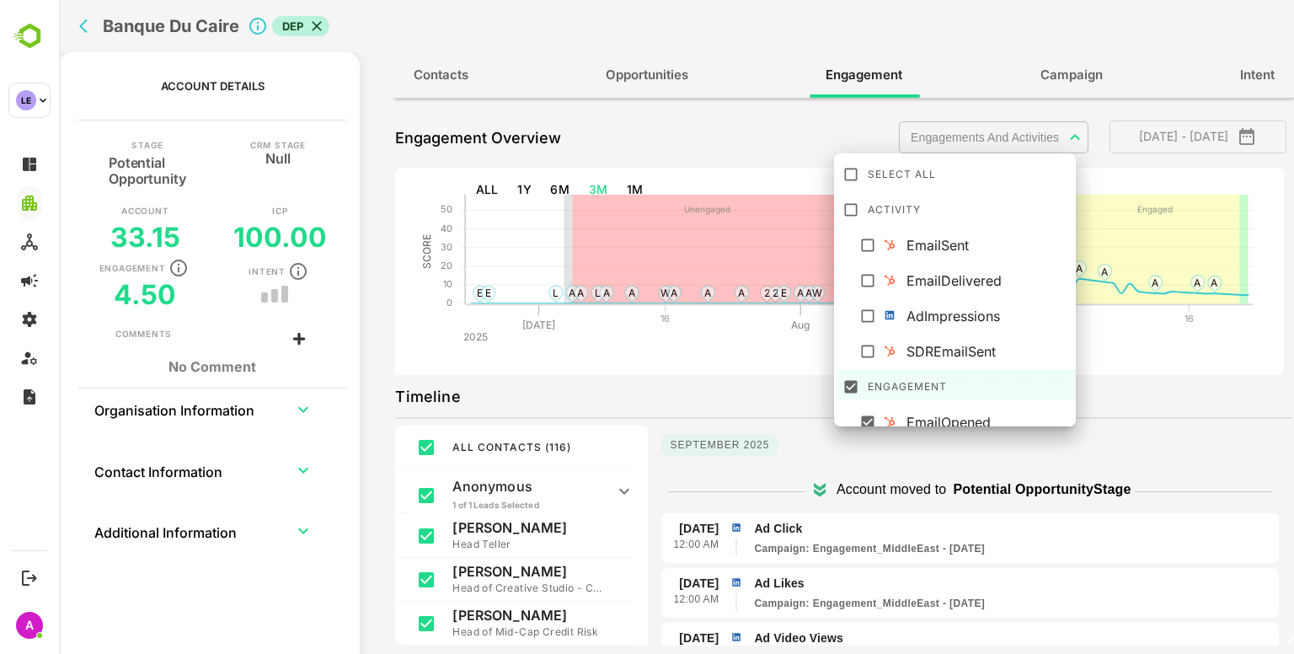
click at [1011, 132] on body "**********" at bounding box center [676, 327] width 1235 height 654
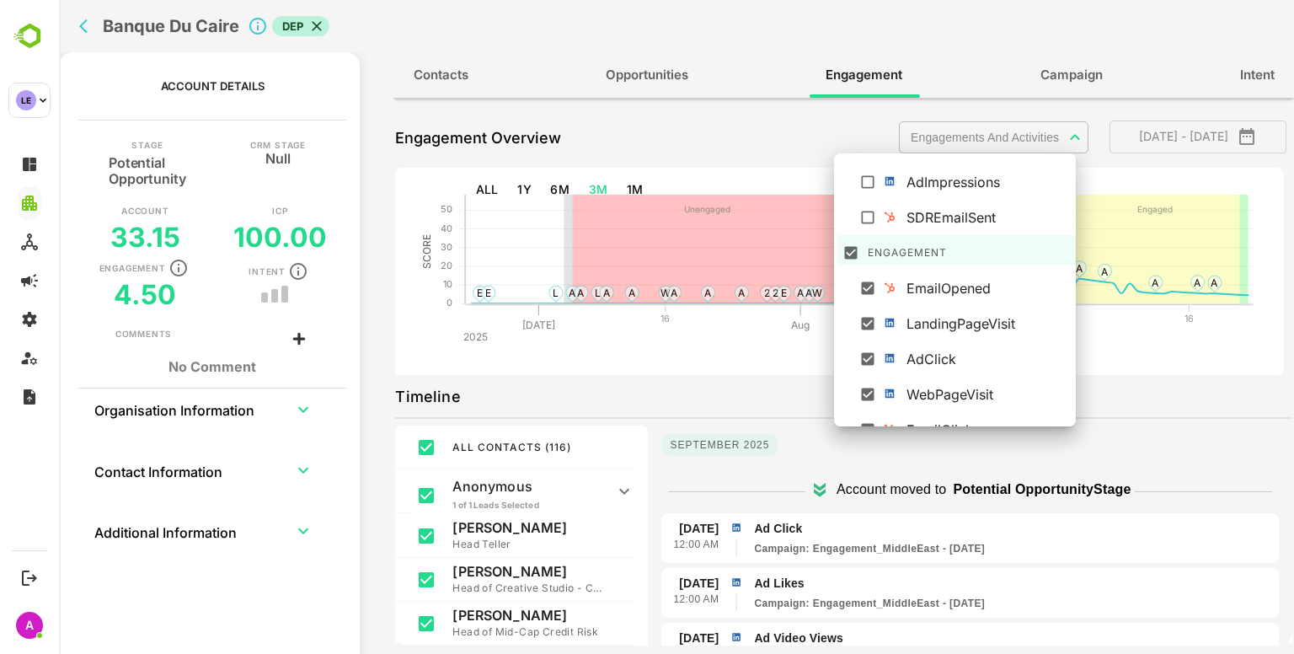
scroll to position [0, 0]
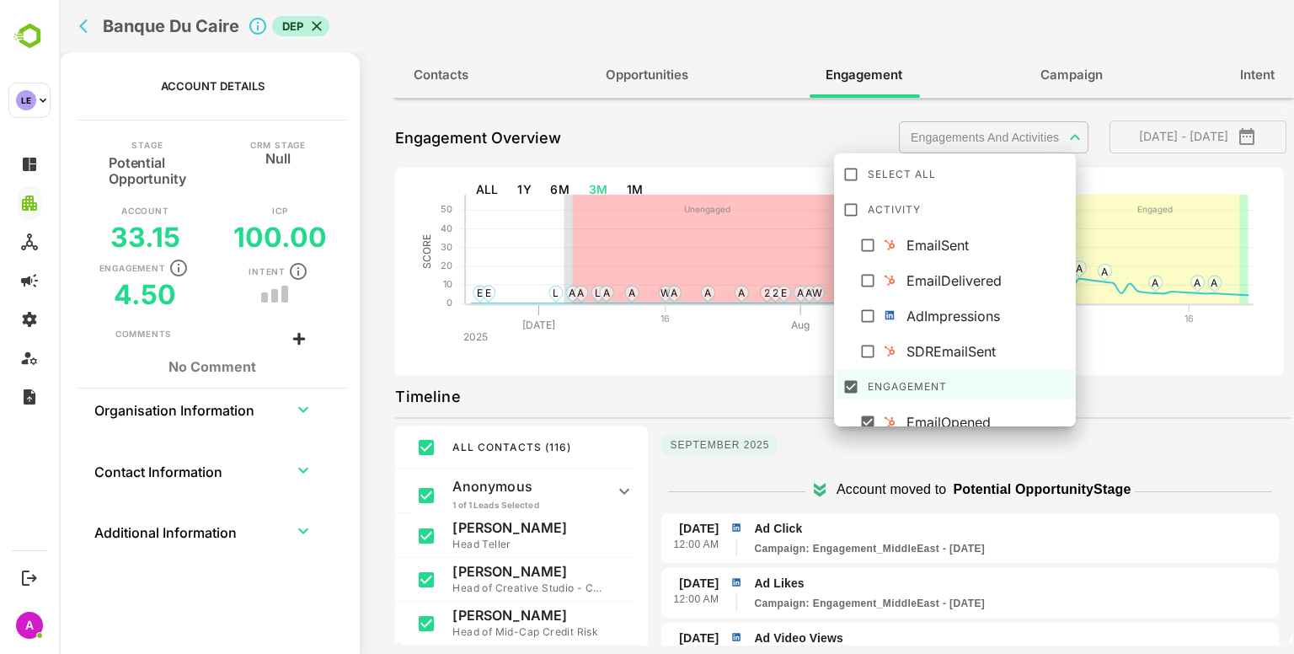
click at [623, 157] on div at bounding box center [676, 327] width 1235 height 654
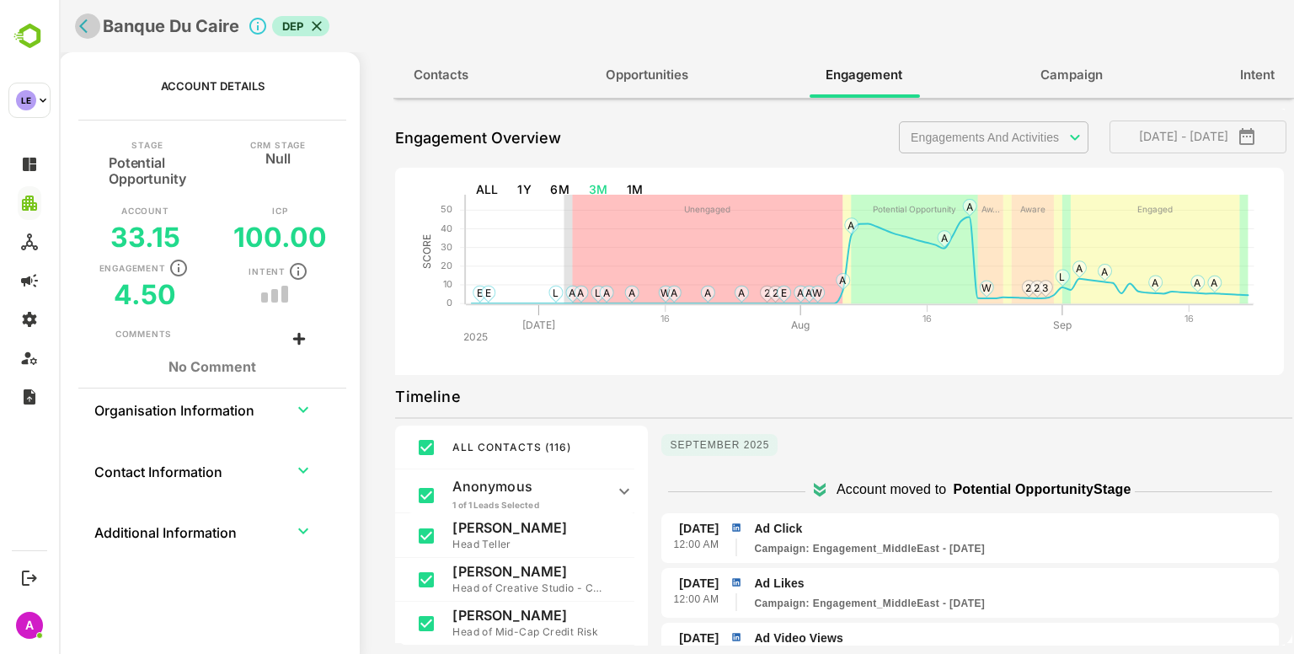
click at [84, 28] on icon "back" at bounding box center [87, 26] width 17 height 17
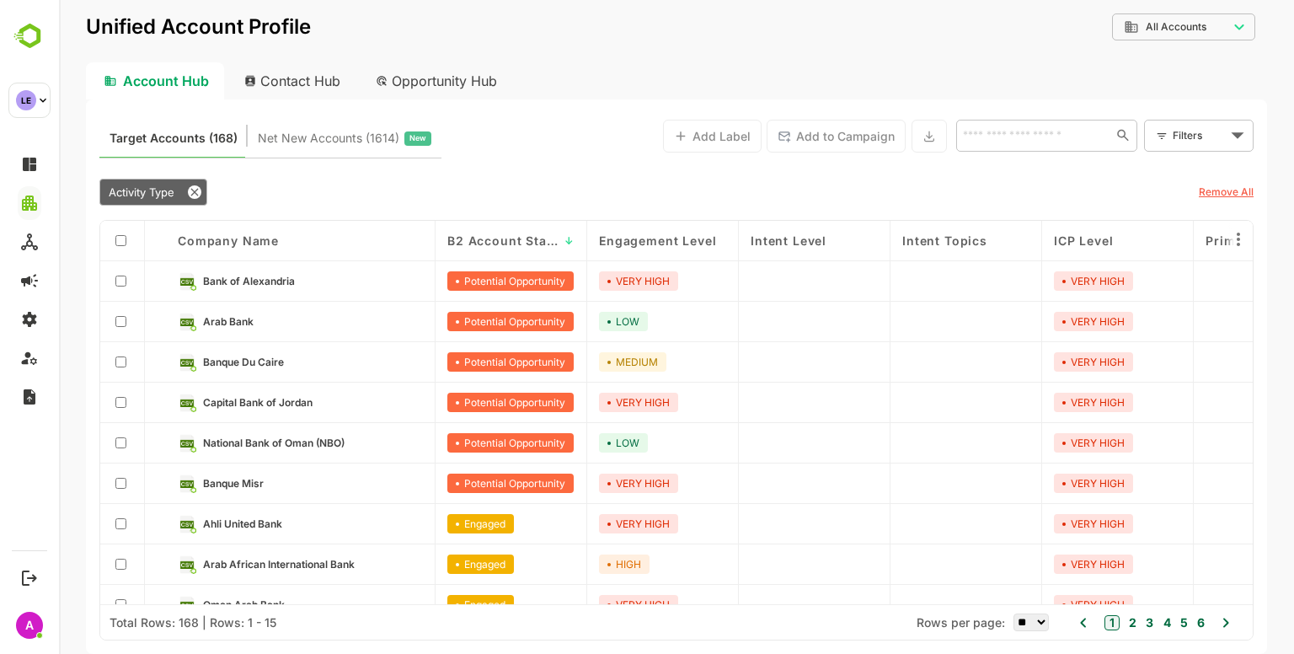
scroll to position [64, 0]
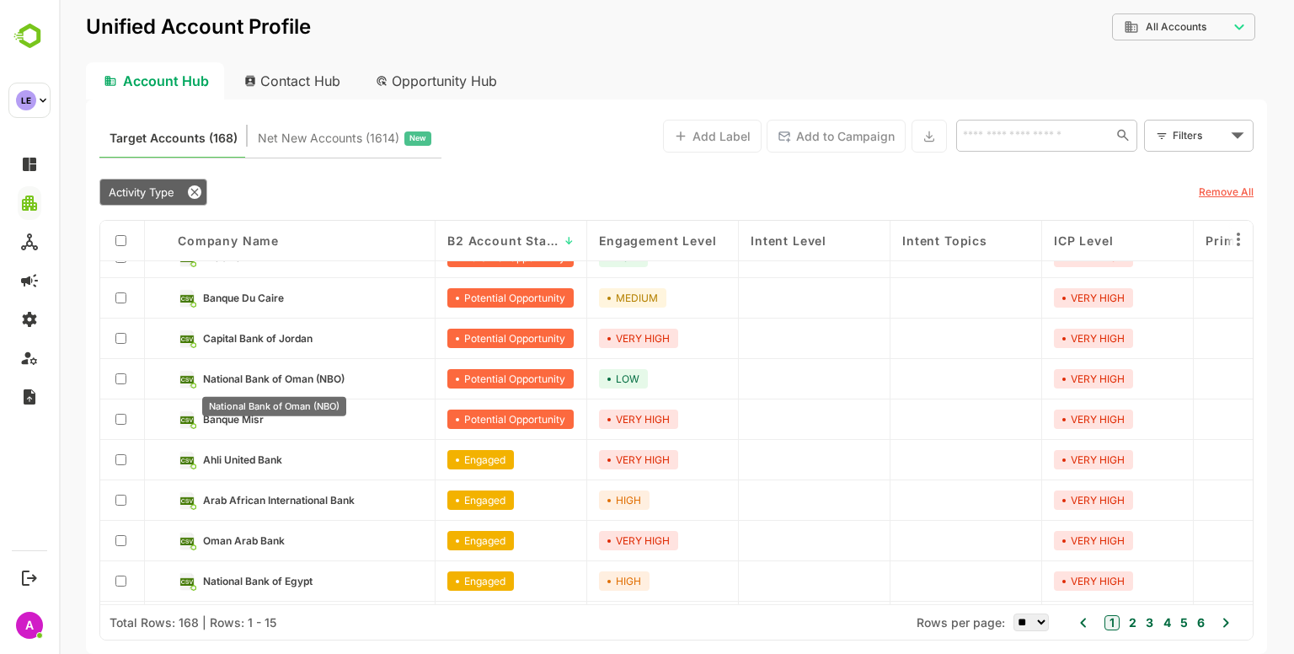
click at [275, 376] on span "National Bank of Oman (NBO)" at bounding box center [274, 378] width 142 height 13
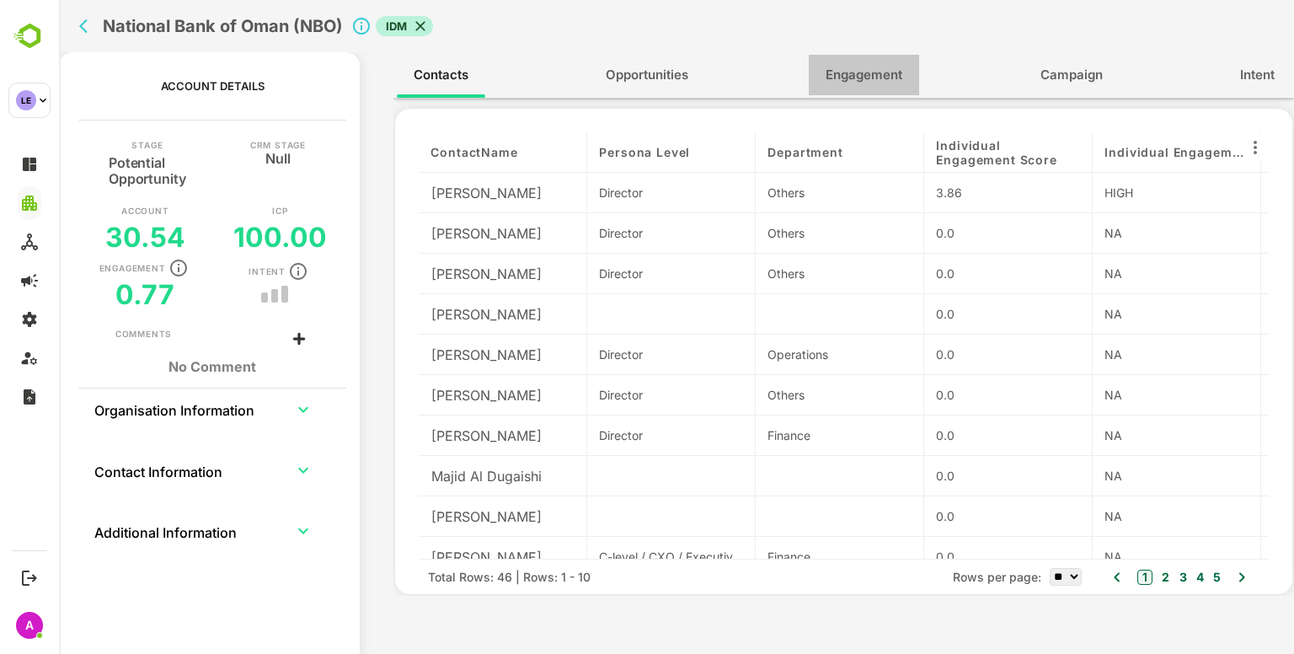
click at [870, 62] on button "Engagement" at bounding box center [864, 75] width 110 height 40
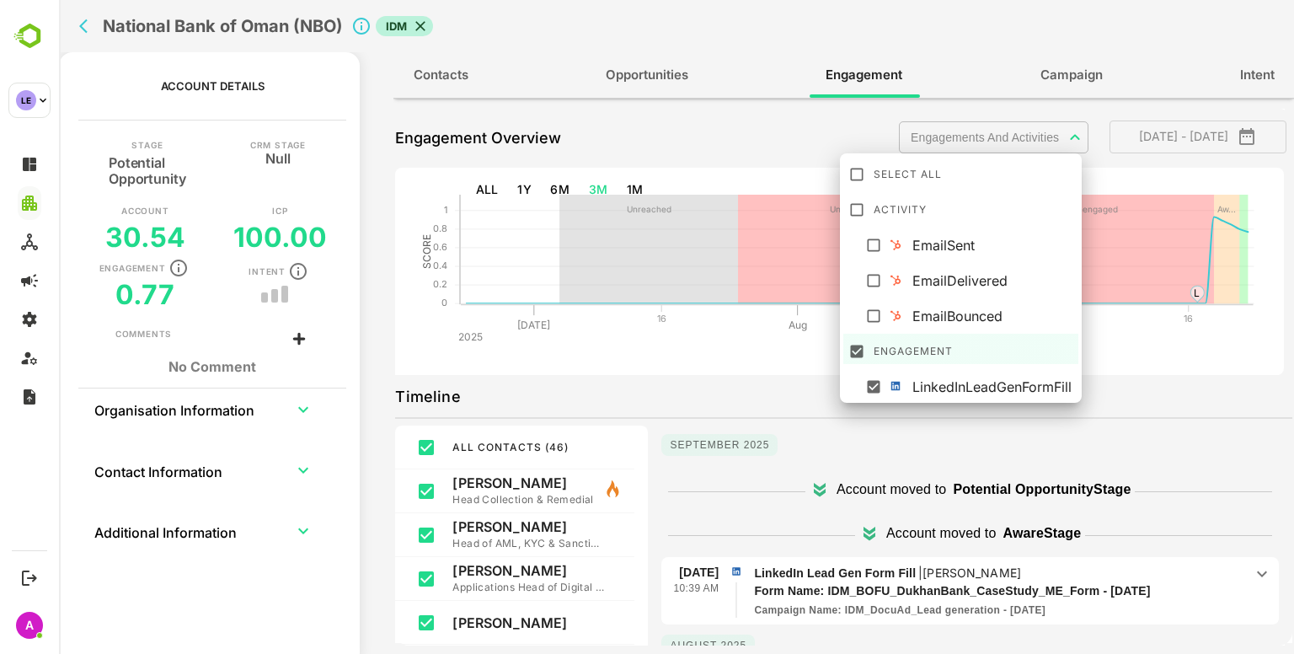
click at [932, 145] on body "**********" at bounding box center [676, 327] width 1235 height 654
click at [703, 145] on div at bounding box center [676, 327] width 1235 height 654
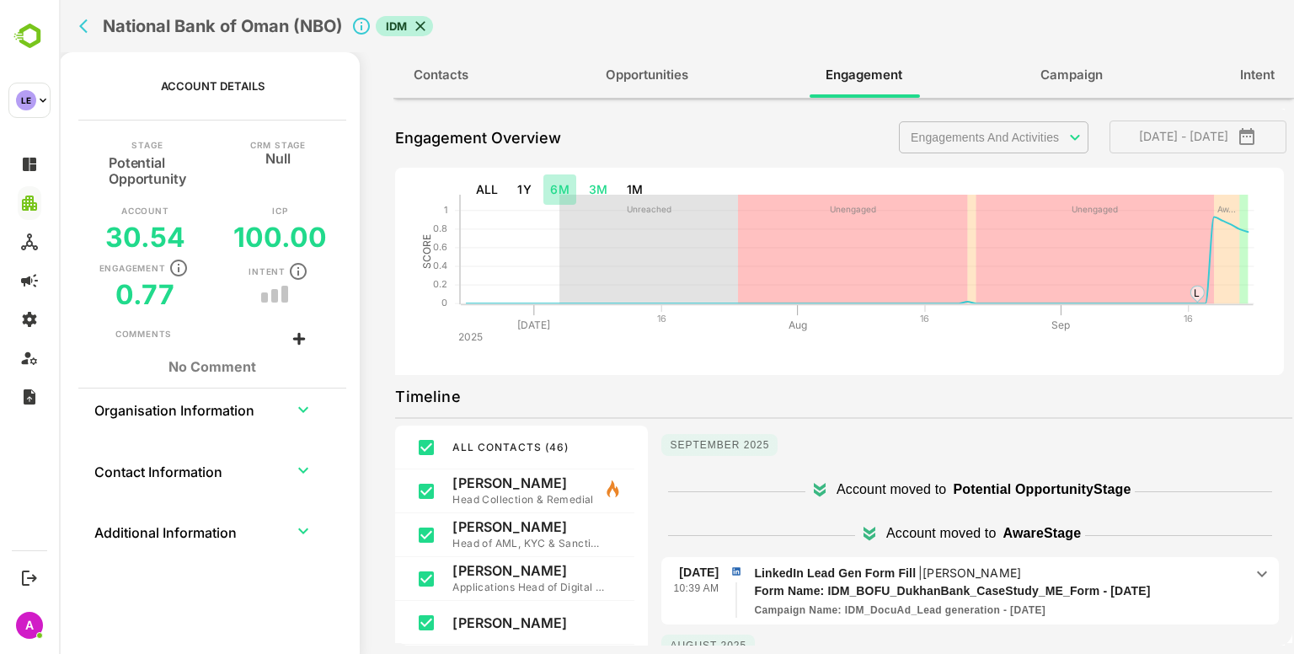
click at [554, 190] on button "6M" at bounding box center [559, 189] width 33 height 31
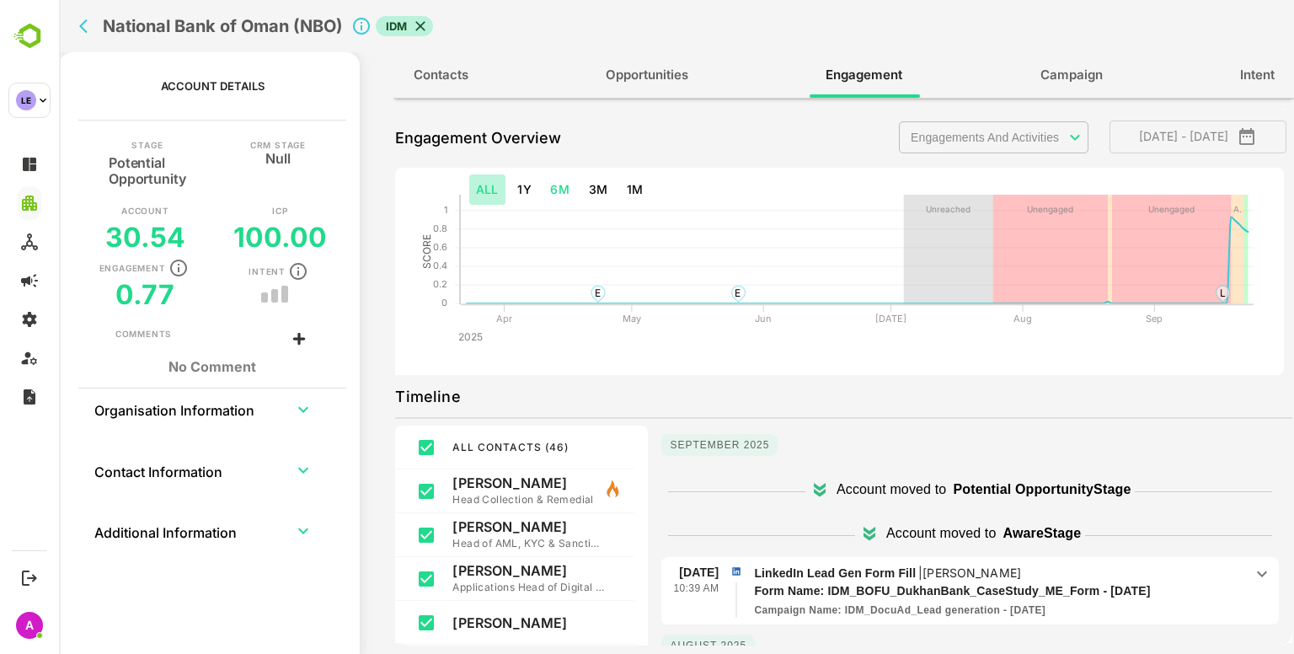
click at [484, 187] on button "ALL" at bounding box center [487, 189] width 36 height 31
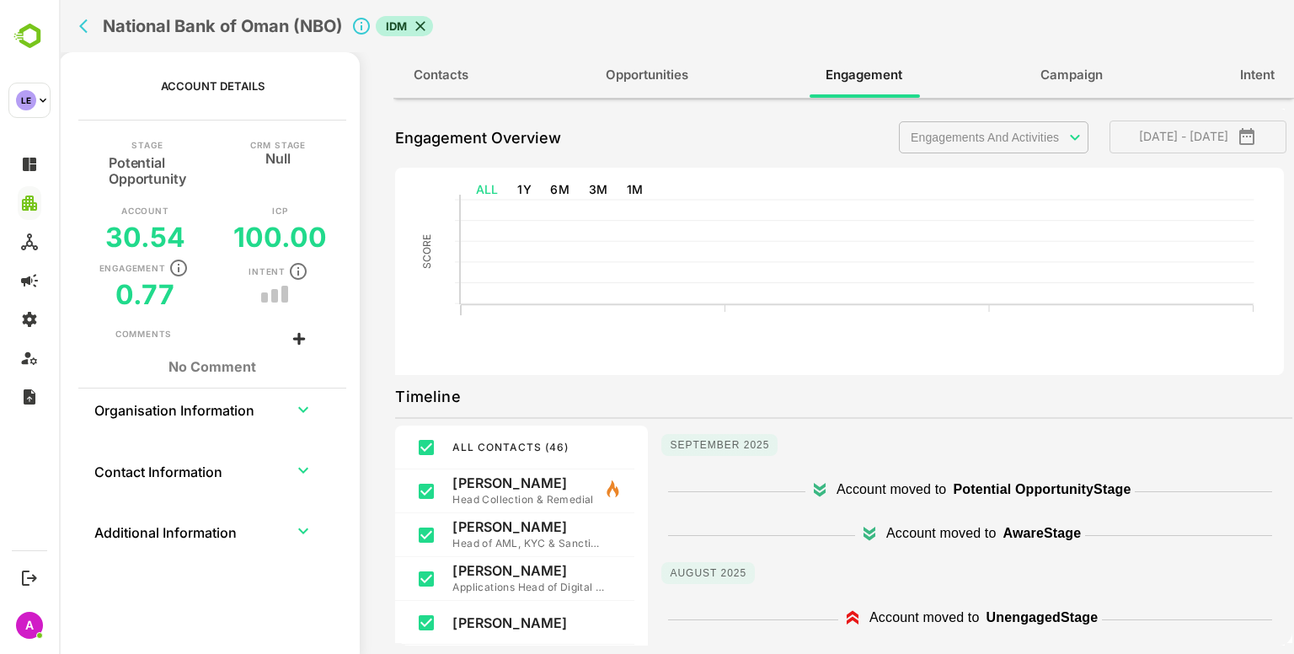
type input "**********"
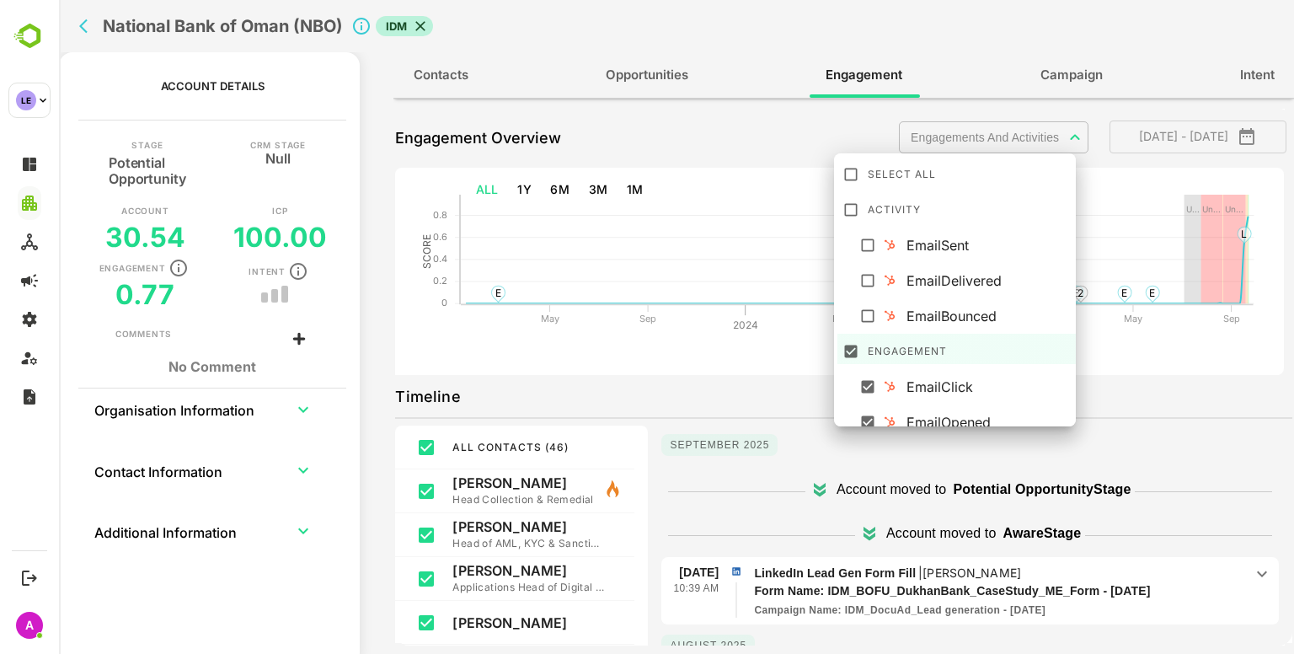
scroll to position [47, 0]
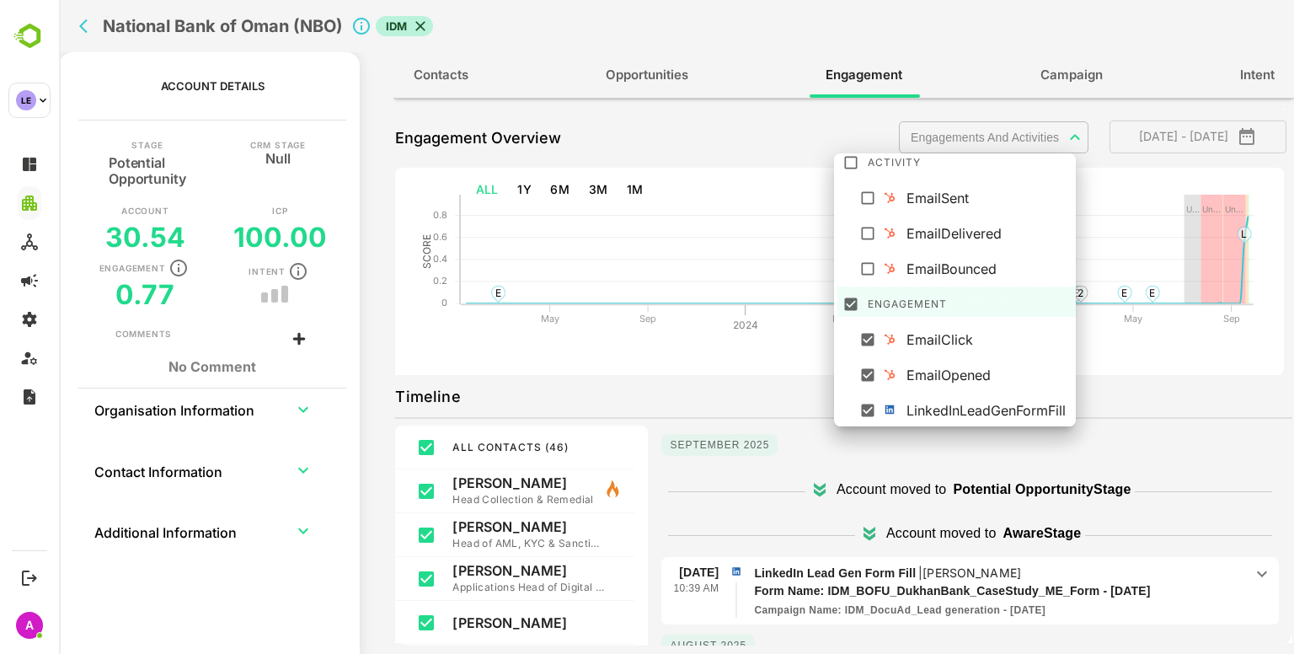
click at [1014, 123] on body "**********" at bounding box center [676, 327] width 1235 height 654
click at [677, 388] on div at bounding box center [676, 327] width 1235 height 654
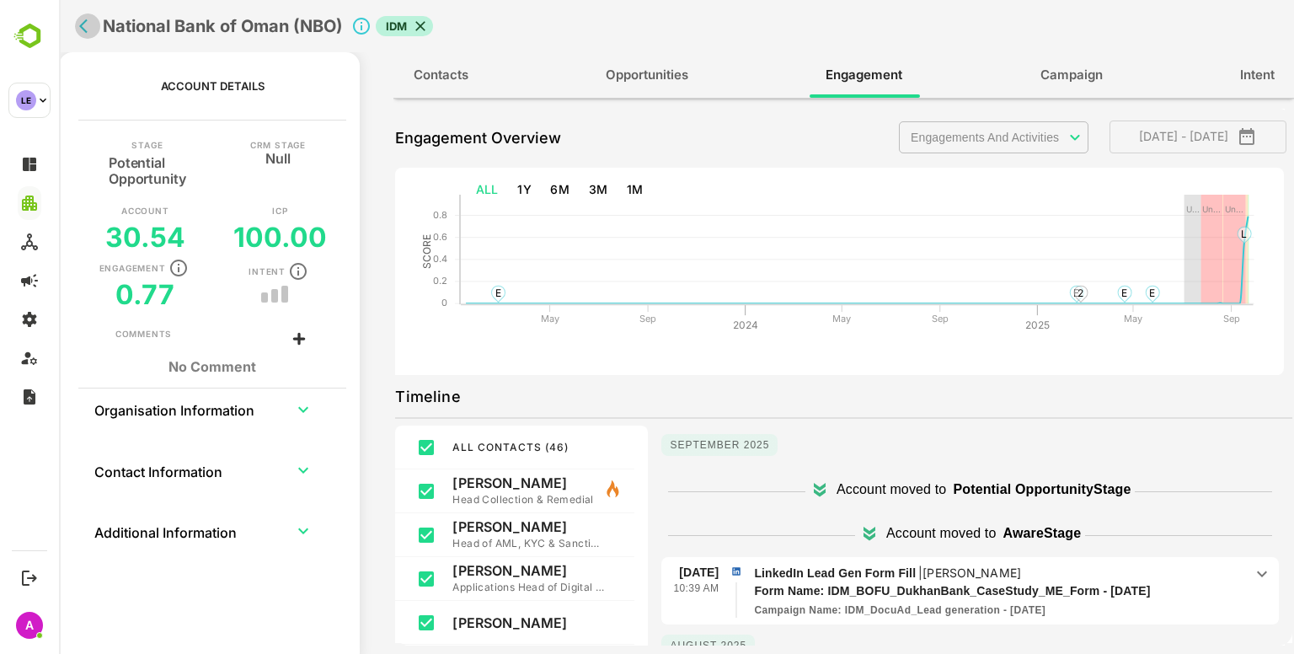
click at [88, 36] on button "back" at bounding box center [87, 25] width 25 height 25
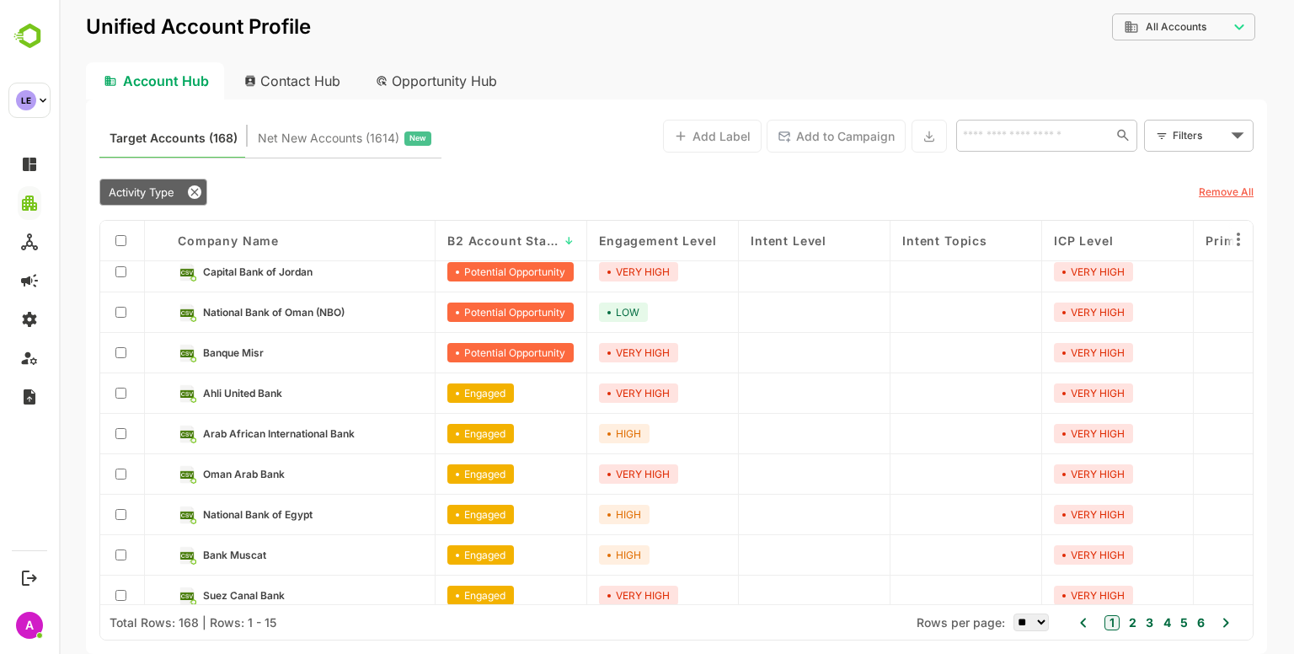
scroll to position [131, 0]
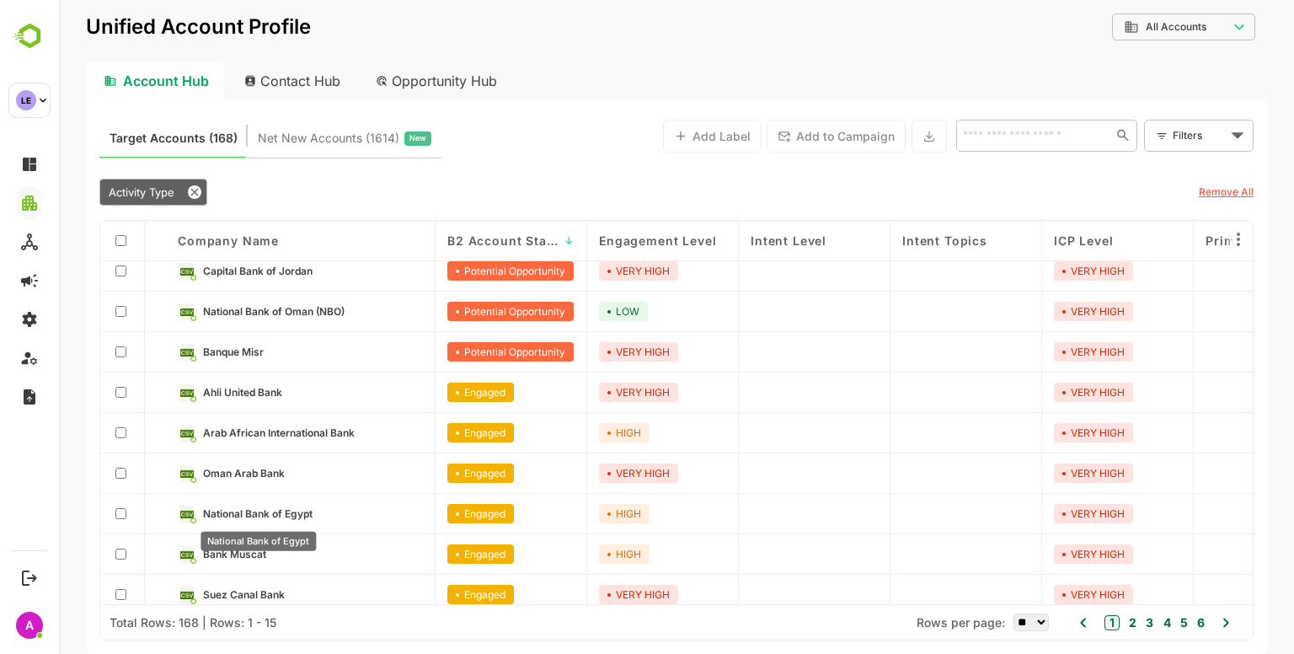
click at [292, 510] on span "National Bank of Egypt" at bounding box center [258, 513] width 110 height 13
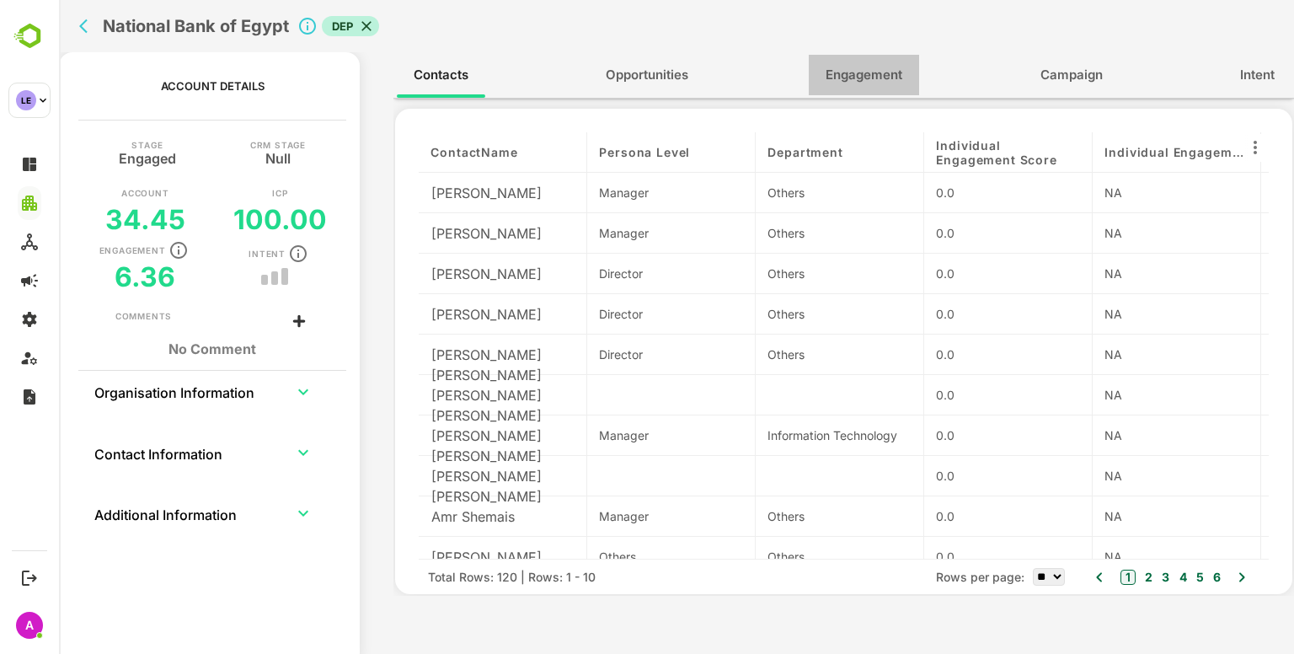
click at [834, 82] on span "Engagement" at bounding box center [864, 75] width 77 height 22
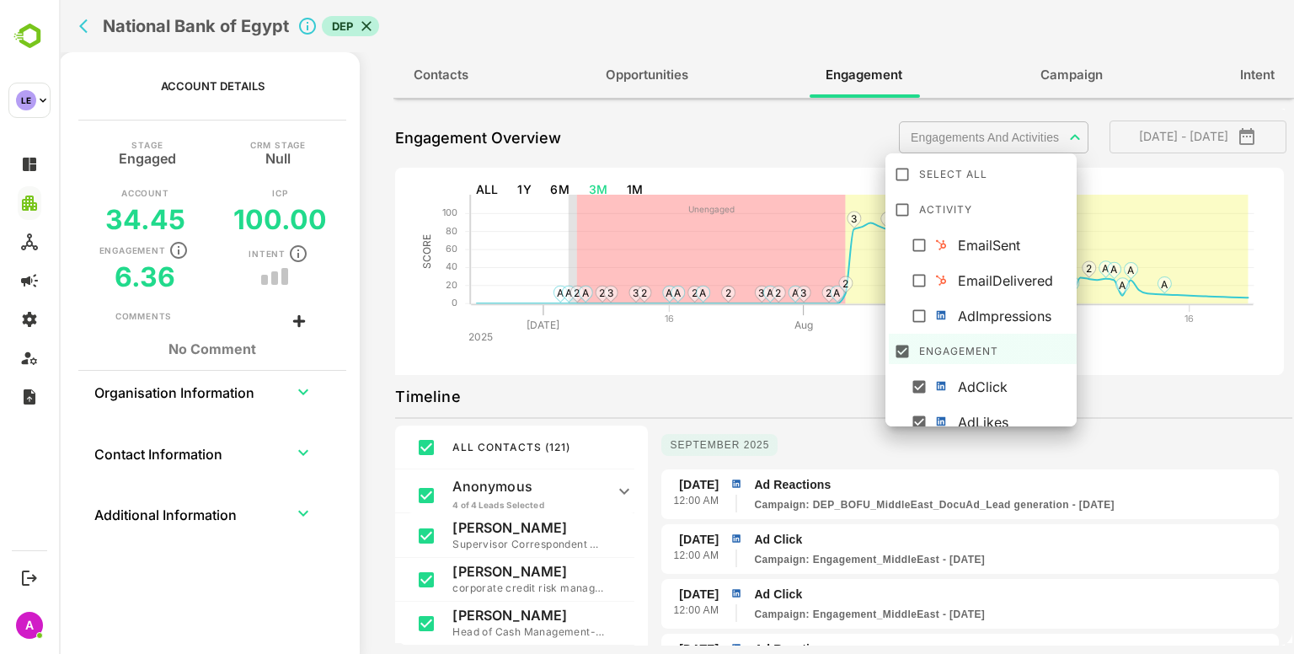
click at [998, 132] on body "**********" at bounding box center [676, 327] width 1235 height 654
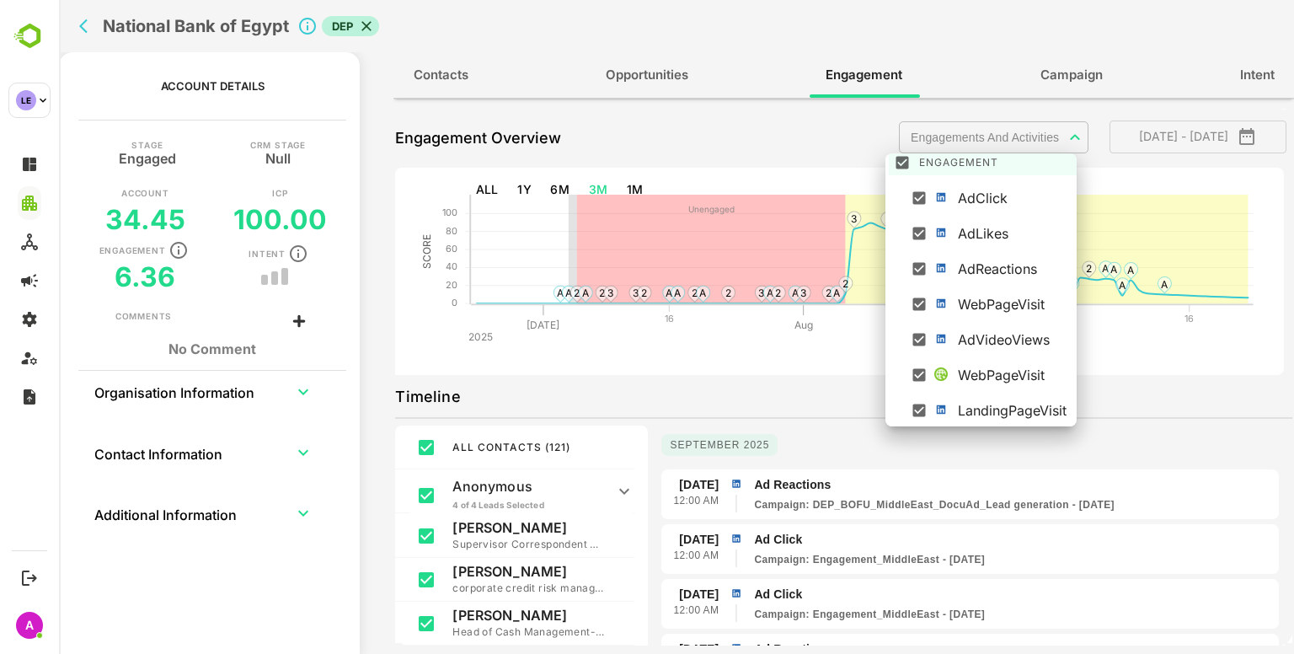
scroll to position [0, 0]
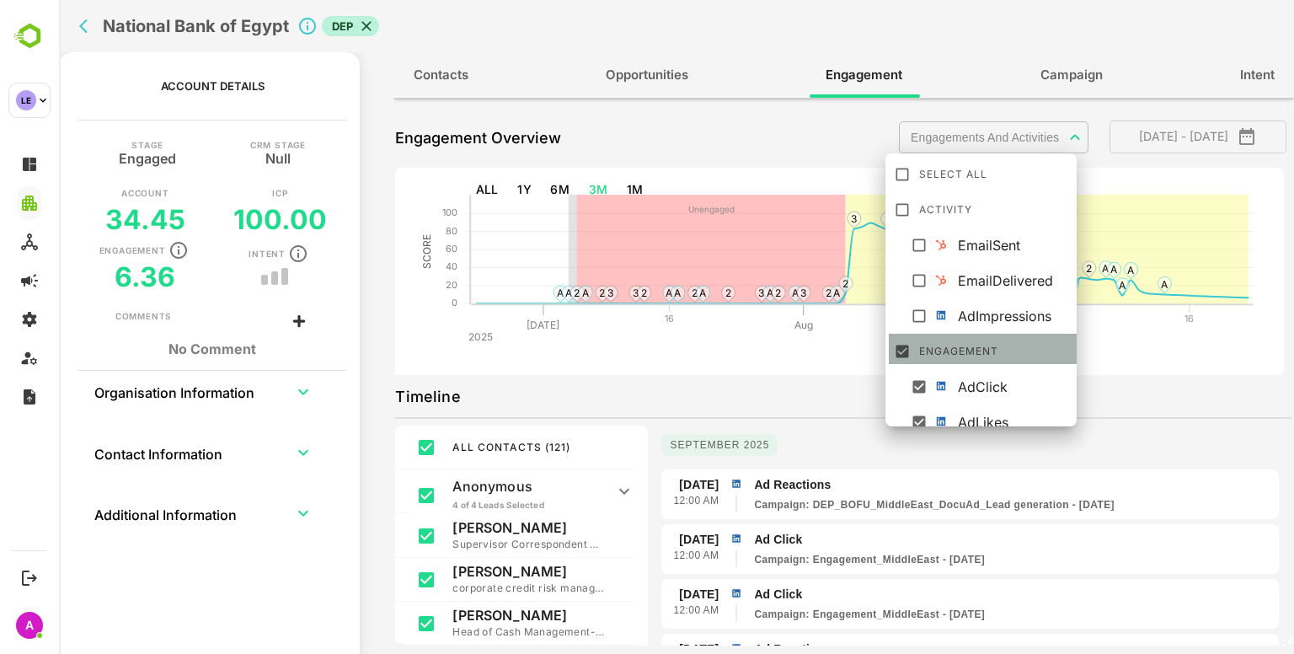
click at [931, 342] on div "Engagement" at bounding box center [997, 348] width 156 height 27
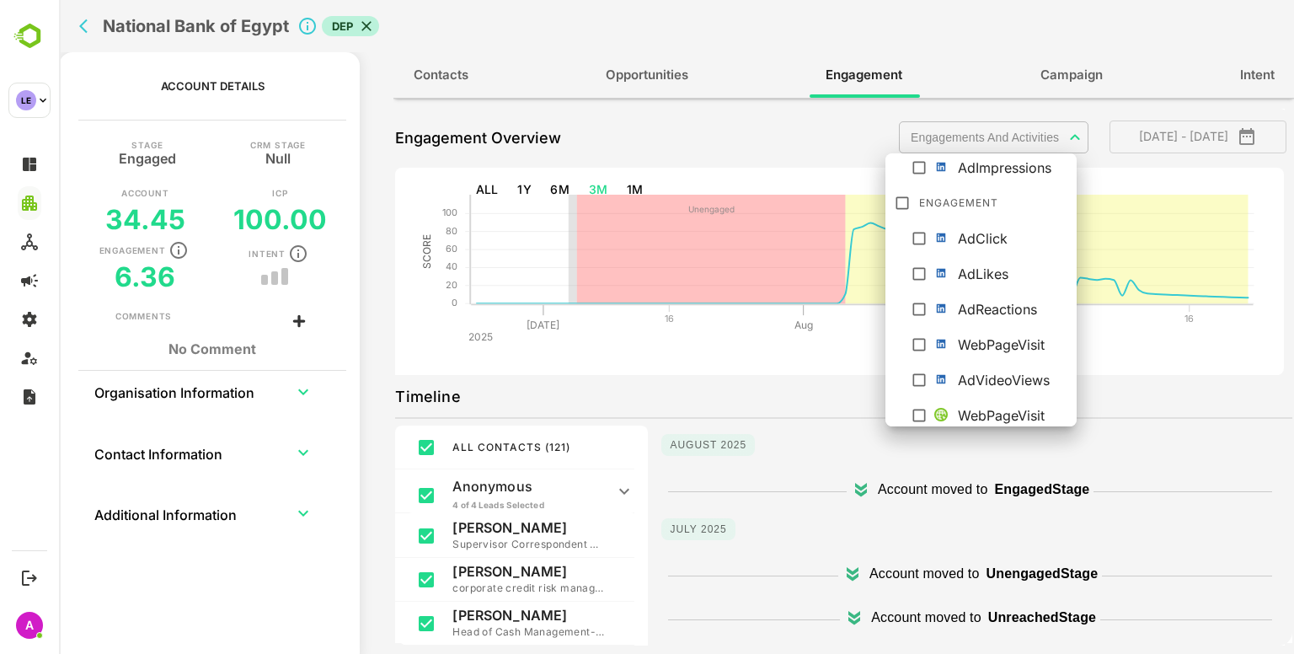
scroll to position [189, 0]
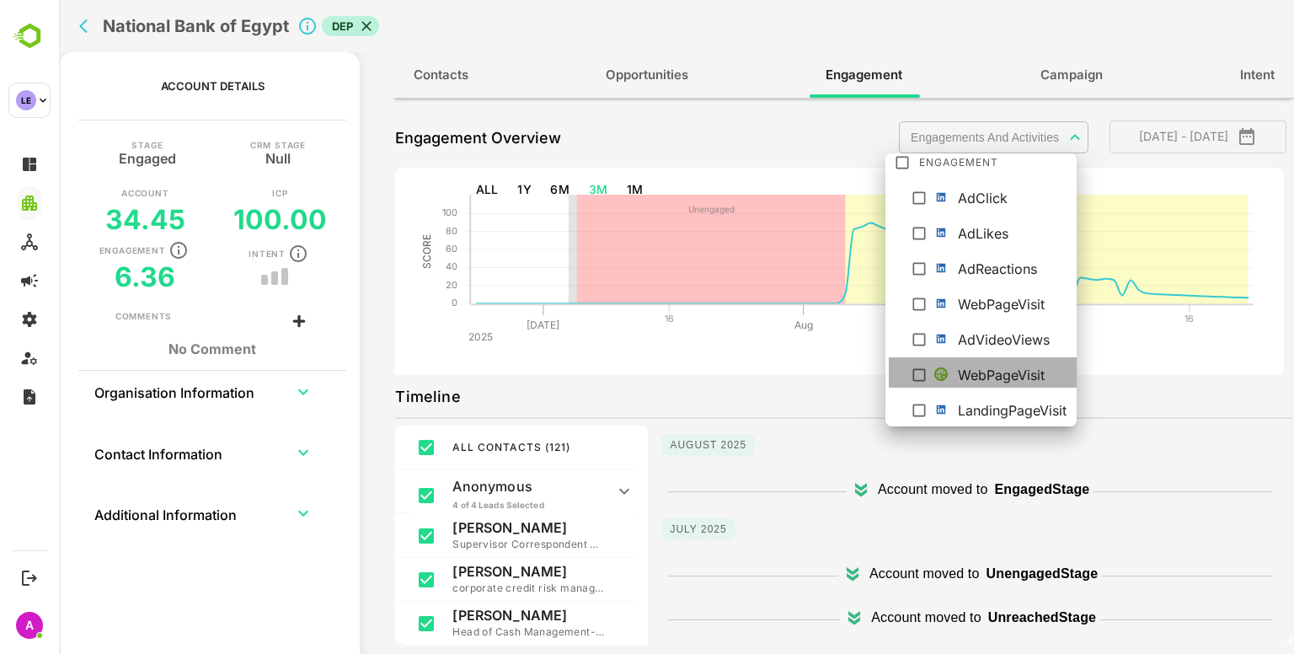
click at [982, 371] on div "WebPageVisit" at bounding box center [1015, 375] width 114 height 20
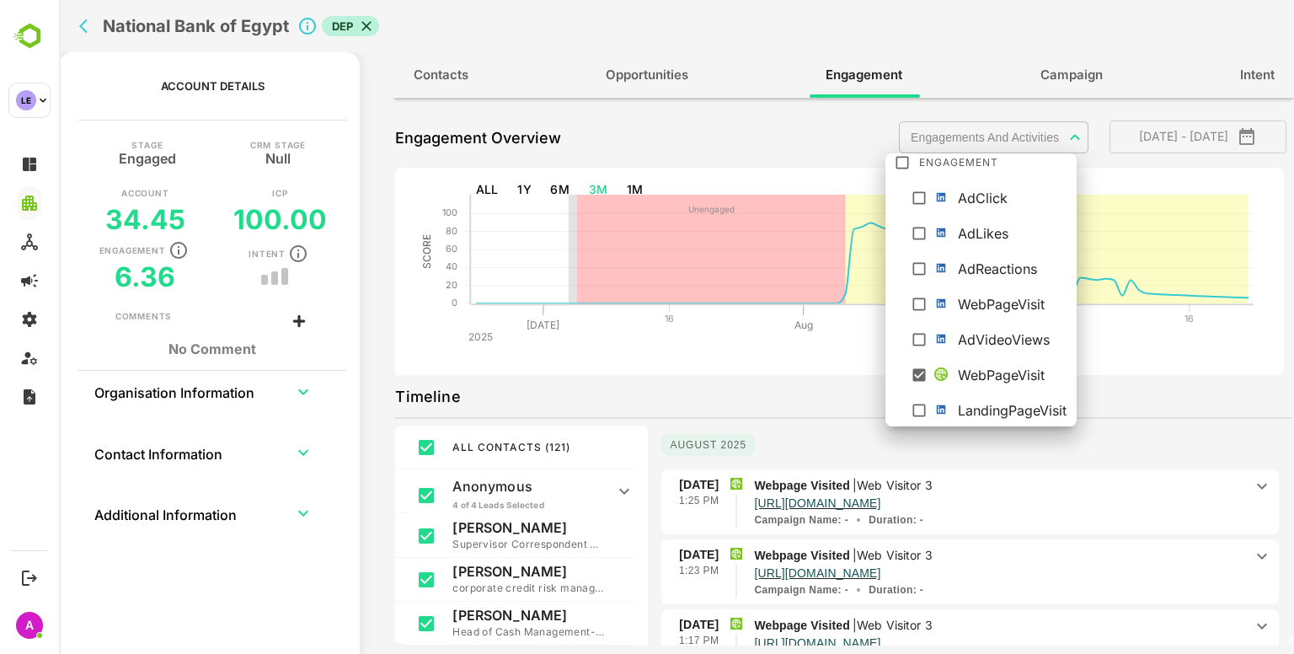
click at [768, 355] on div at bounding box center [676, 327] width 1235 height 654
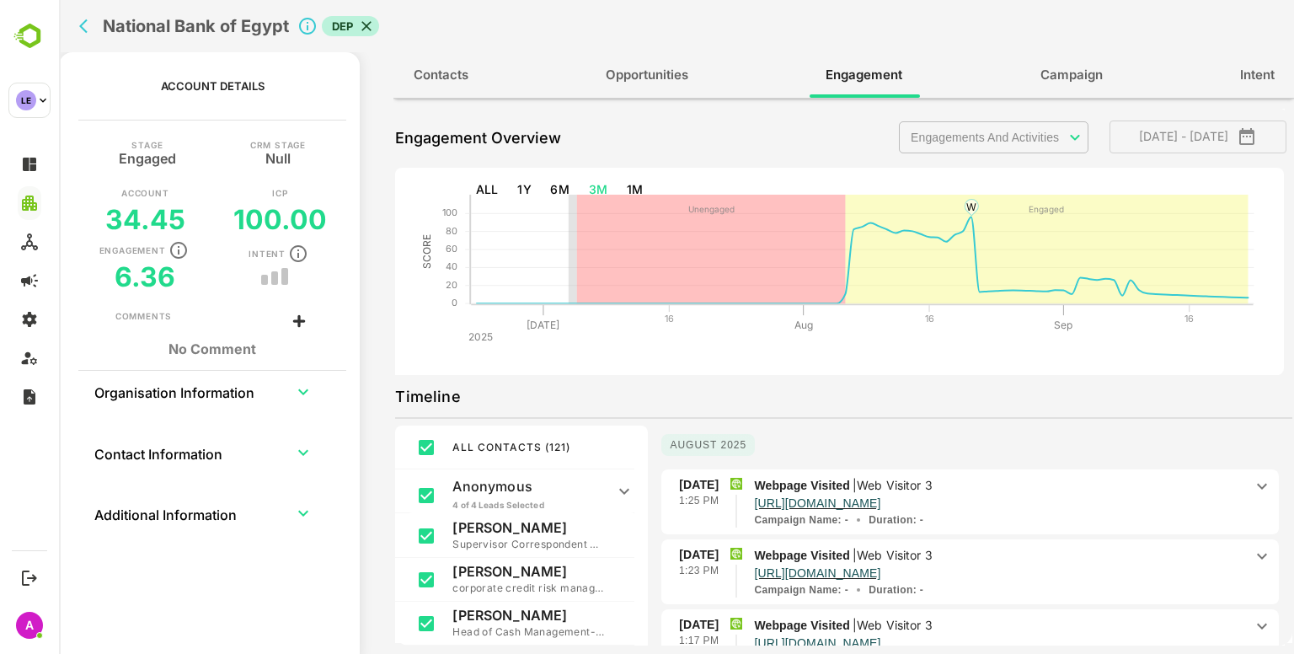
click at [1217, 484] on p "Webpage Visited | Web Visitor 3" at bounding box center [999, 485] width 490 height 19
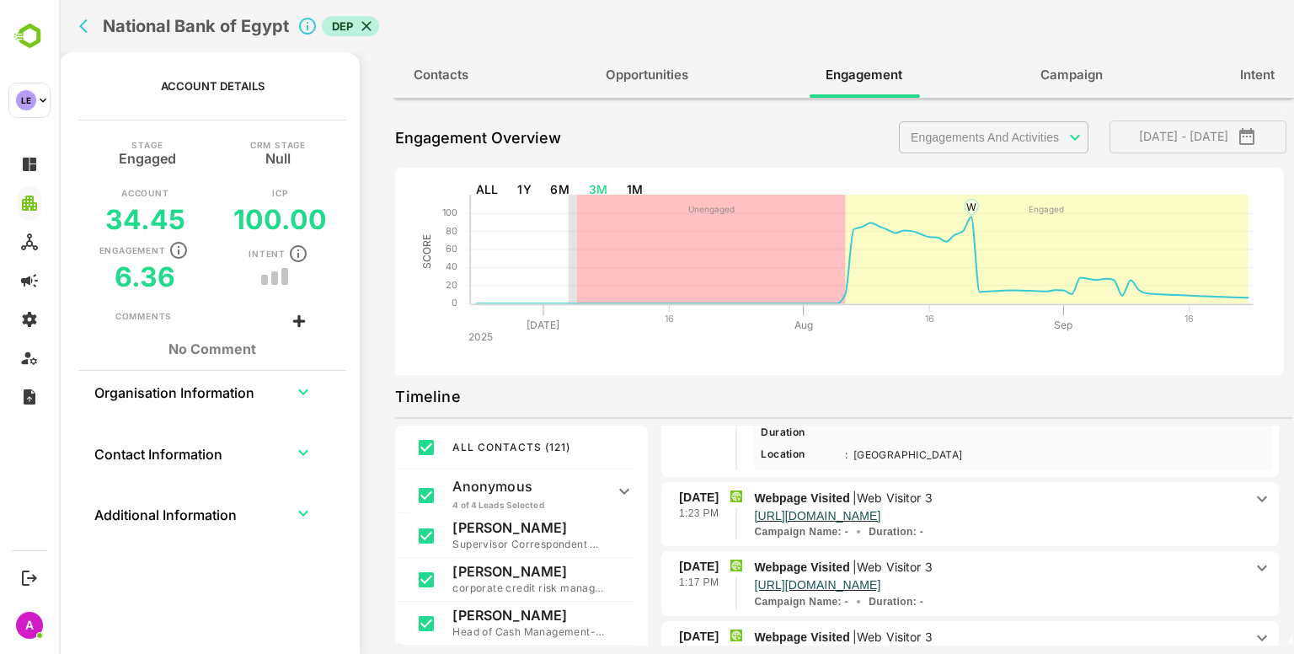
scroll to position [297, 0]
click at [1223, 513] on p "[URL][DOMAIN_NAME]" at bounding box center [999, 514] width 490 height 14
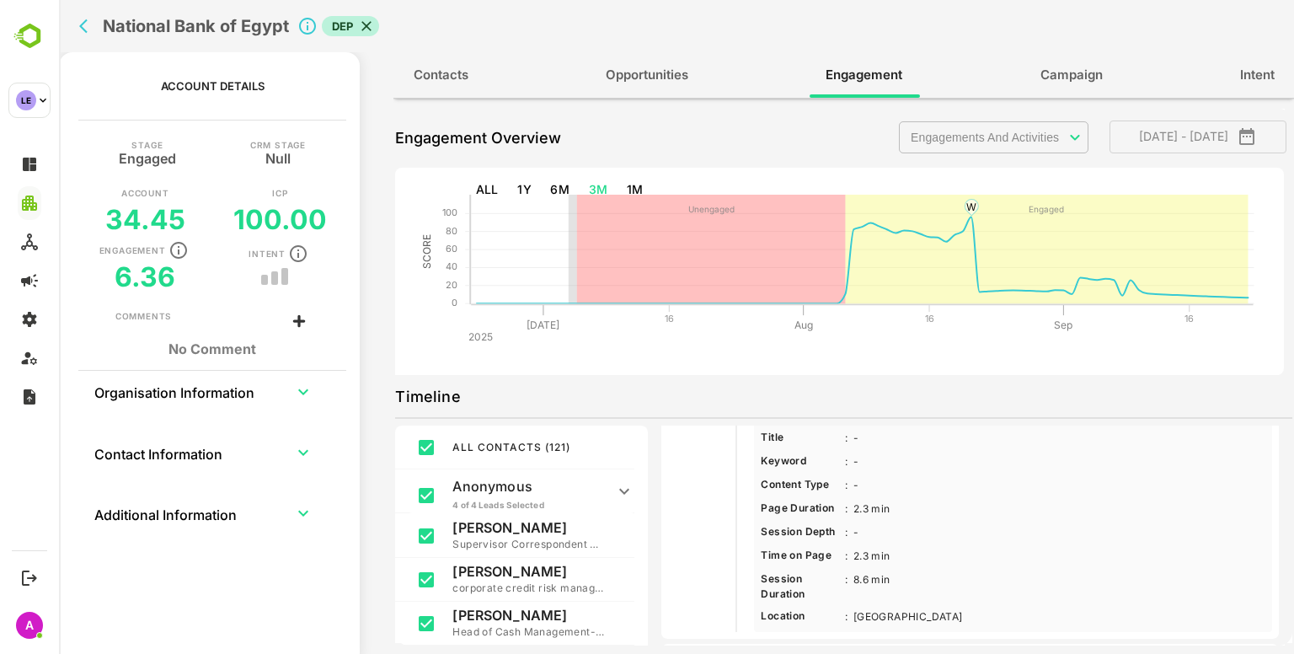
scroll to position [600, 0]
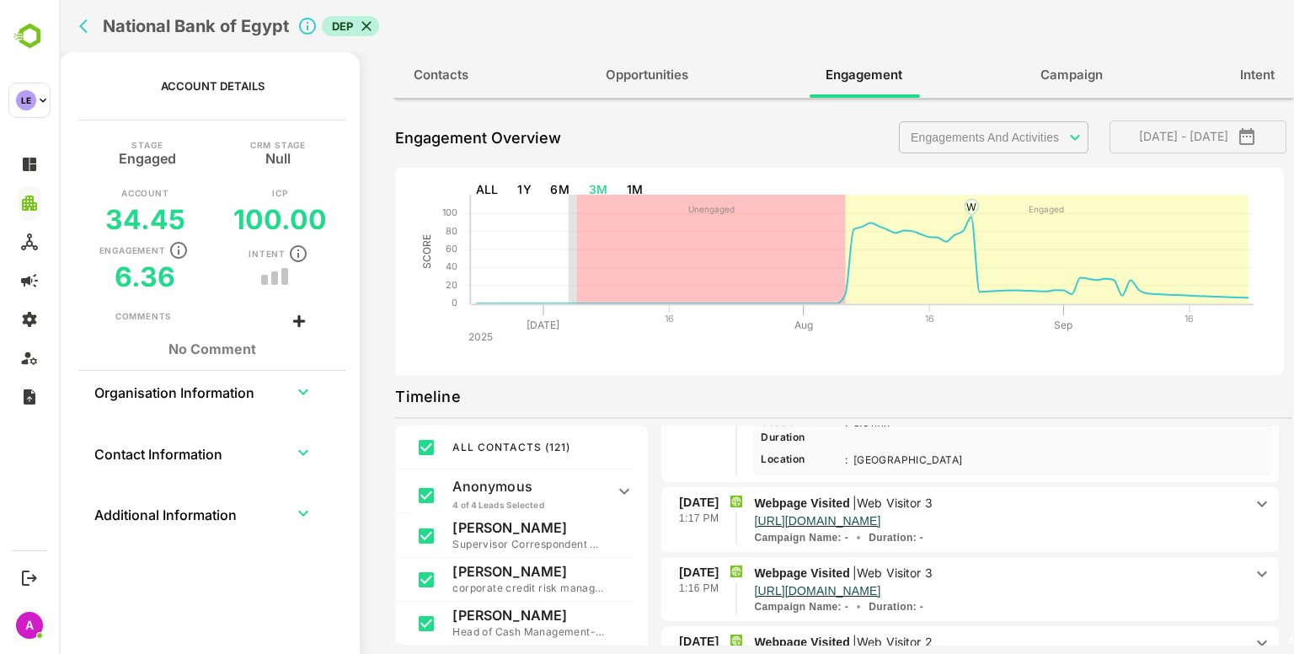
click at [1223, 513] on p "[URL][DOMAIN_NAME]" at bounding box center [999, 519] width 490 height 14
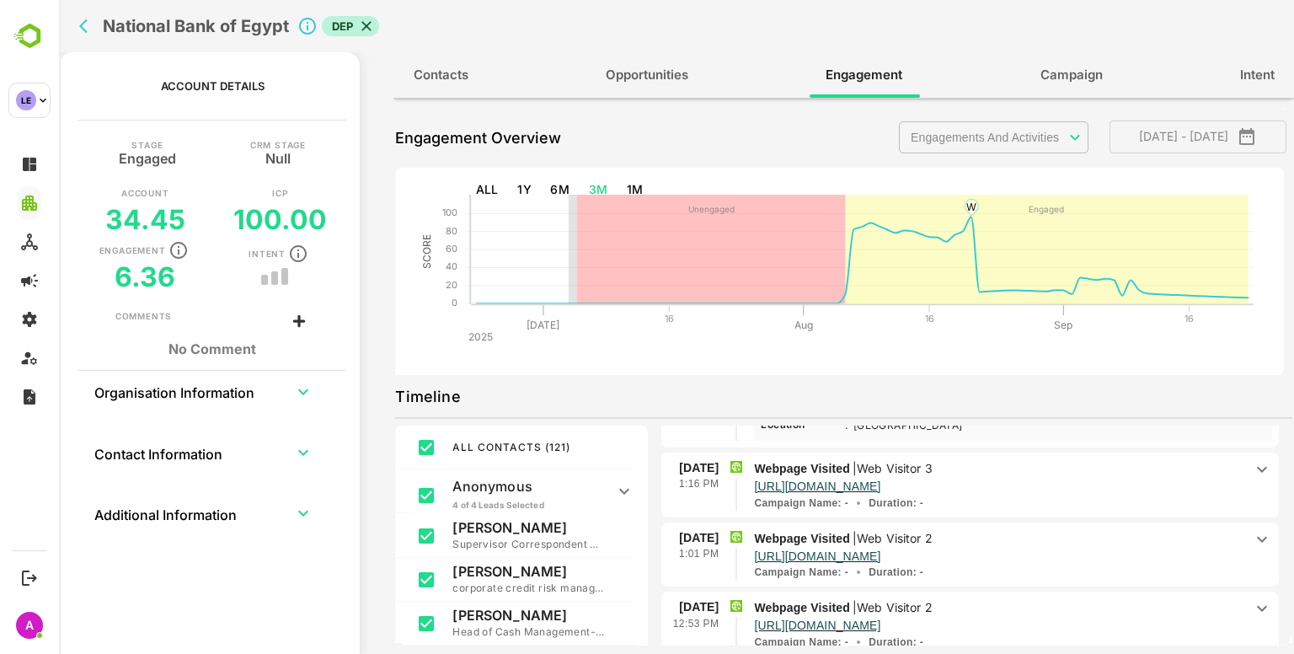
scroll to position [947, 0]
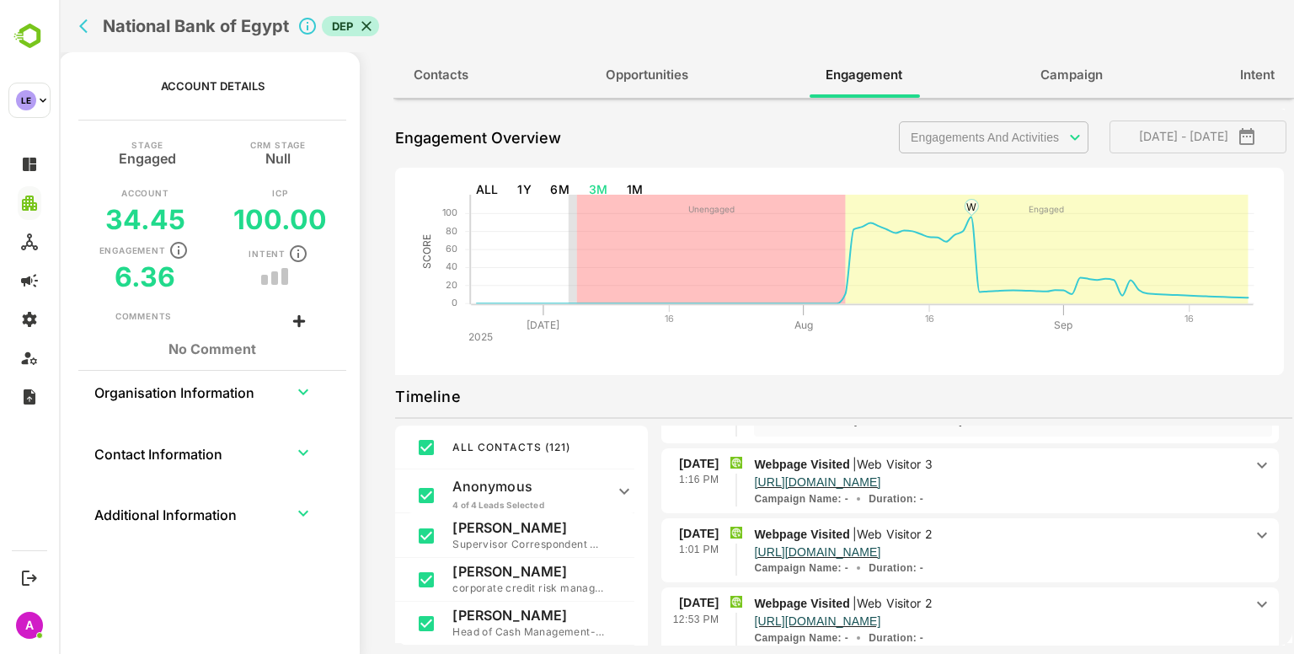
click at [1223, 474] on p "[URL][DOMAIN_NAME]" at bounding box center [999, 481] width 490 height 14
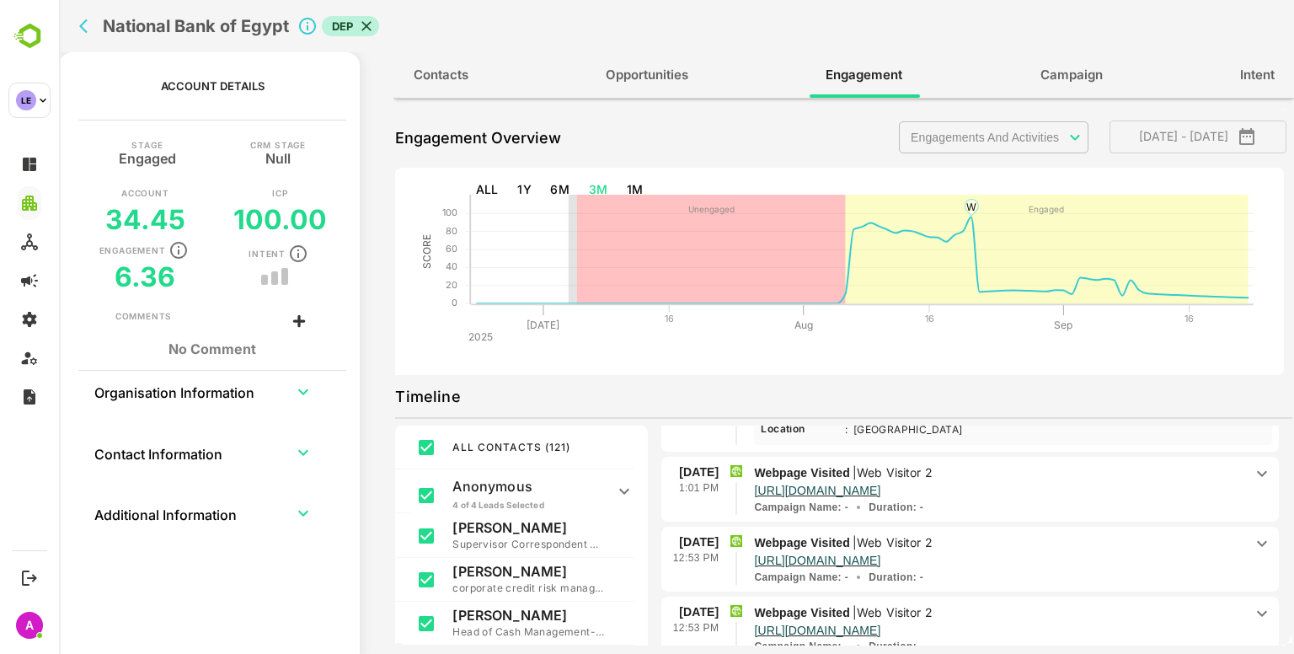
scroll to position [1249, 0]
click at [1223, 471] on p "Webpage Visited | Web Visitor 2" at bounding box center [999, 471] width 490 height 19
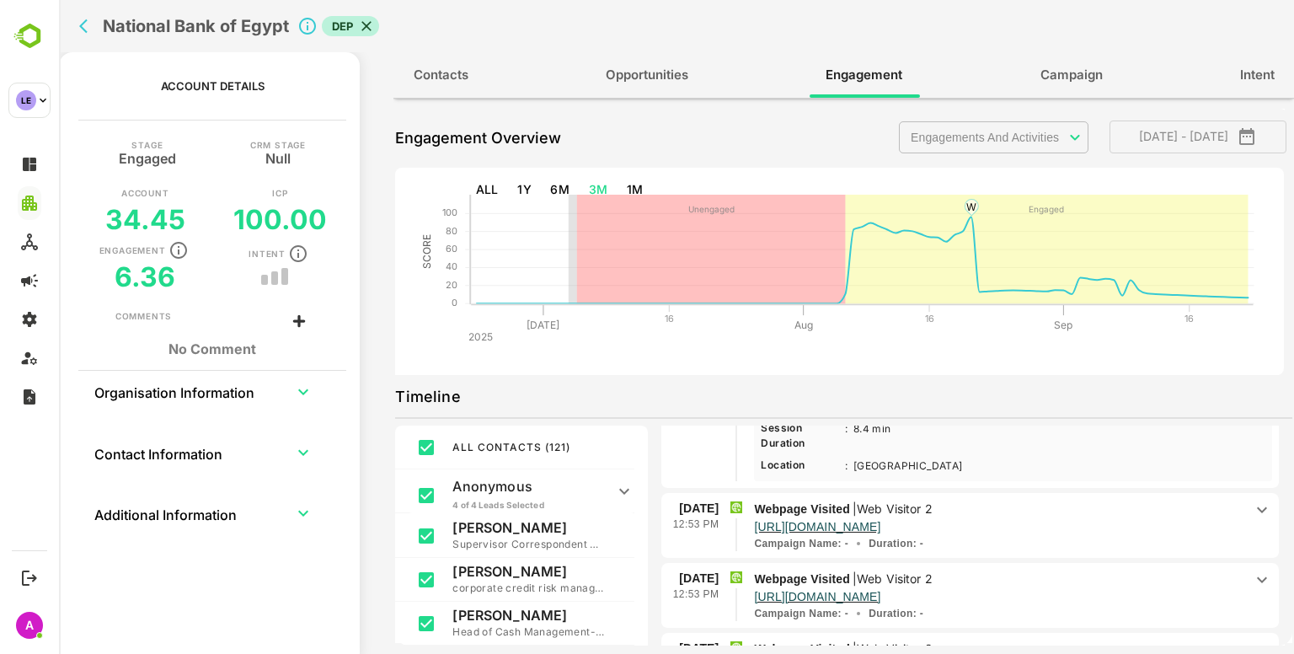
scroll to position [1520, 0]
click at [1252, 509] on icon at bounding box center [1262, 509] width 20 height 20
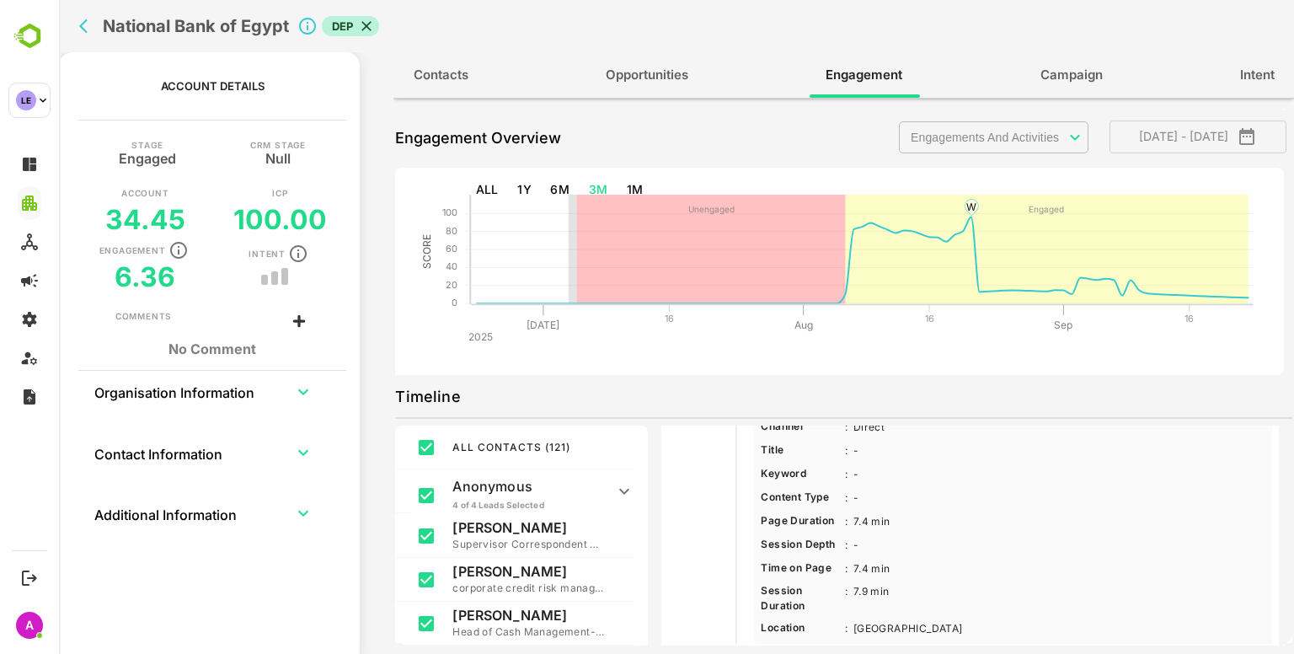
scroll to position [1675, 0]
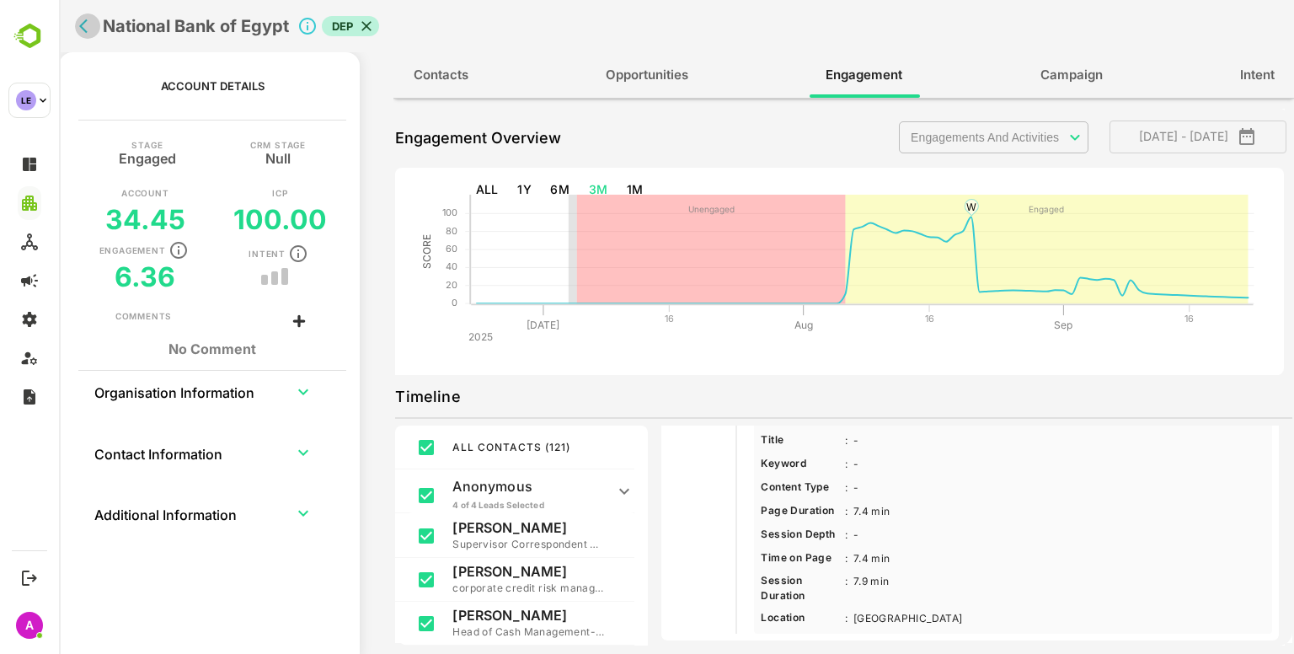
click at [80, 26] on icon "back" at bounding box center [83, 26] width 8 height 14
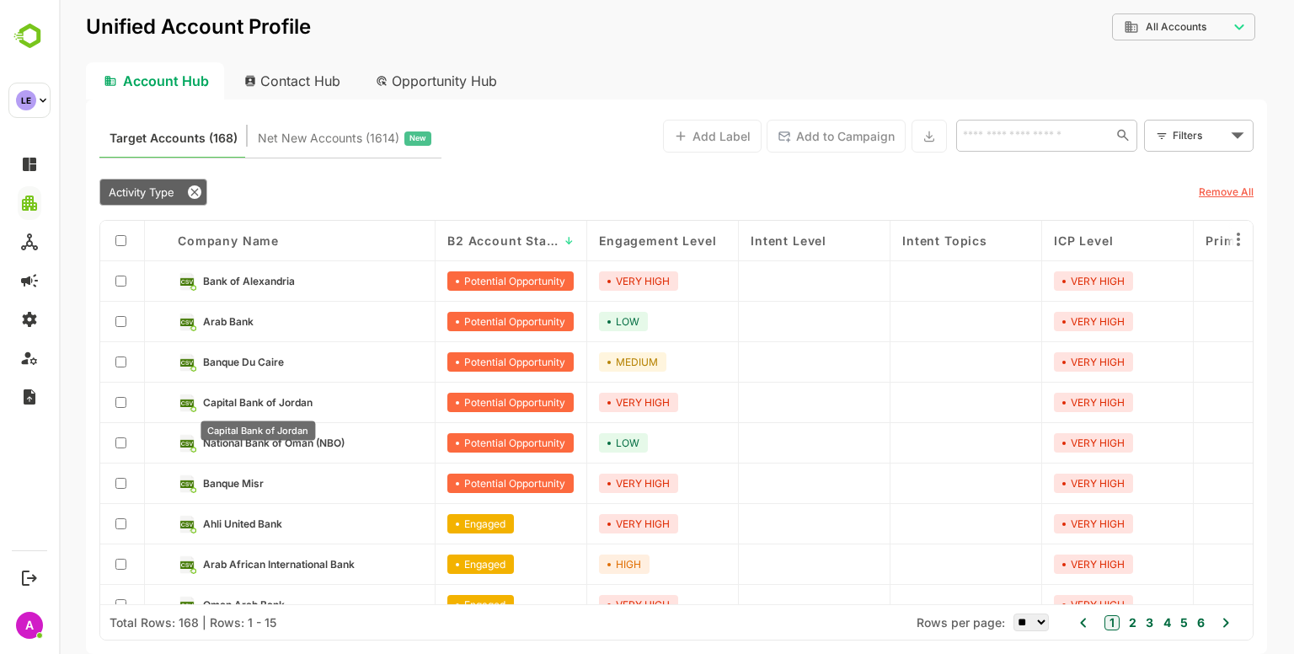
click at [273, 404] on span "Capital Bank of Jordan" at bounding box center [258, 402] width 110 height 13
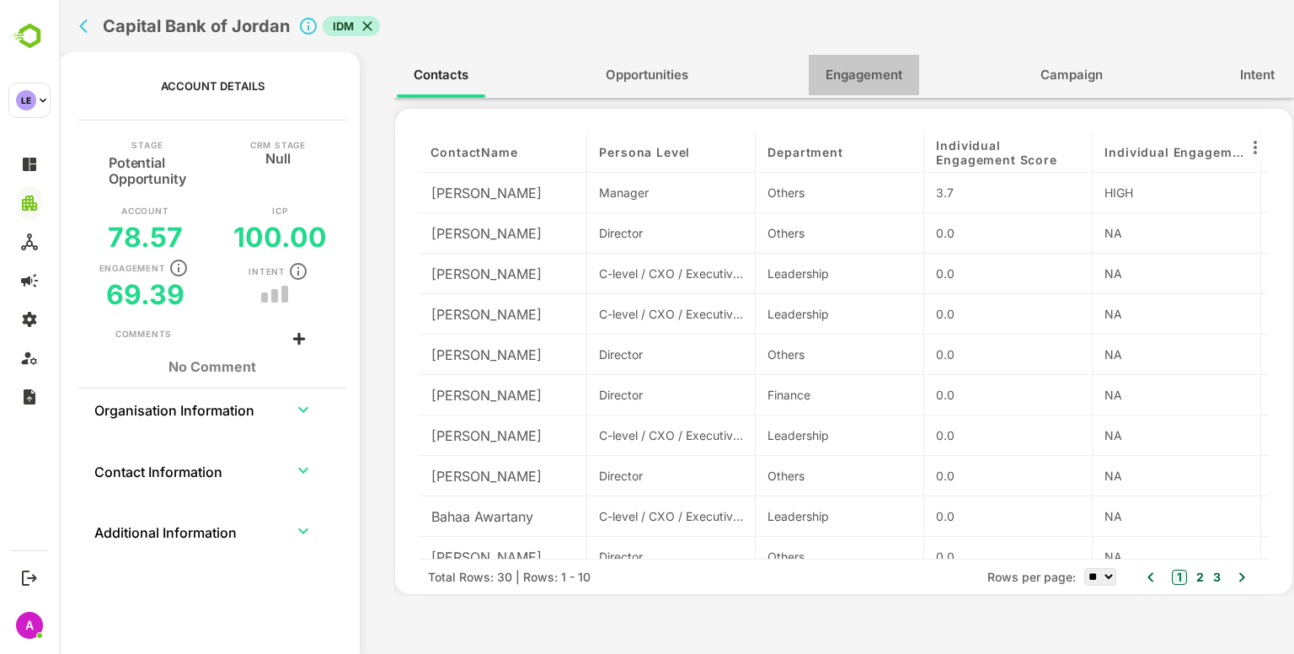
click at [862, 82] on span "Engagement" at bounding box center [864, 75] width 77 height 22
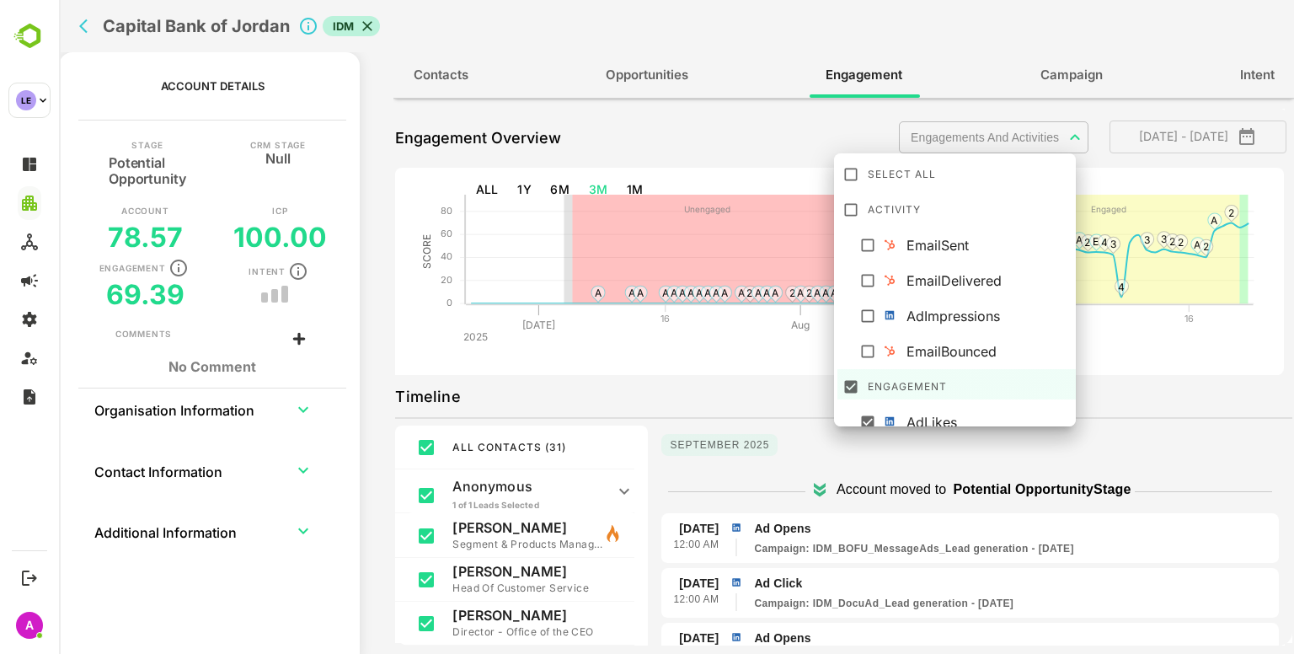
scroll to position [330, 0]
click at [1045, 136] on body "**********" at bounding box center [676, 327] width 1235 height 654
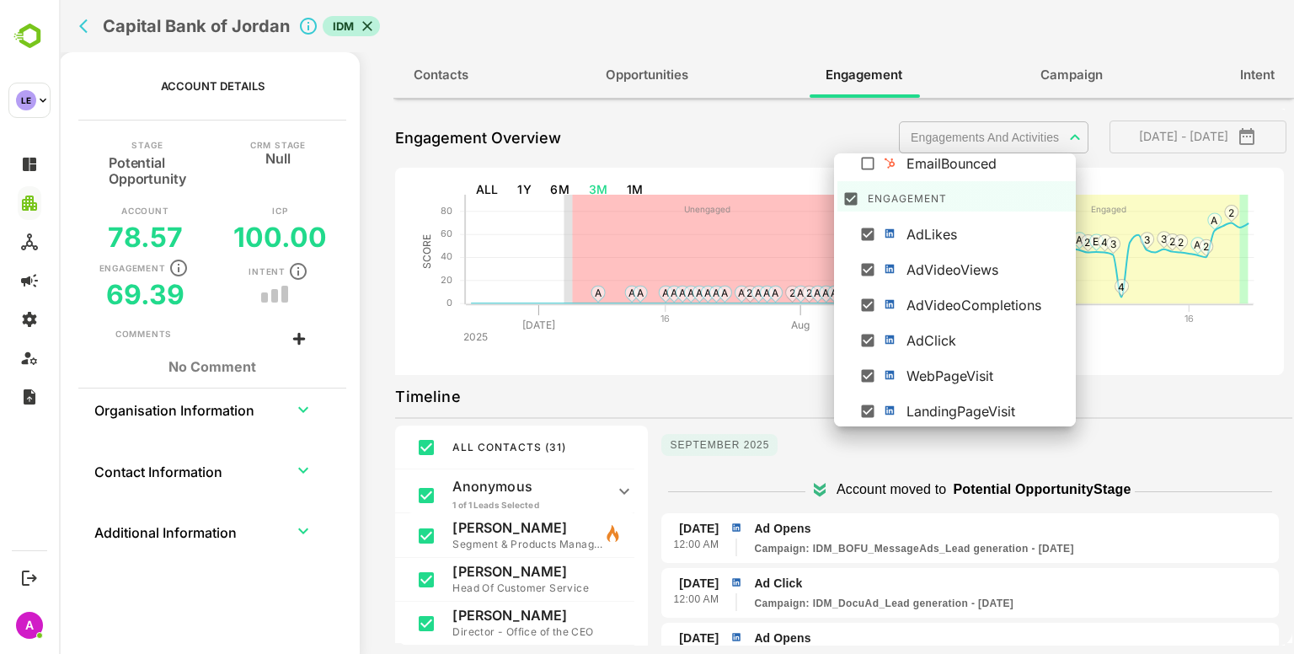
scroll to position [182, 0]
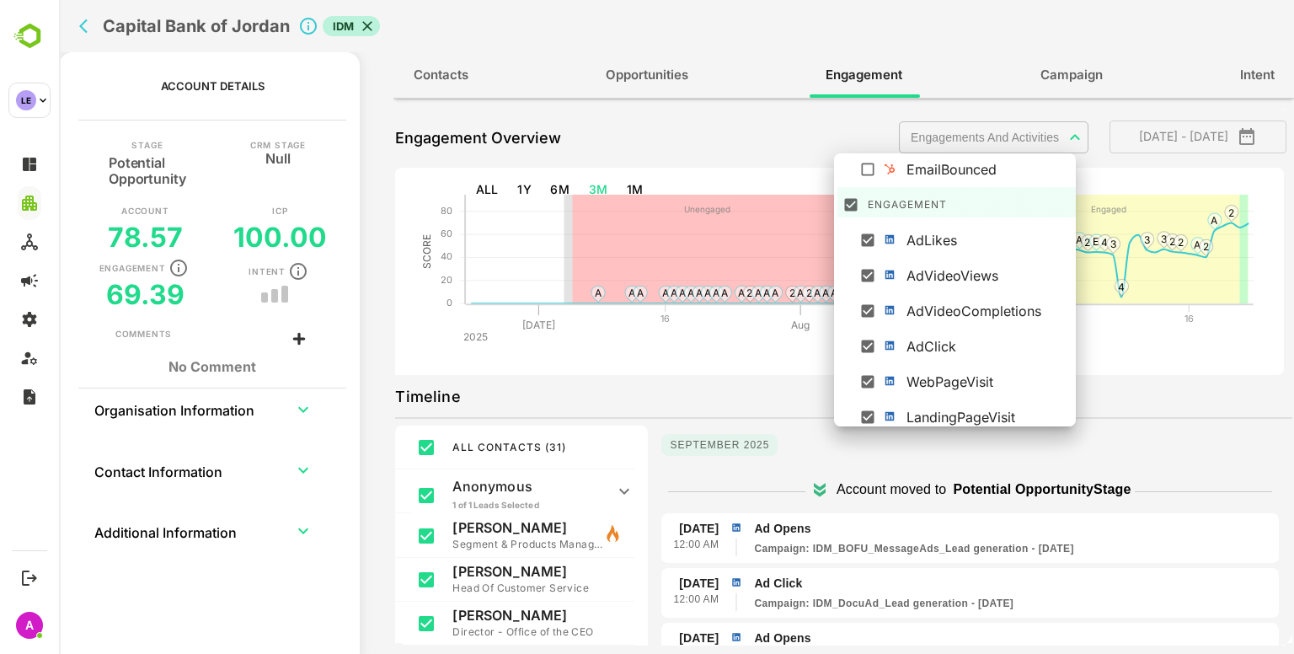
click at [736, 419] on div at bounding box center [676, 327] width 1235 height 654
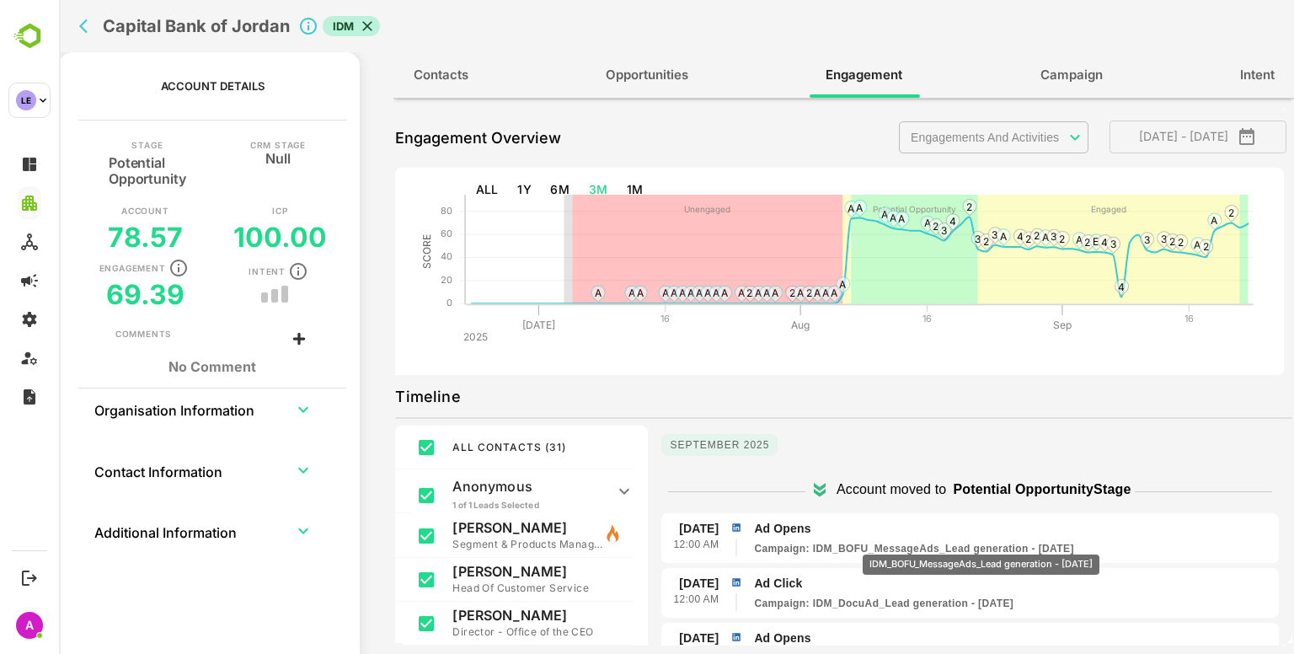
click at [989, 543] on p "Campaign : IDM_BOFU_MessageAds_Lead generation - [DATE]" at bounding box center [913, 548] width 319 height 15
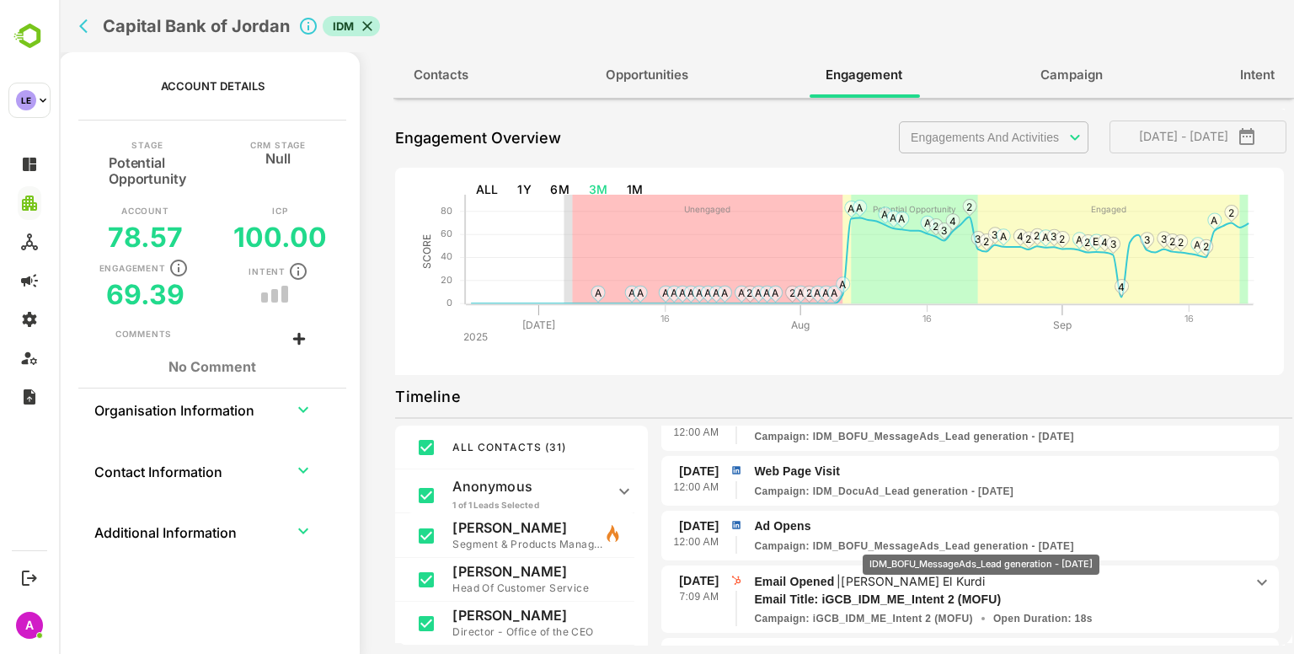
scroll to position [297, 0]
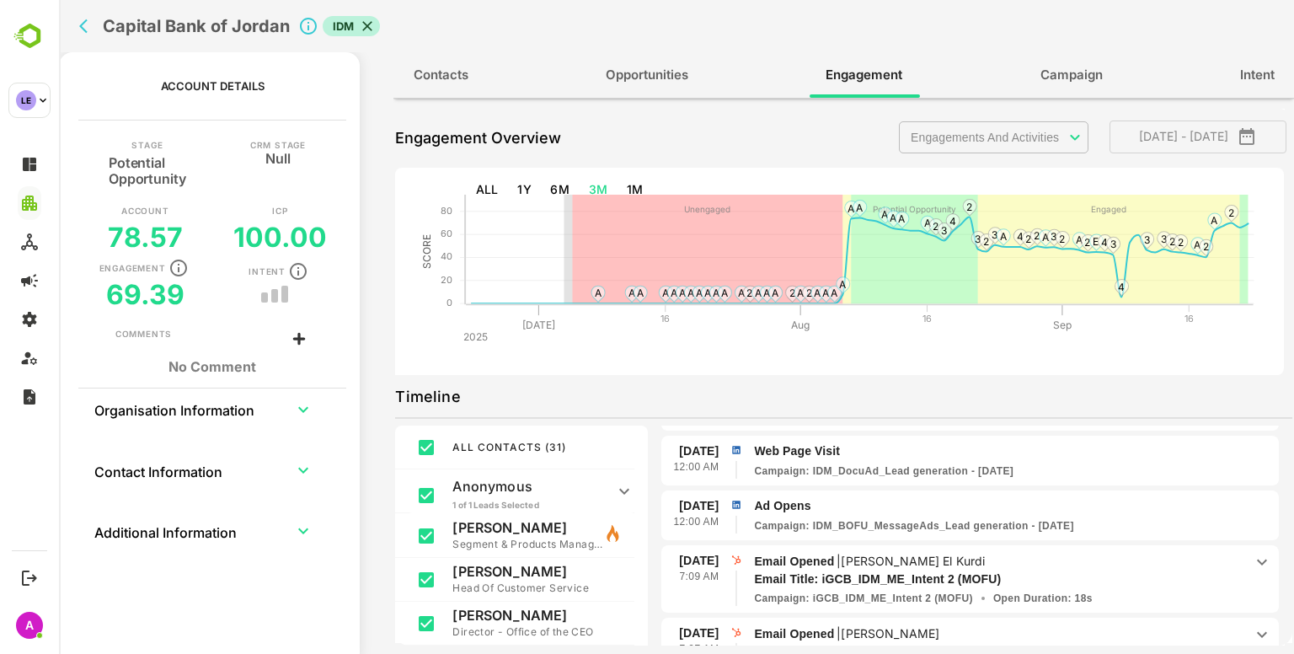
click at [1135, 565] on p "Email Opened | [PERSON_NAME] El Kurdi" at bounding box center [999, 561] width 490 height 19
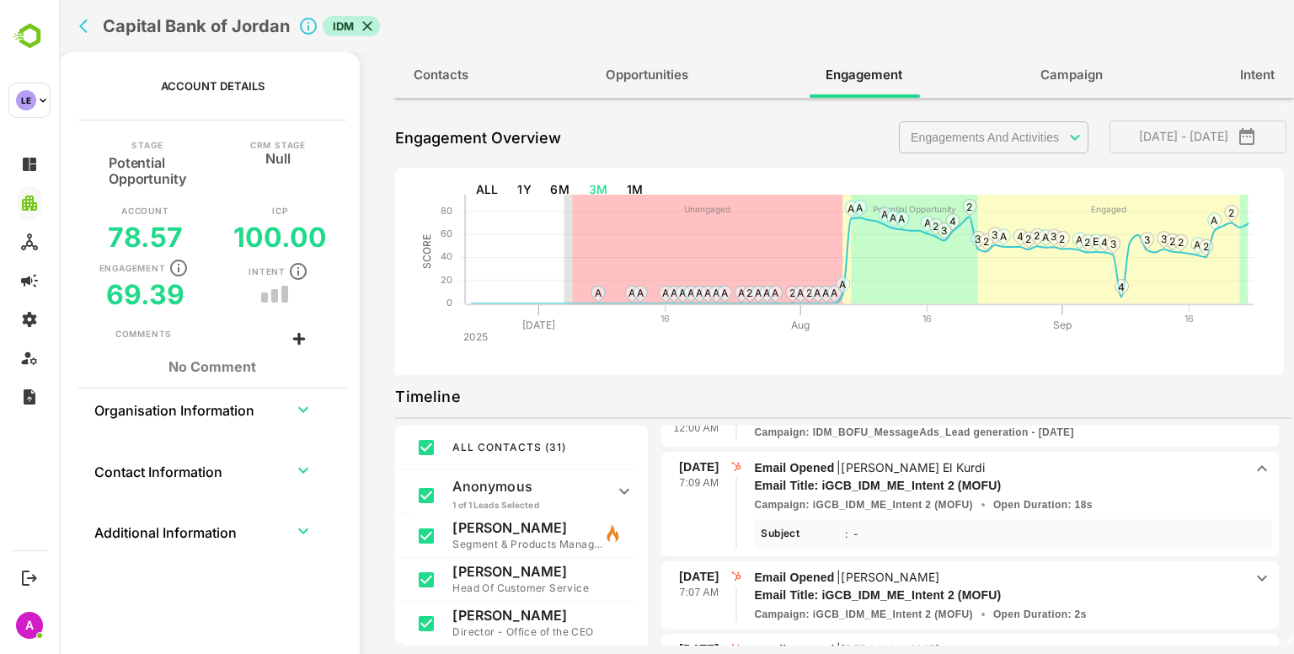
scroll to position [396, 0]
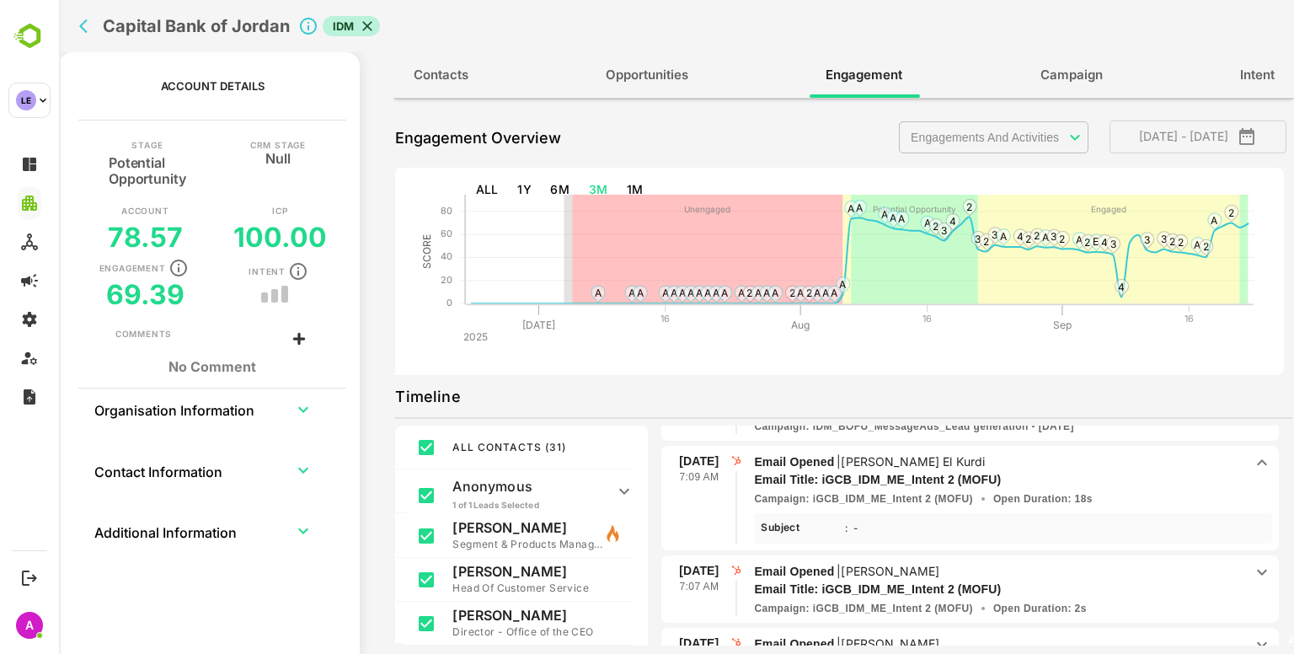
click at [1135, 565] on p "Email Opened | [PERSON_NAME]" at bounding box center [999, 571] width 490 height 19
